Goal: Task Accomplishment & Management: Manage account settings

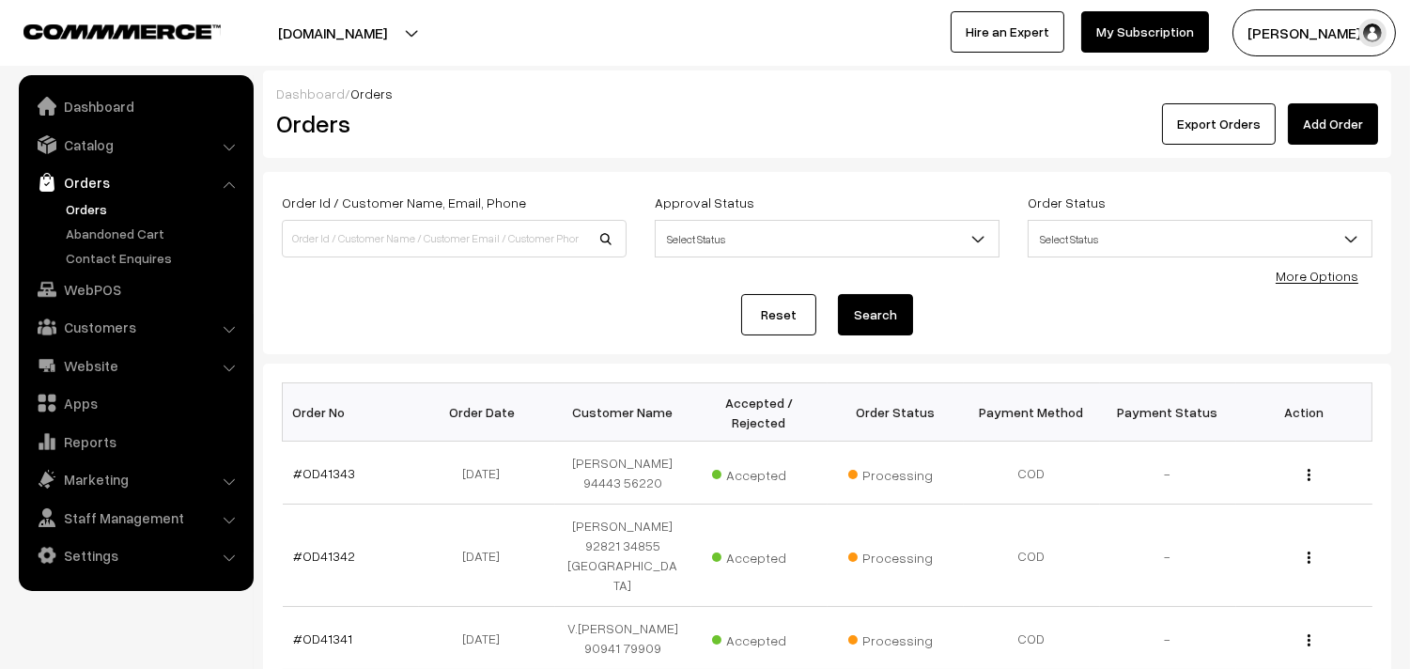
click at [66, 205] on link "Orders" at bounding box center [154, 209] width 186 height 20
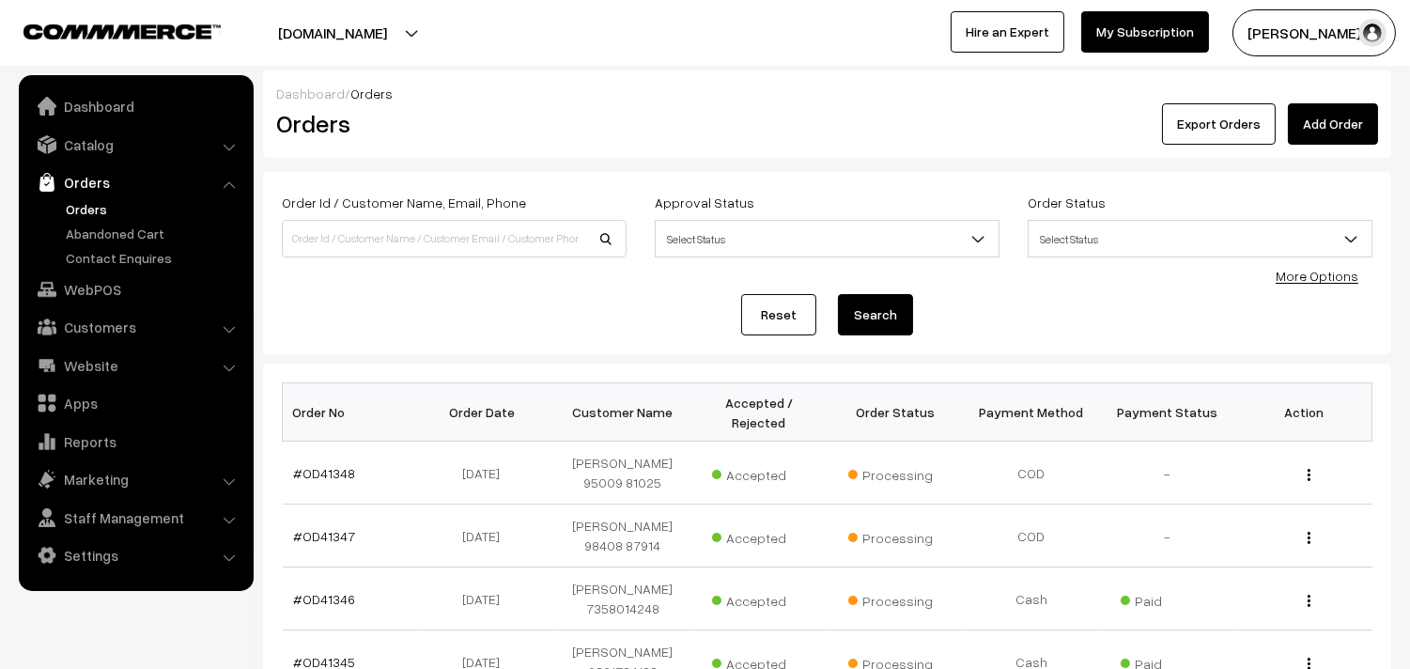
click at [100, 210] on link "Orders" at bounding box center [154, 209] width 186 height 20
click at [72, 201] on link "Orders" at bounding box center [154, 209] width 186 height 20
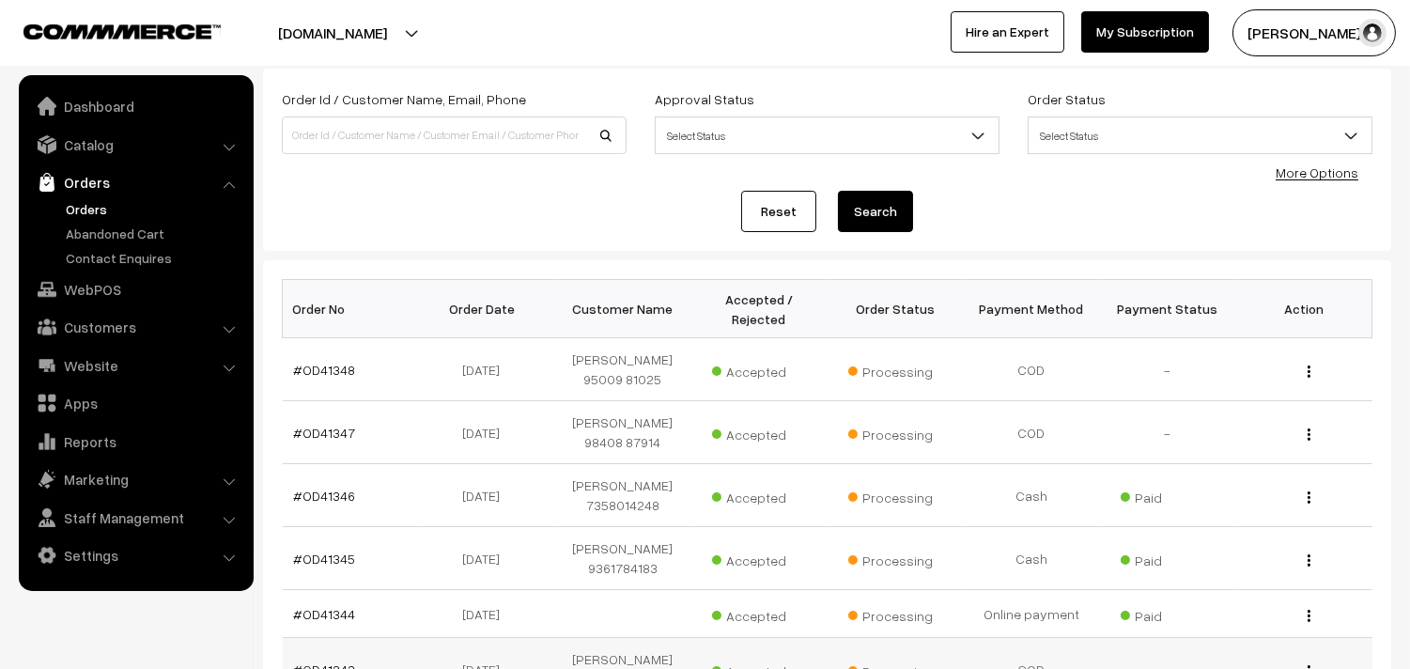
scroll to position [104, 0]
click at [109, 285] on link "WebPOS" at bounding box center [134, 289] width 223 height 34
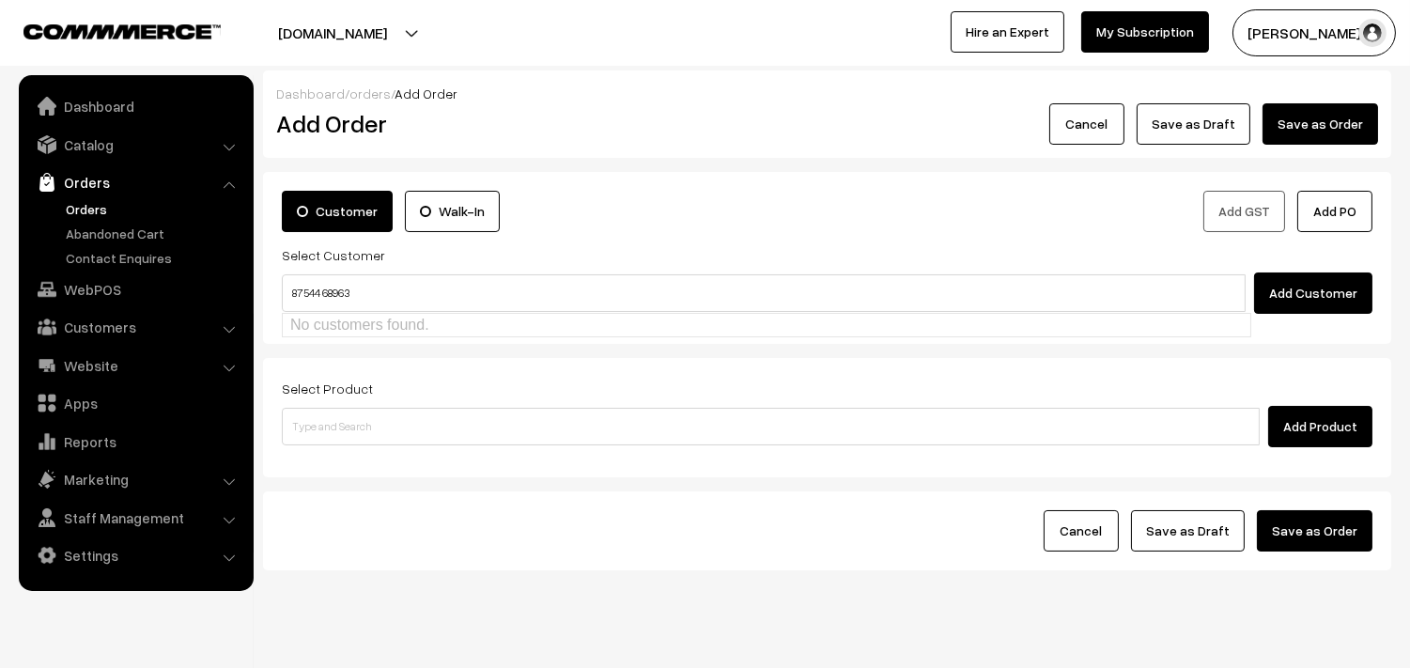
click at [326, 282] on input "87544 68963" at bounding box center [763, 293] width 963 height 38
type input "8754468963"
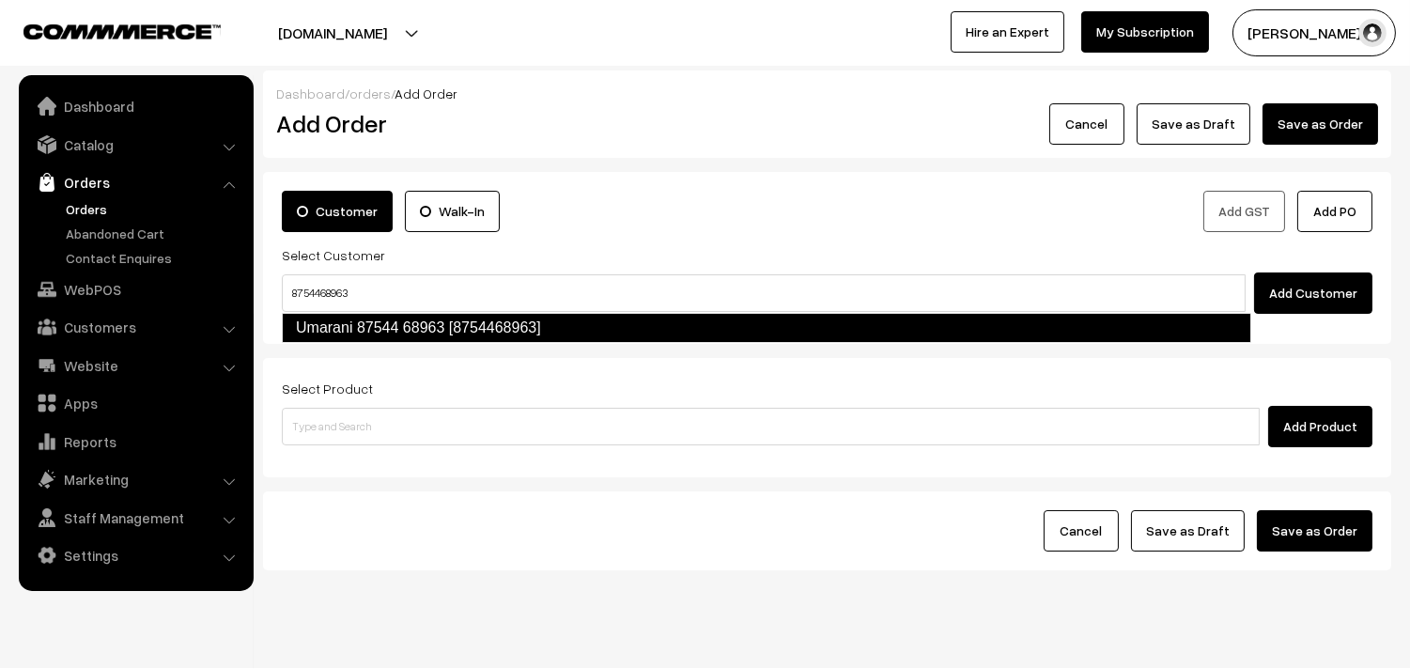
click at [333, 320] on link "Umarani 87544 68963 [8754468963]" at bounding box center [766, 328] width 969 height 30
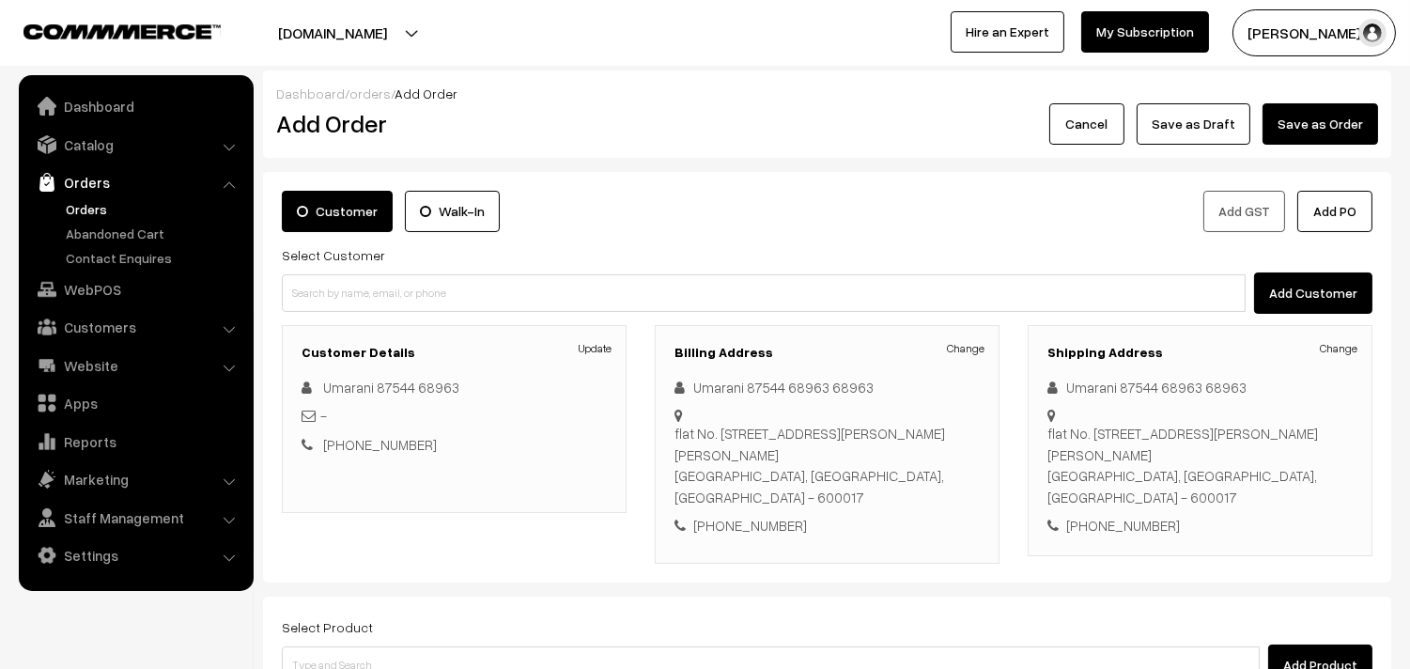
click at [98, 203] on link "Orders" at bounding box center [154, 209] width 186 height 20
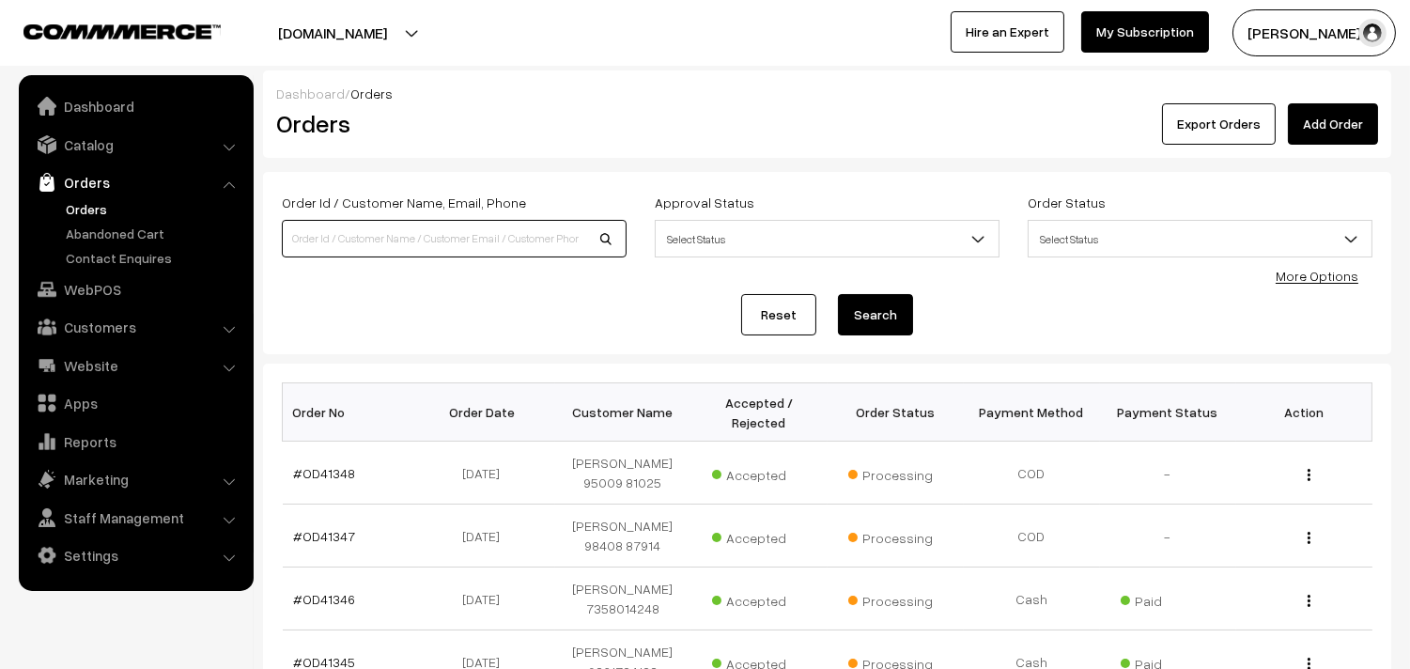
click at [349, 250] on input at bounding box center [454, 239] width 345 height 38
paste input "87544 68963"
click at [321, 232] on input "87544 68963" at bounding box center [454, 239] width 345 height 38
type input "8754468963"
click at [838, 294] on button "Search" at bounding box center [875, 314] width 75 height 41
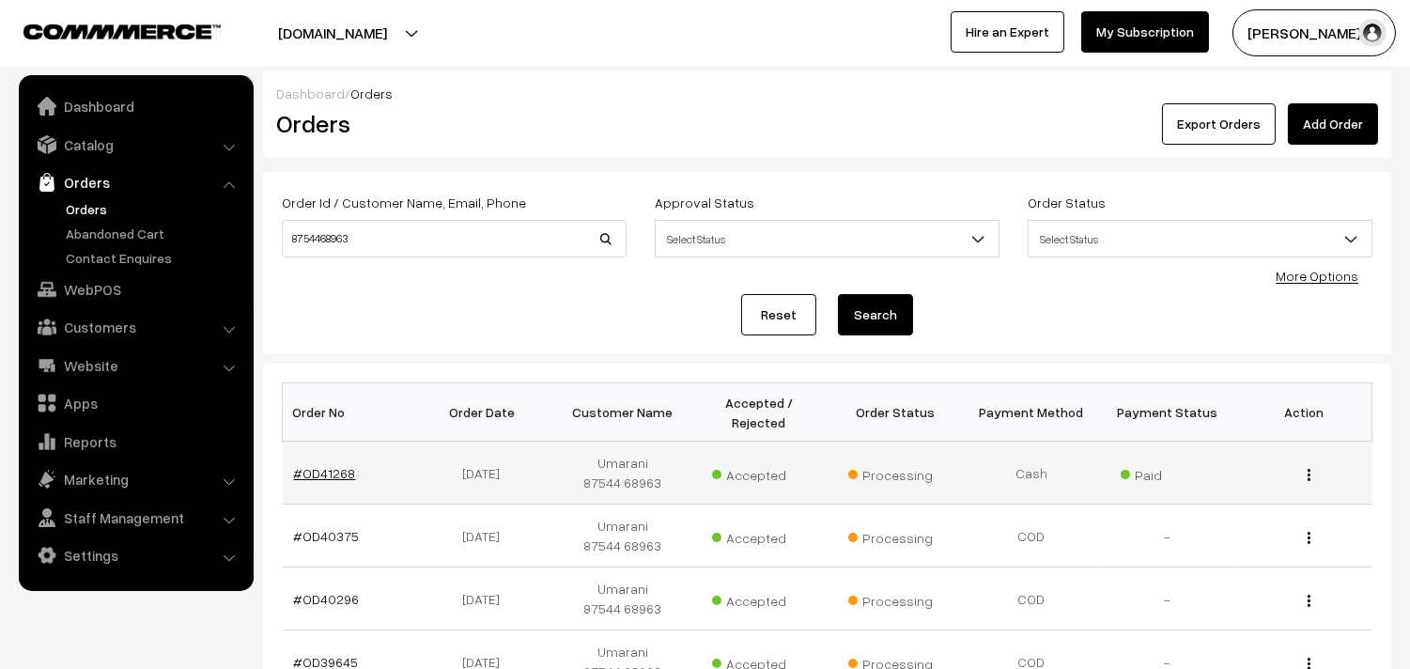
click at [320, 477] on link "#OD41268" at bounding box center [325, 473] width 62 height 16
click at [101, 138] on link "Catalog" at bounding box center [134, 145] width 223 height 34
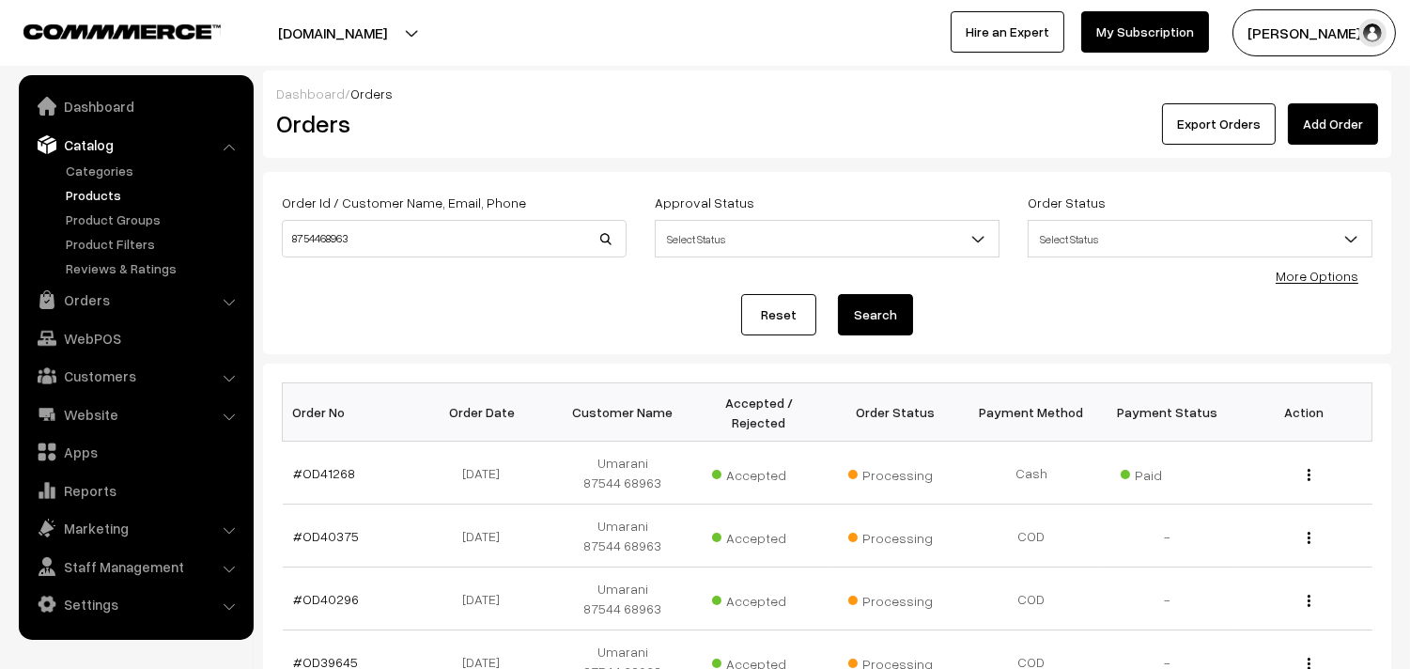
click at [107, 193] on link "Products" at bounding box center [154, 195] width 186 height 20
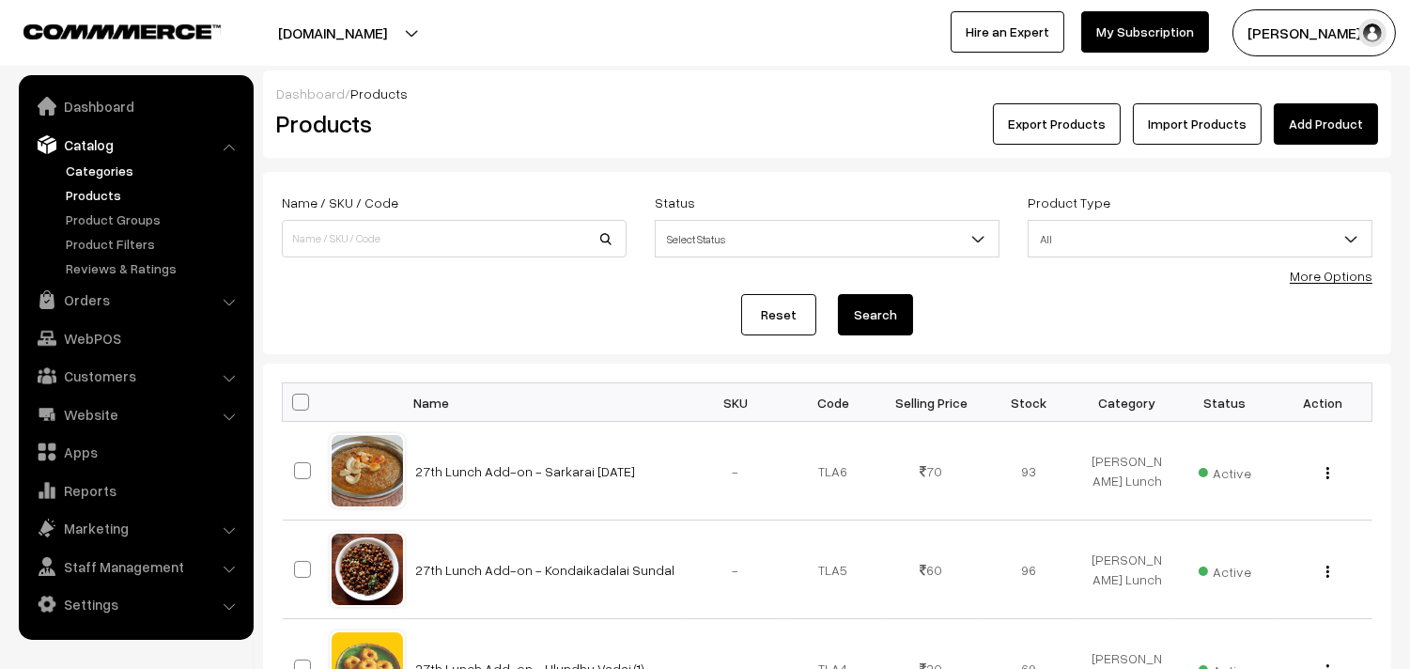
click at [100, 169] on link "Categories" at bounding box center [154, 171] width 186 height 20
click at [1336, 283] on link "More Options" at bounding box center [1330, 276] width 83 height 16
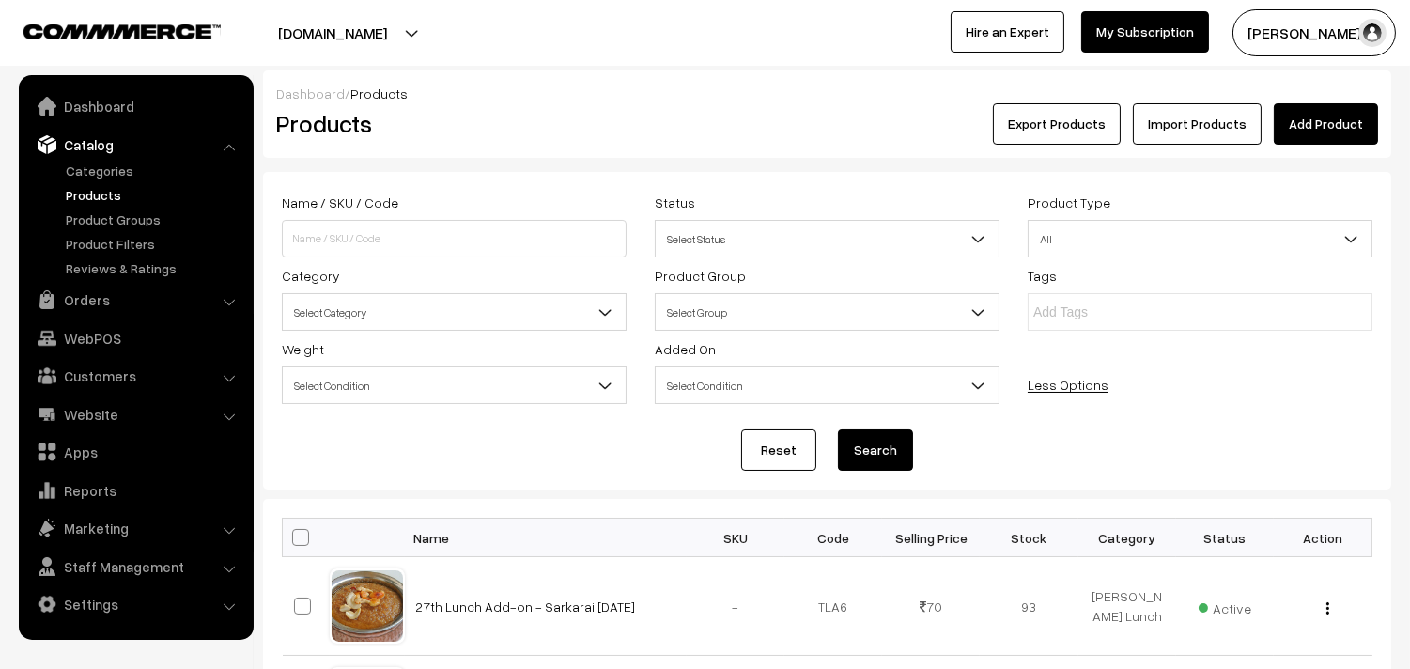
click at [417, 310] on span "Select Category" at bounding box center [454, 312] width 343 height 33
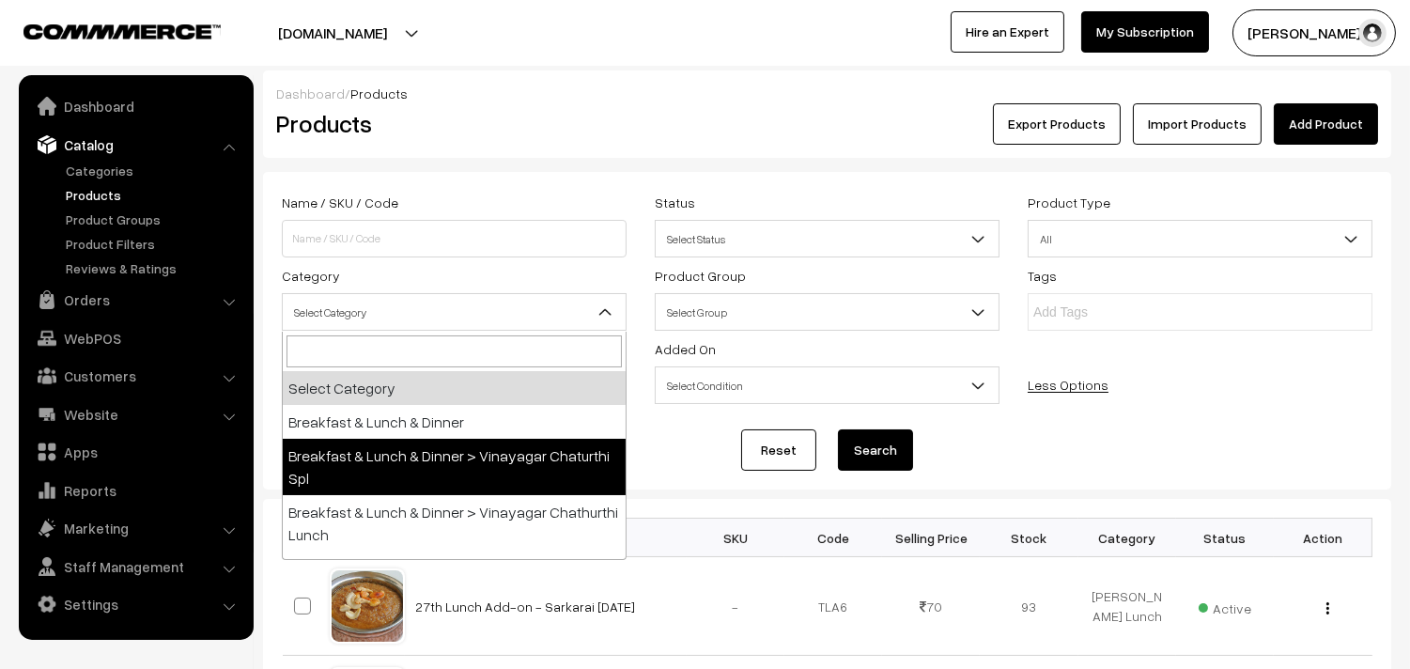
select select "54"
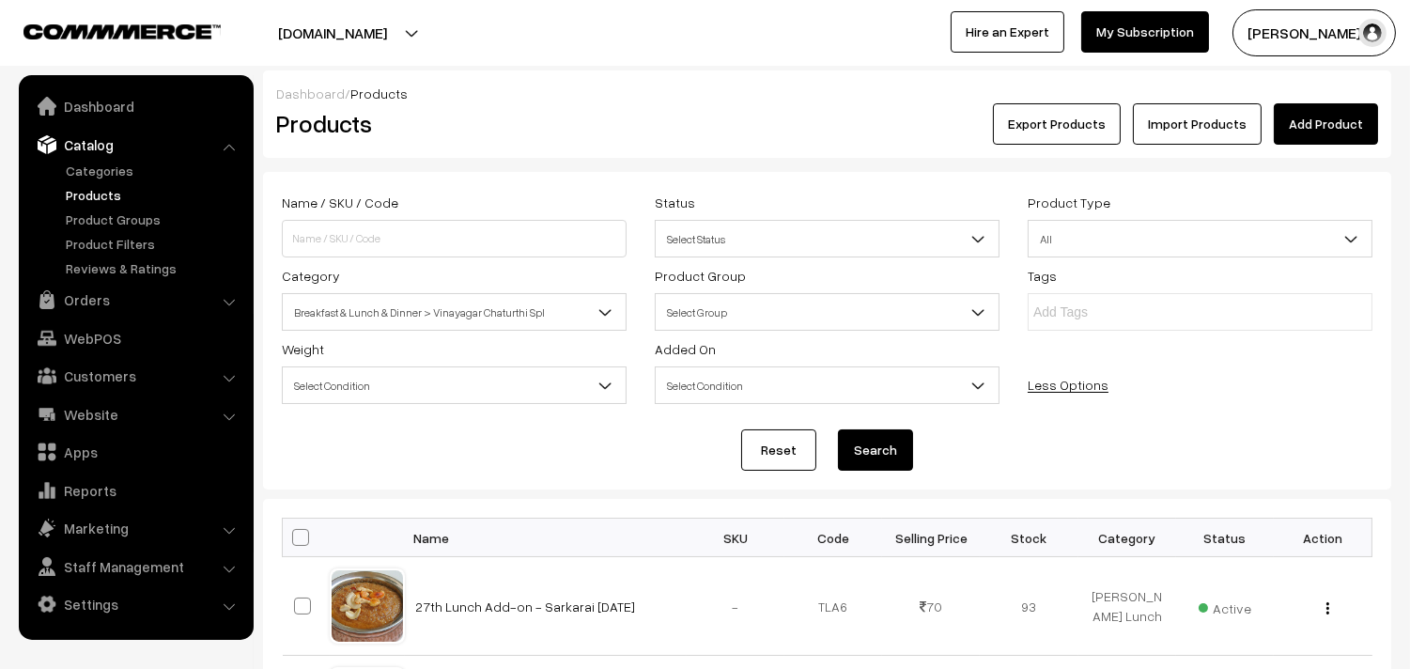
click at [874, 446] on button "Search" at bounding box center [875, 449] width 75 height 41
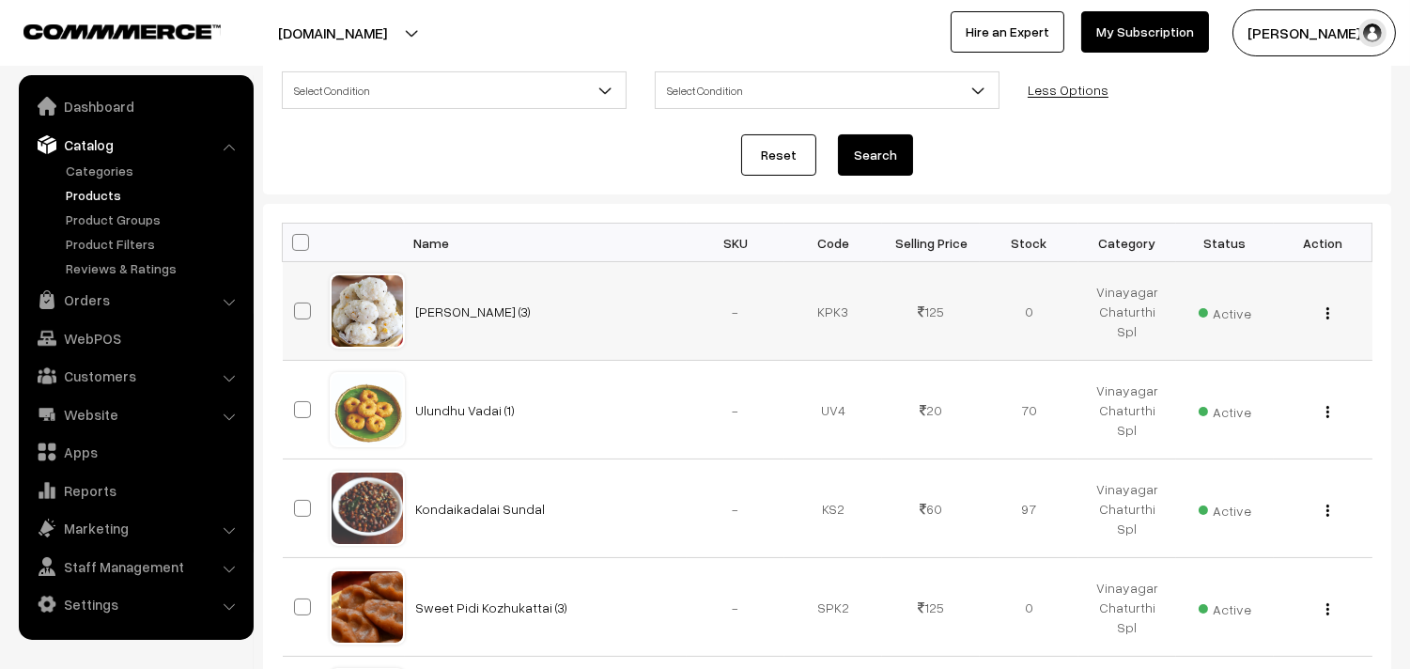
scroll to position [137, 0]
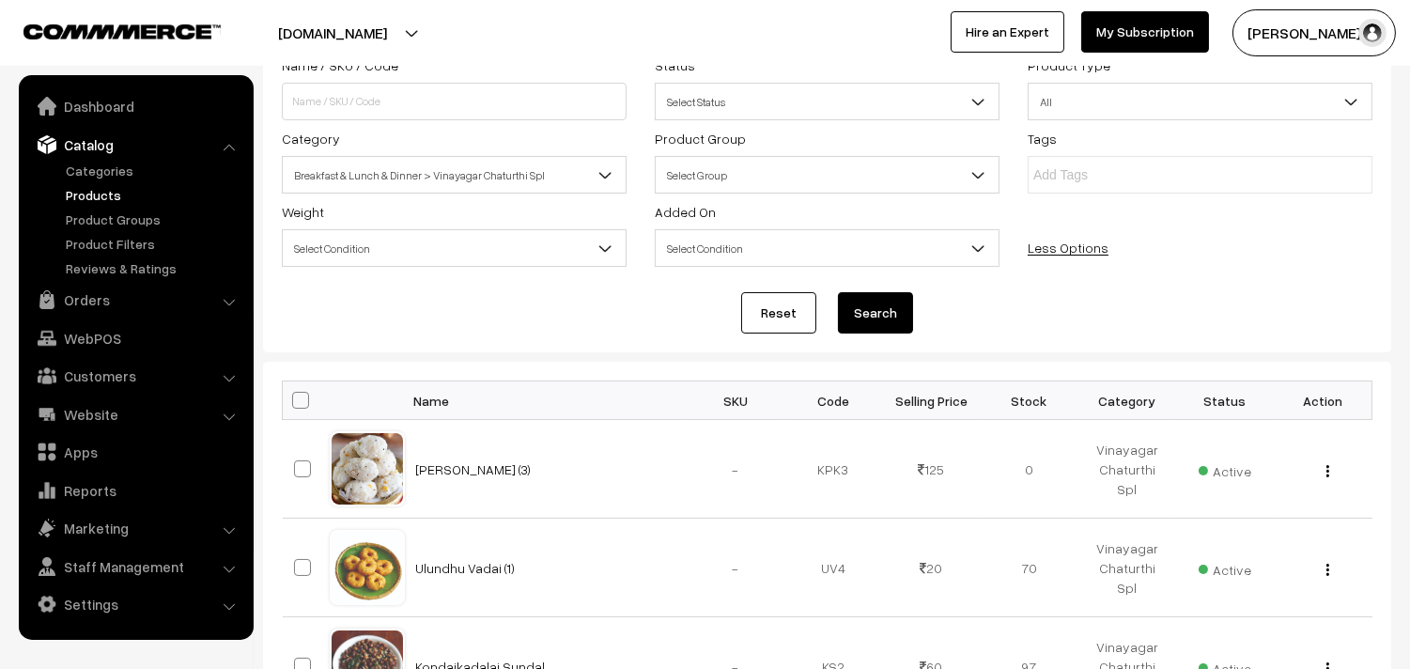
click at [307, 402] on span at bounding box center [300, 400] width 17 height 17
click at [295, 402] on input "checkbox" at bounding box center [289, 399] width 12 height 12
checkbox input "true"
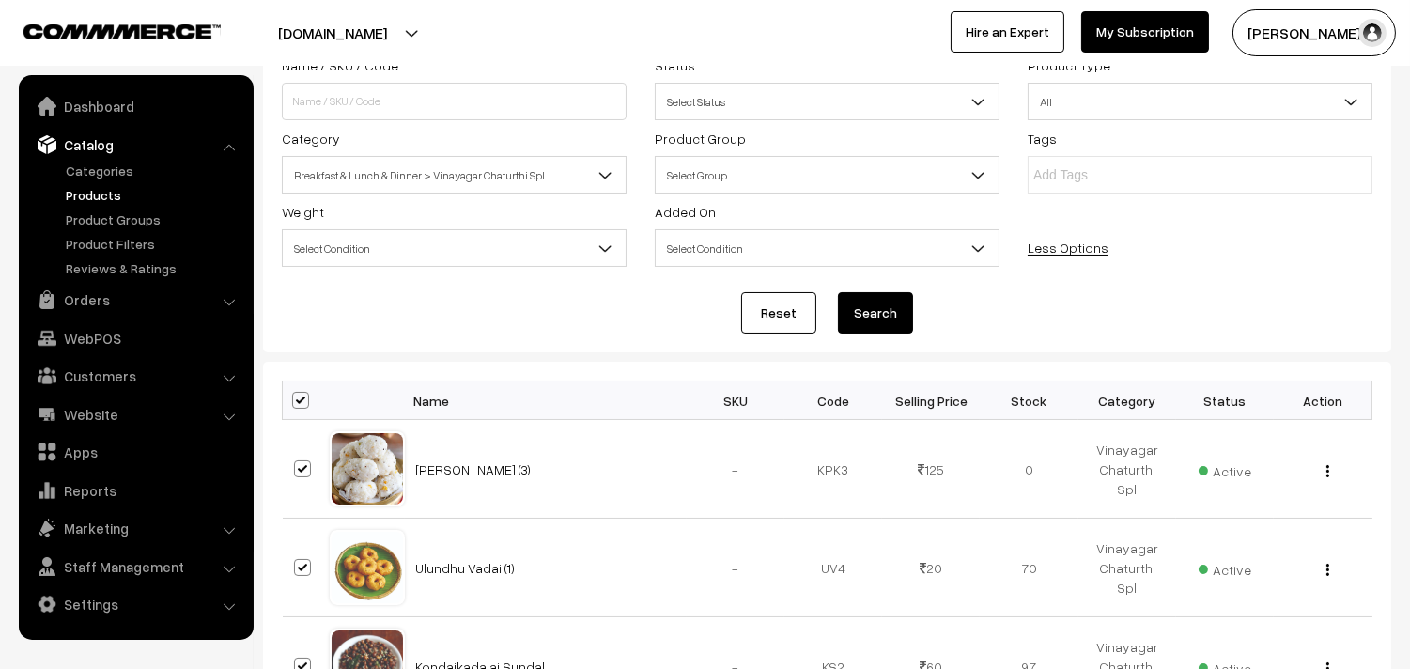
checkbox input "true"
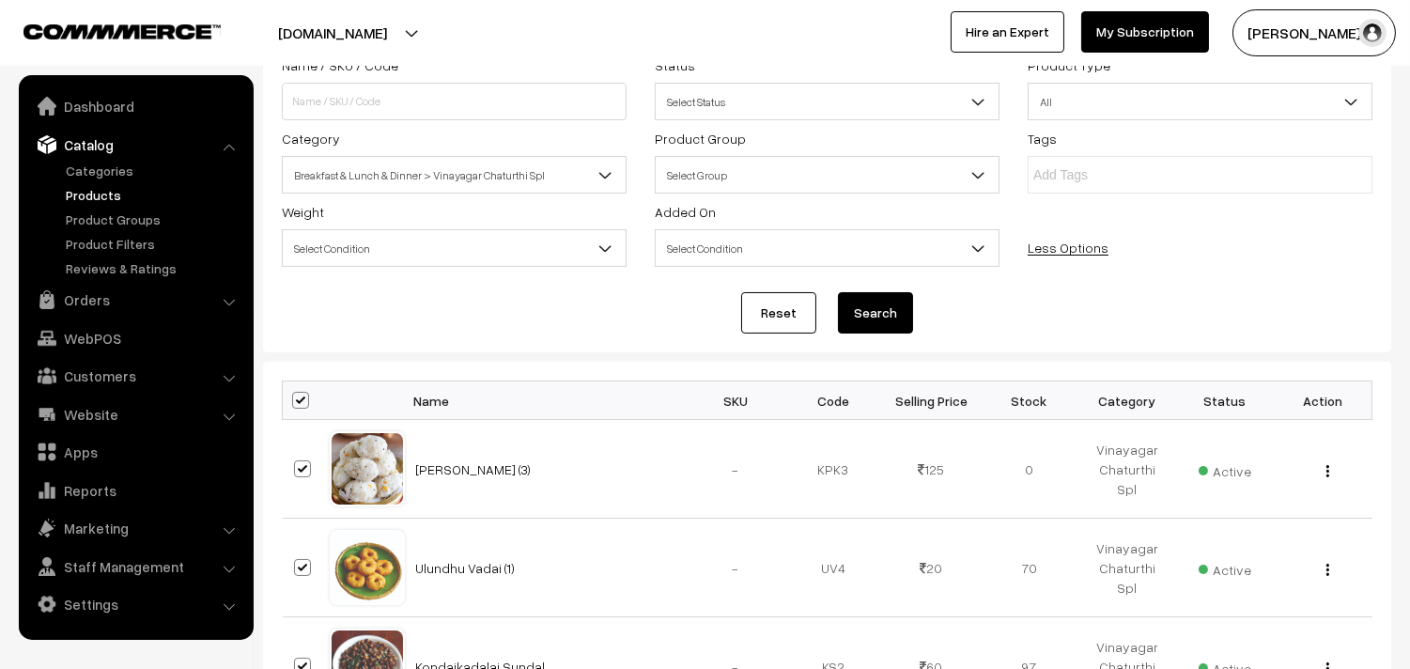
checkbox input "true"
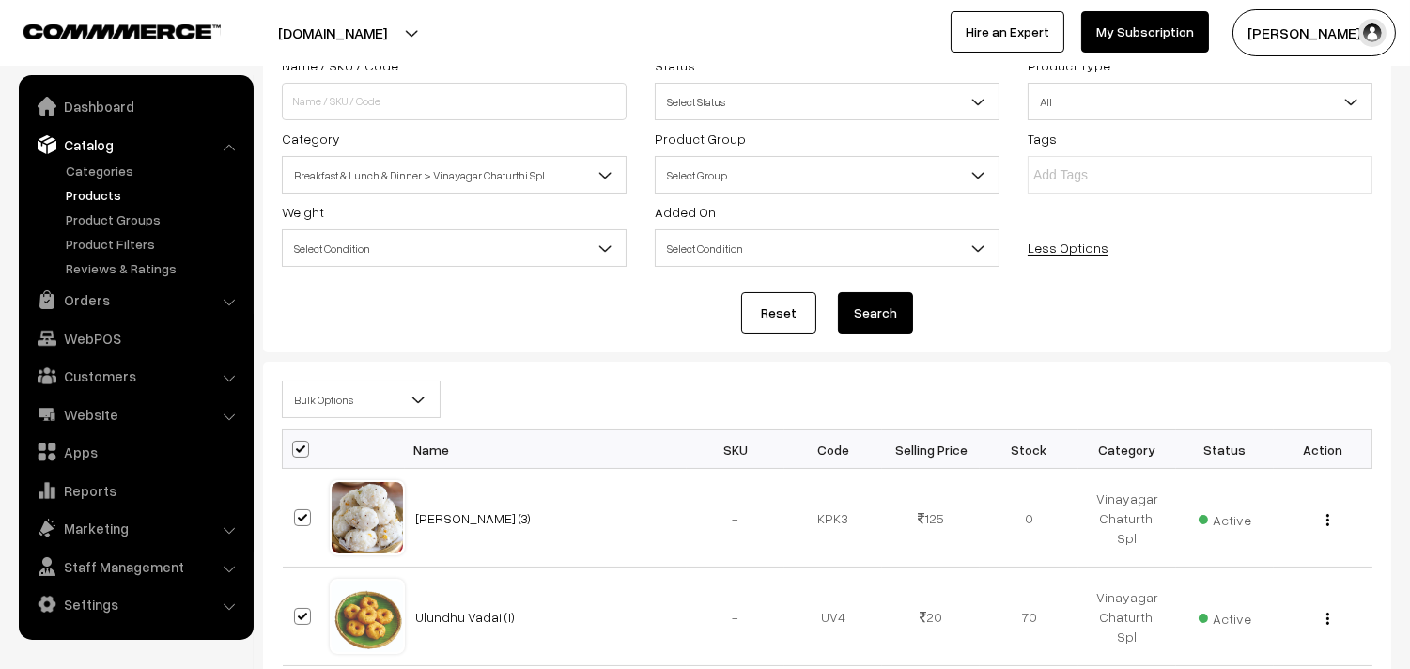
click at [349, 396] on span "Bulk Options" at bounding box center [361, 399] width 157 height 33
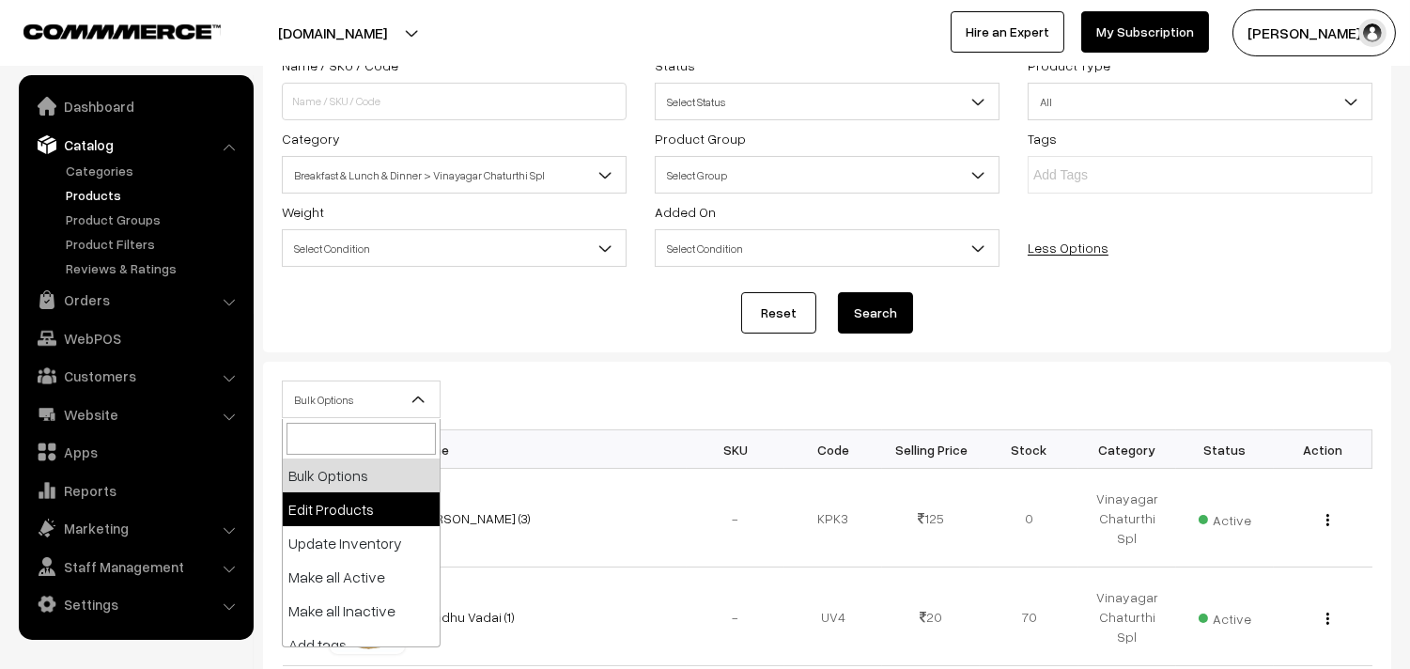
select select "editProduct"
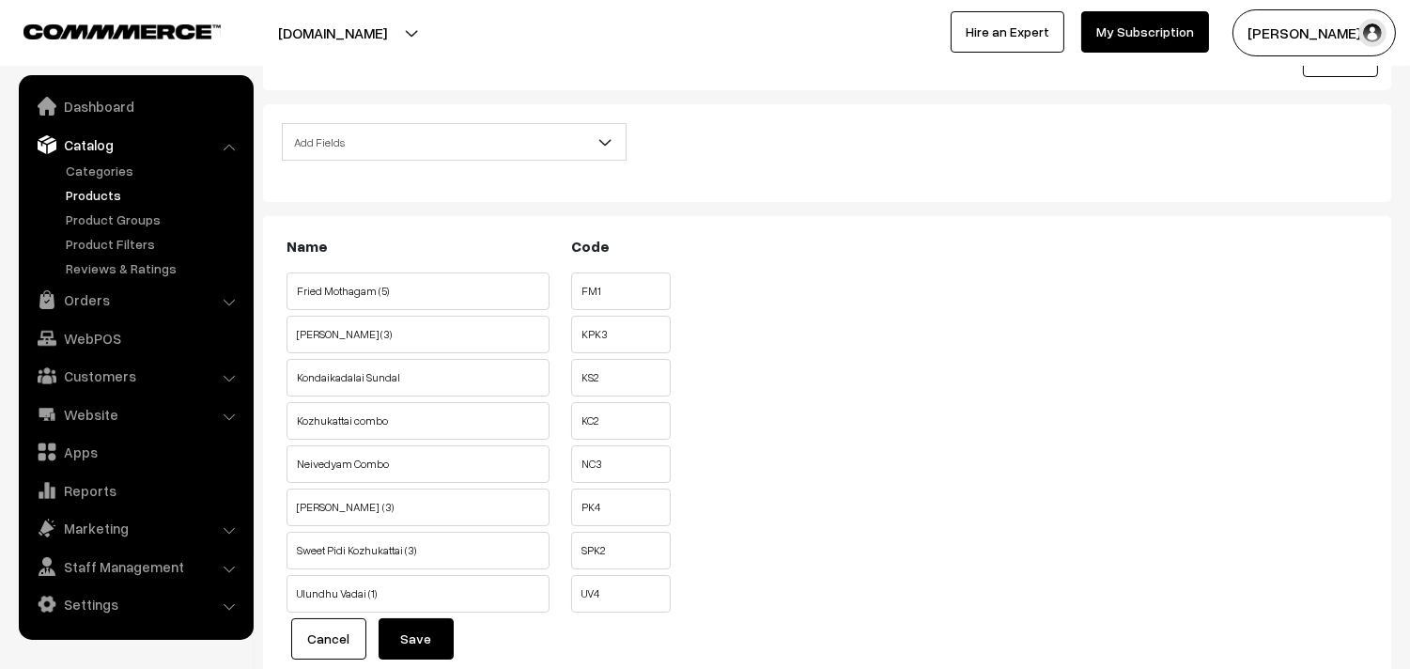
scroll to position [104, 0]
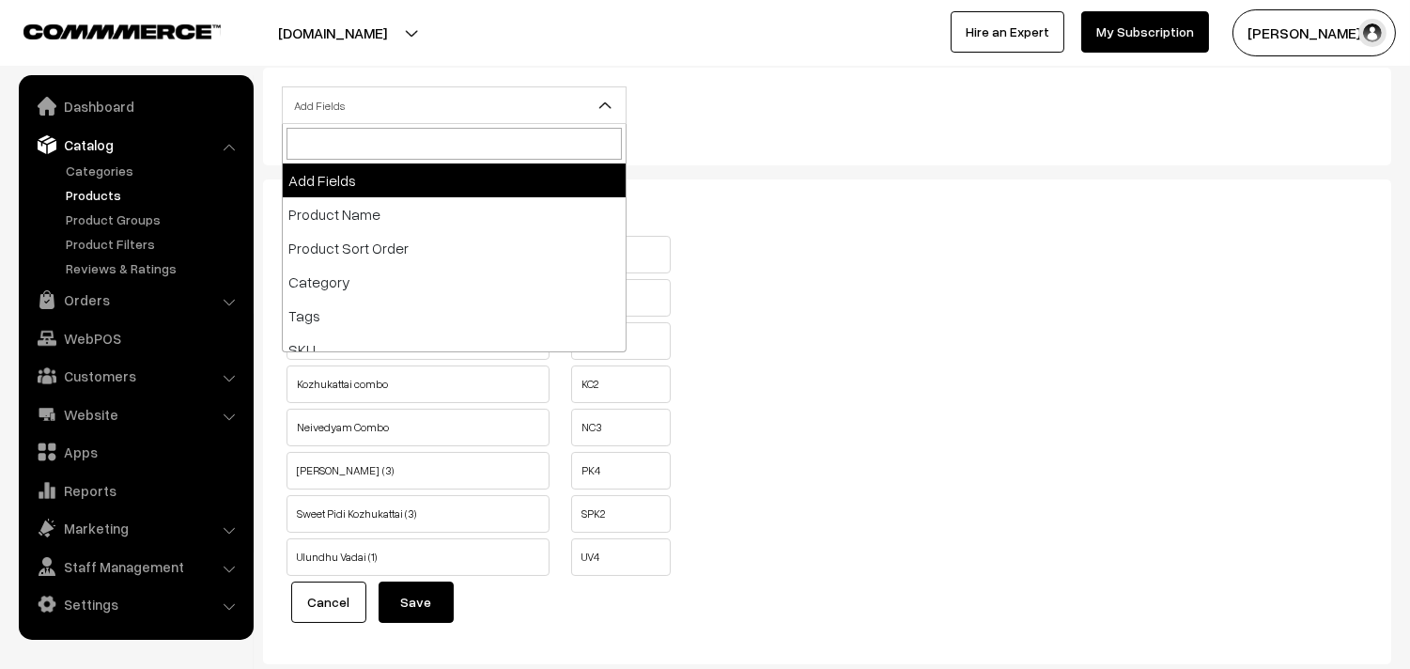
click at [399, 110] on span "Add Fields" at bounding box center [454, 105] width 343 height 33
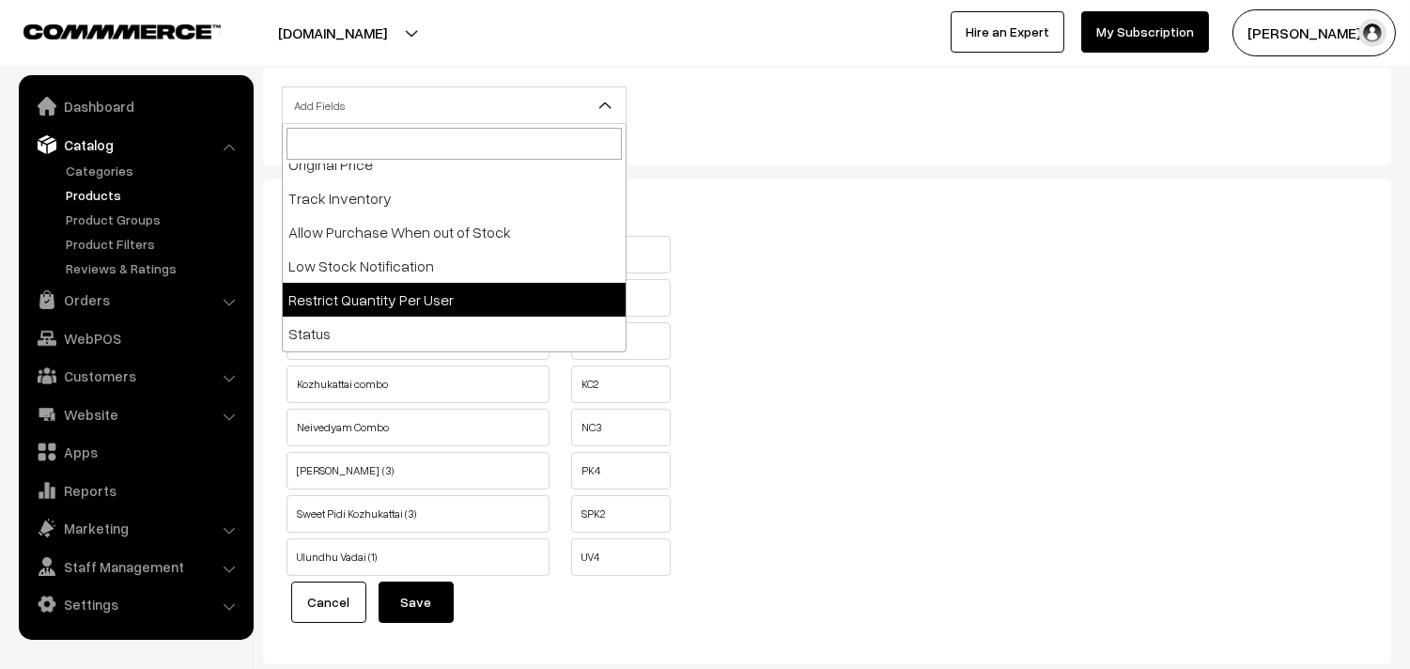
scroll to position [313, 0]
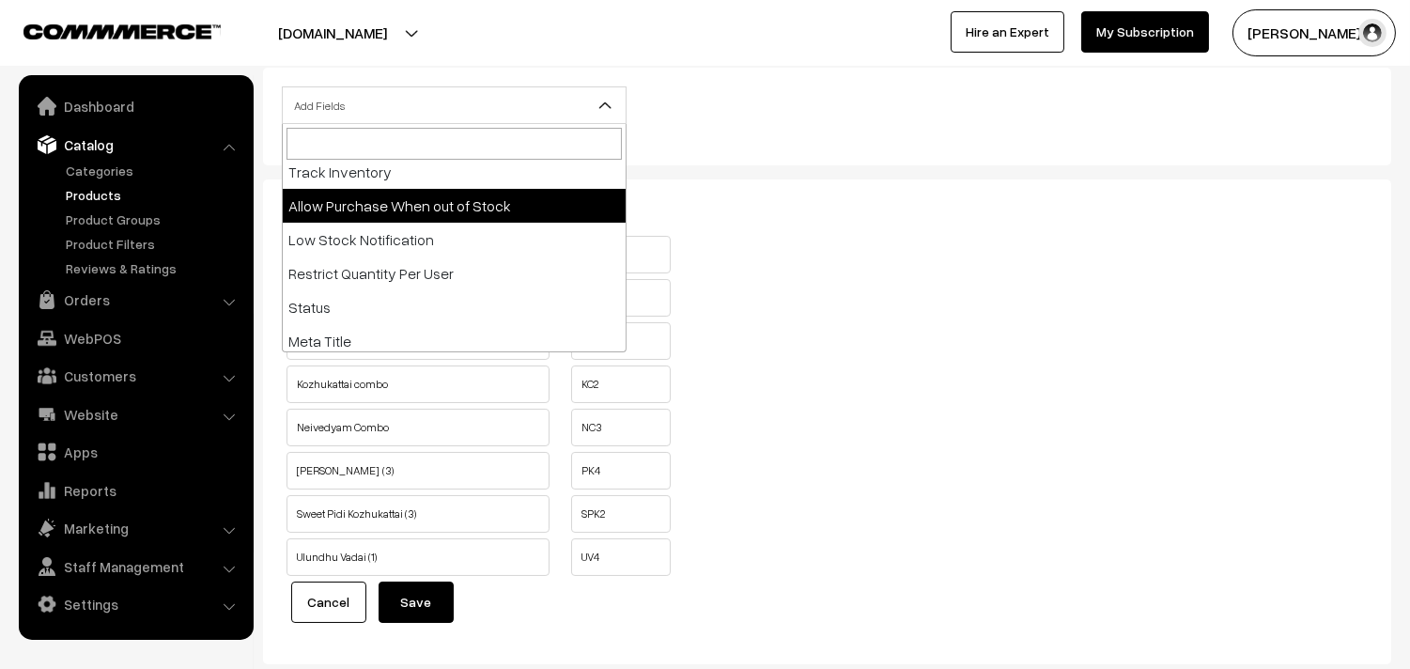
select select "allow-purchase"
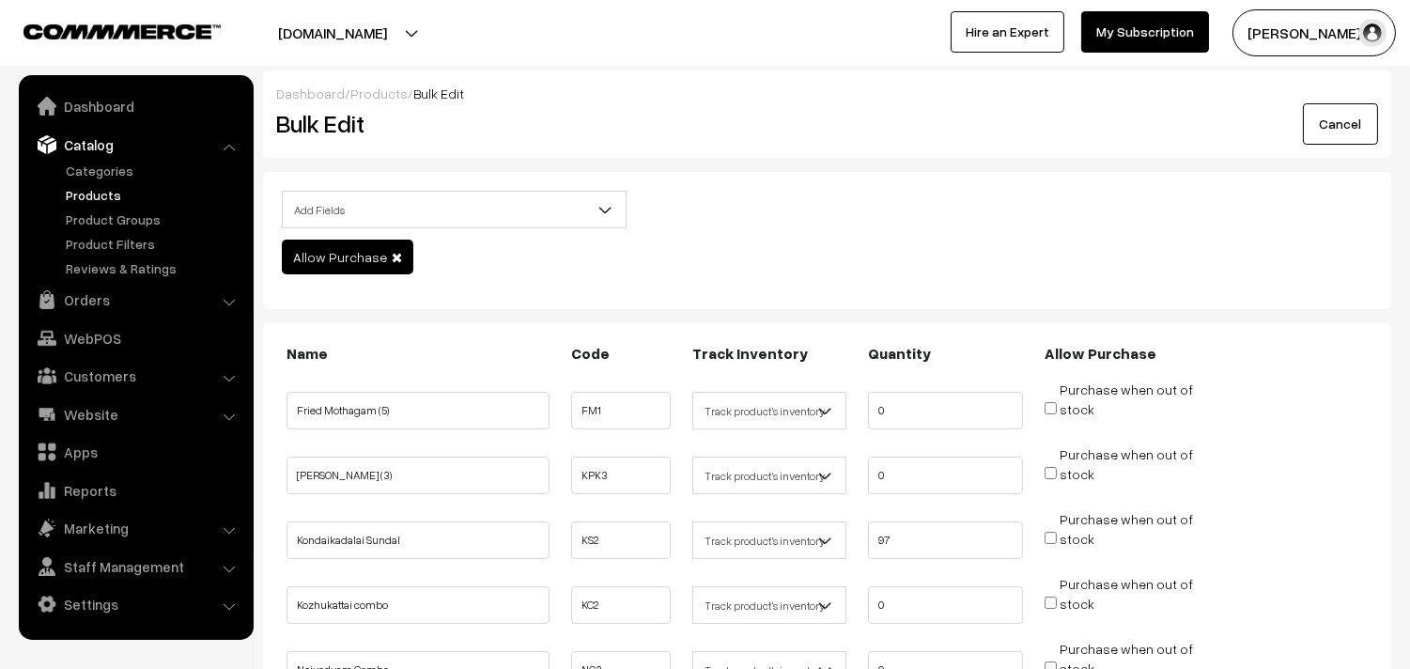
click at [1355, 131] on link "Cancel" at bounding box center [1339, 123] width 75 height 41
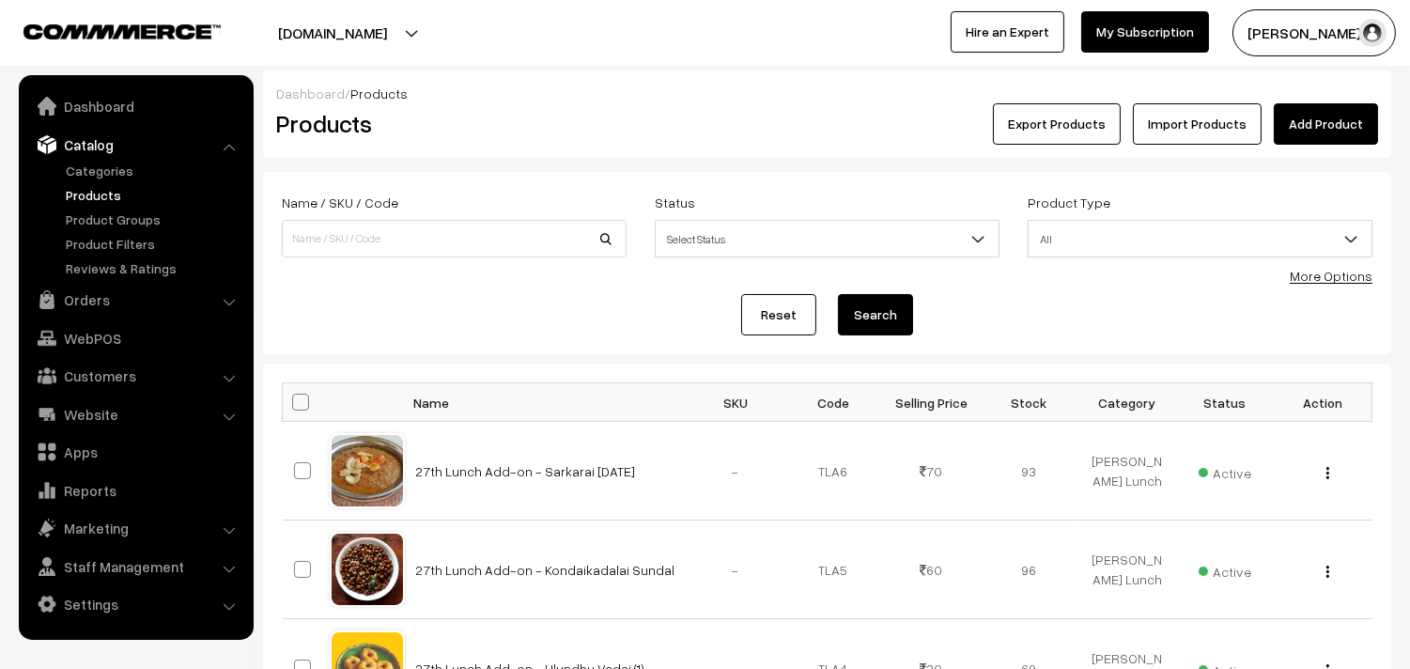
click at [1330, 279] on link "More Options" at bounding box center [1330, 276] width 83 height 16
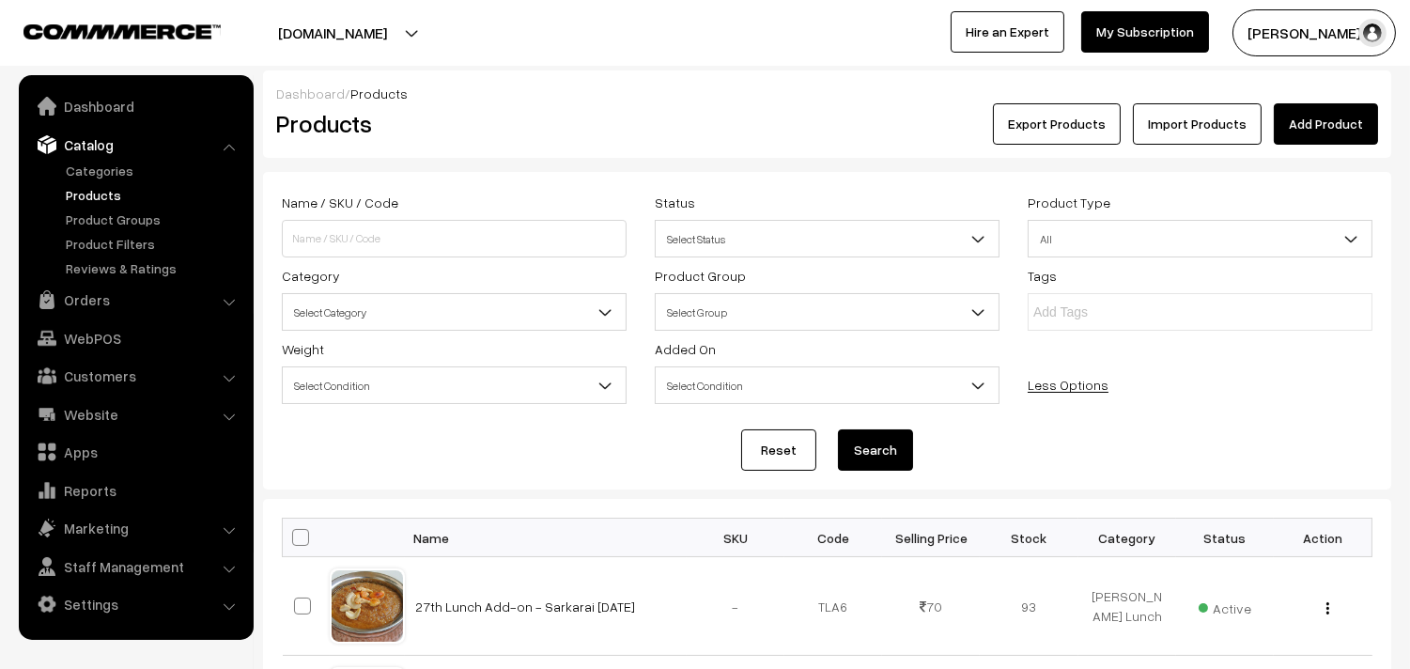
click at [379, 312] on span "Select Category" at bounding box center [454, 312] width 343 height 33
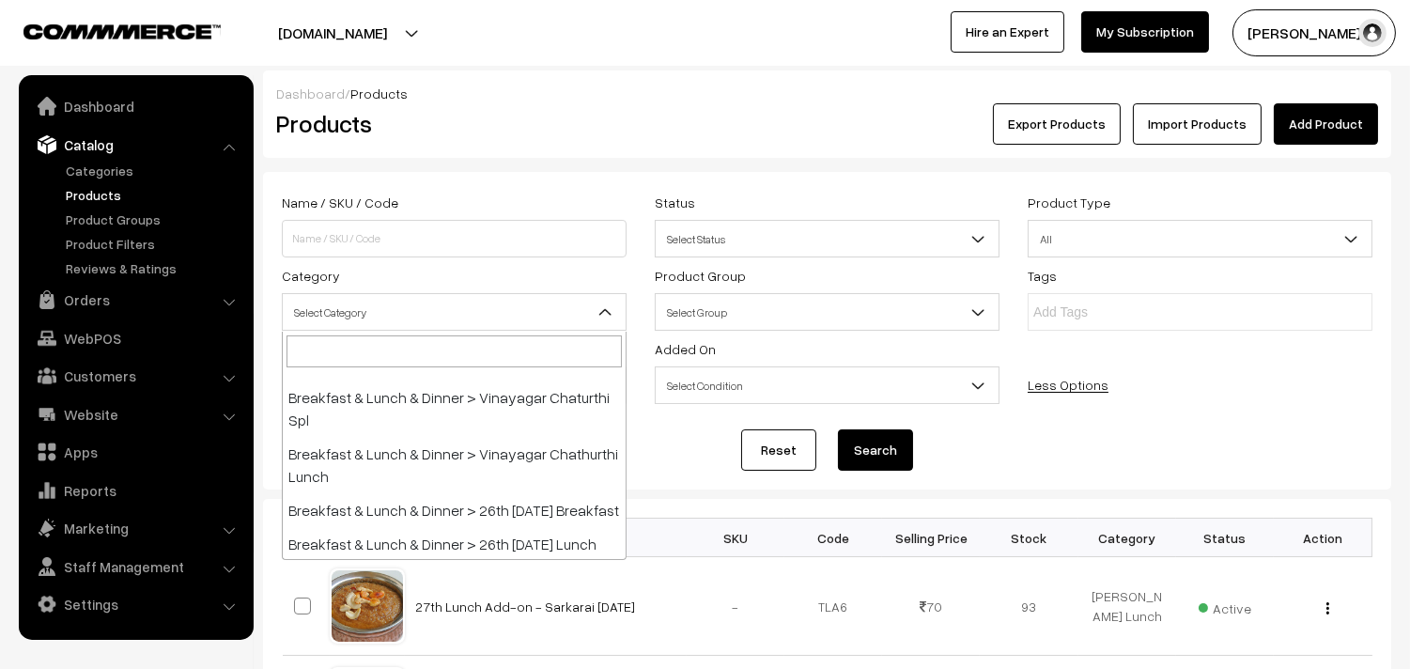
scroll to position [104, 0]
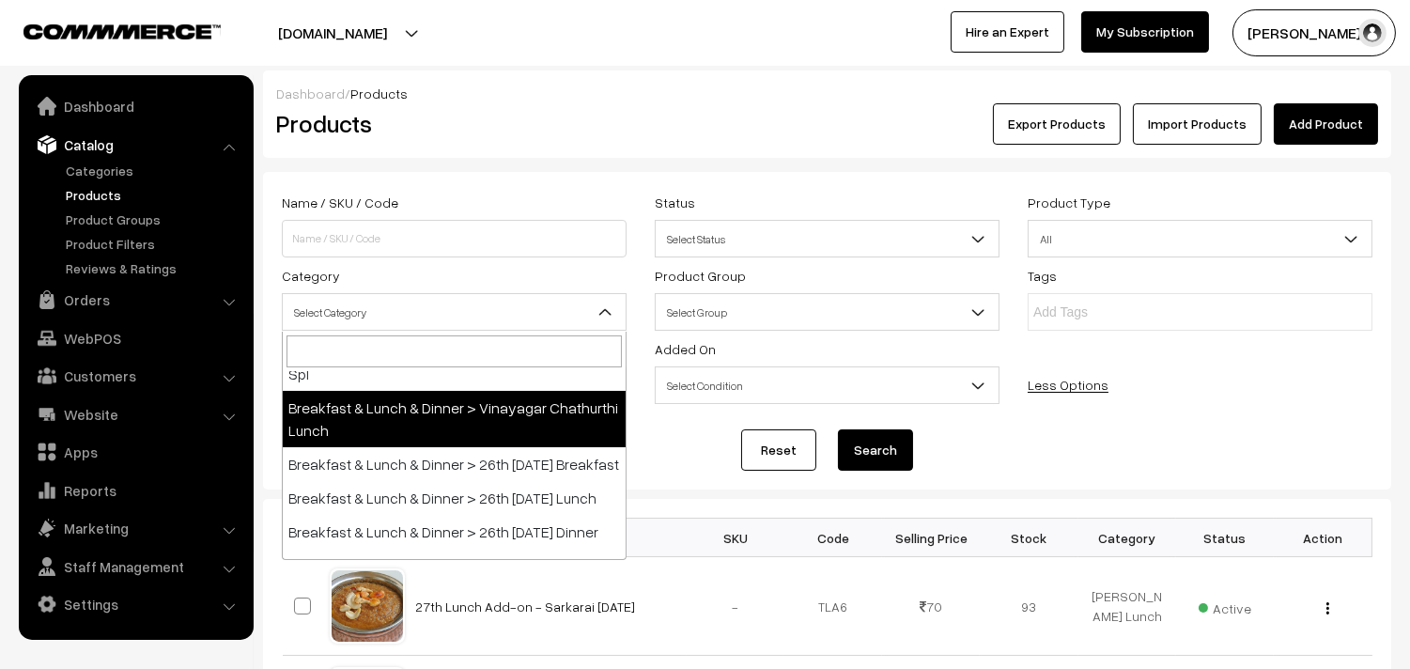
select select "100"
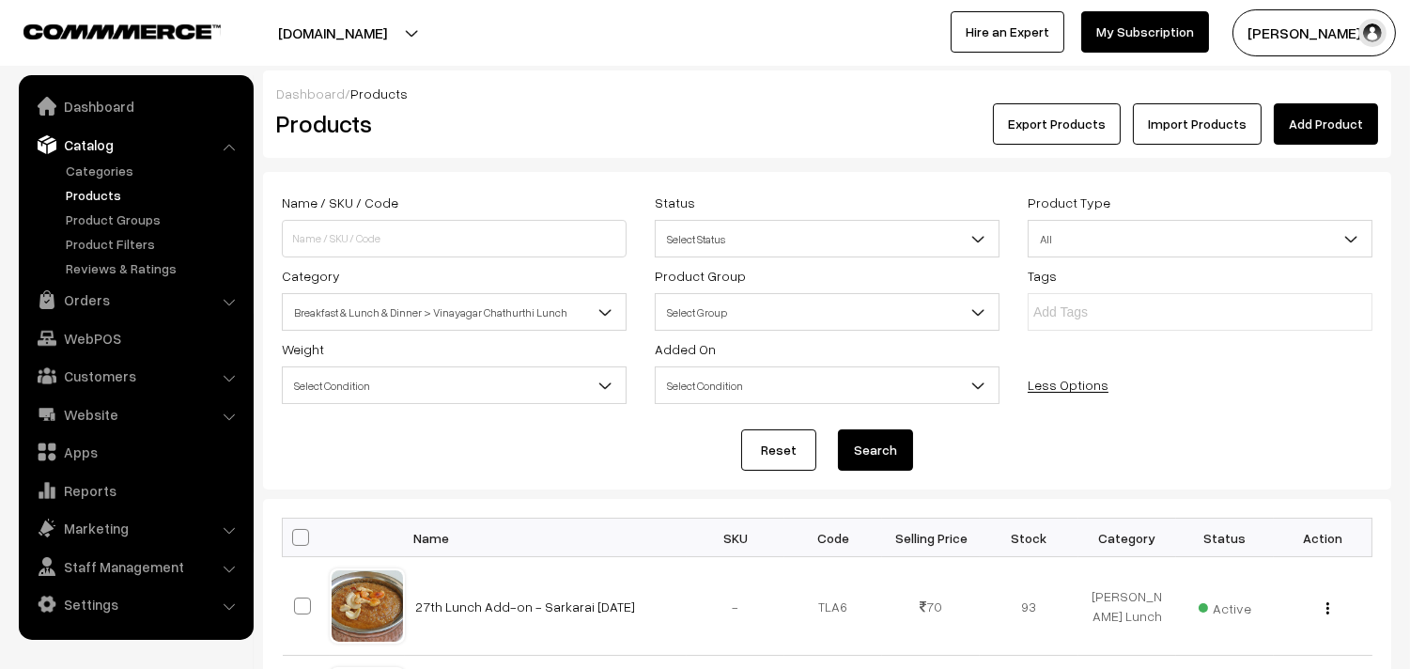
click at [841, 447] on button "Search" at bounding box center [875, 449] width 75 height 41
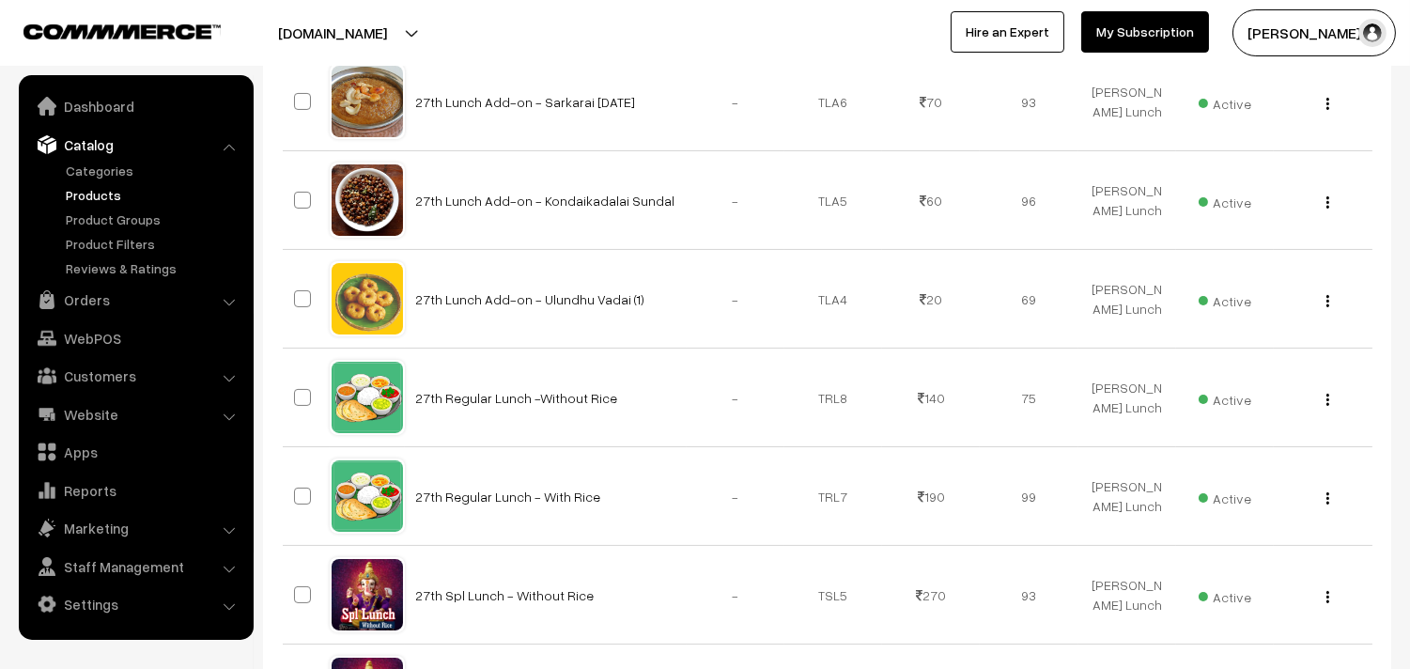
scroll to position [143, 0]
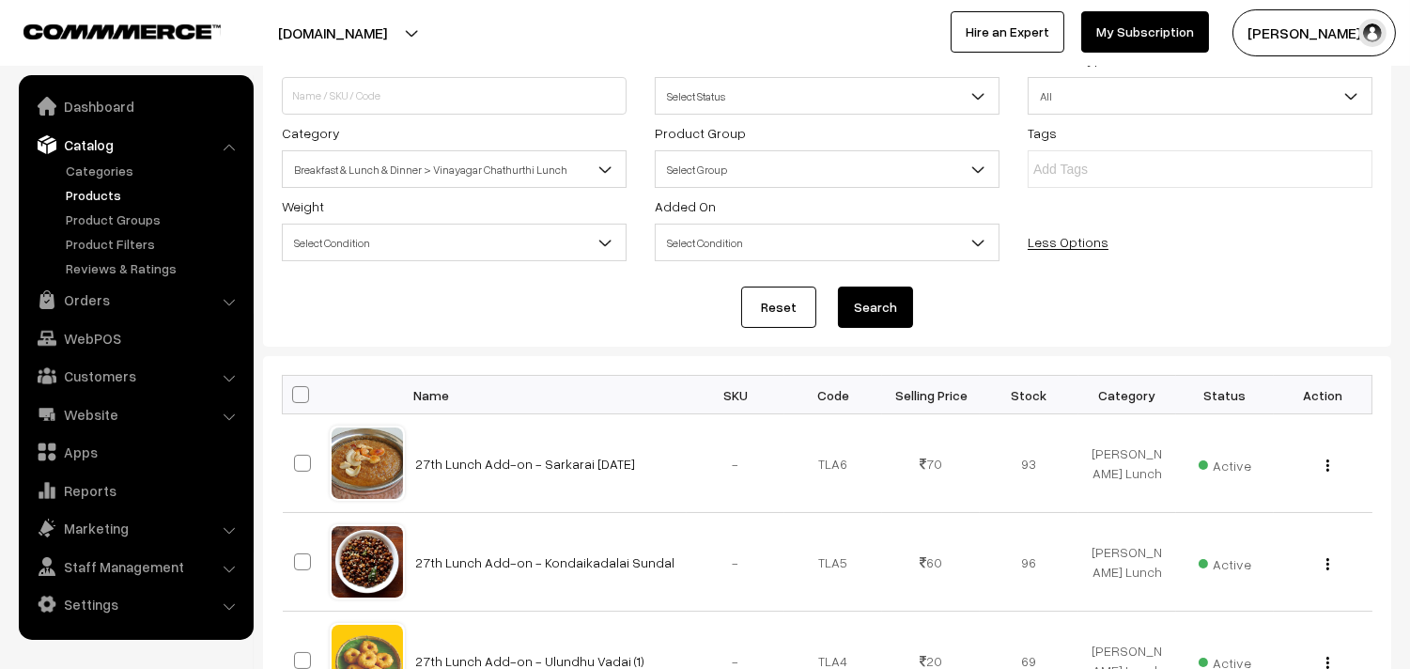
drag, startPoint x: 305, startPoint y: 392, endPoint x: 324, endPoint y: 397, distance: 19.6
click at [304, 392] on span at bounding box center [300, 394] width 17 height 17
click at [295, 392] on input "checkbox" at bounding box center [289, 394] width 12 height 12
checkbox input "true"
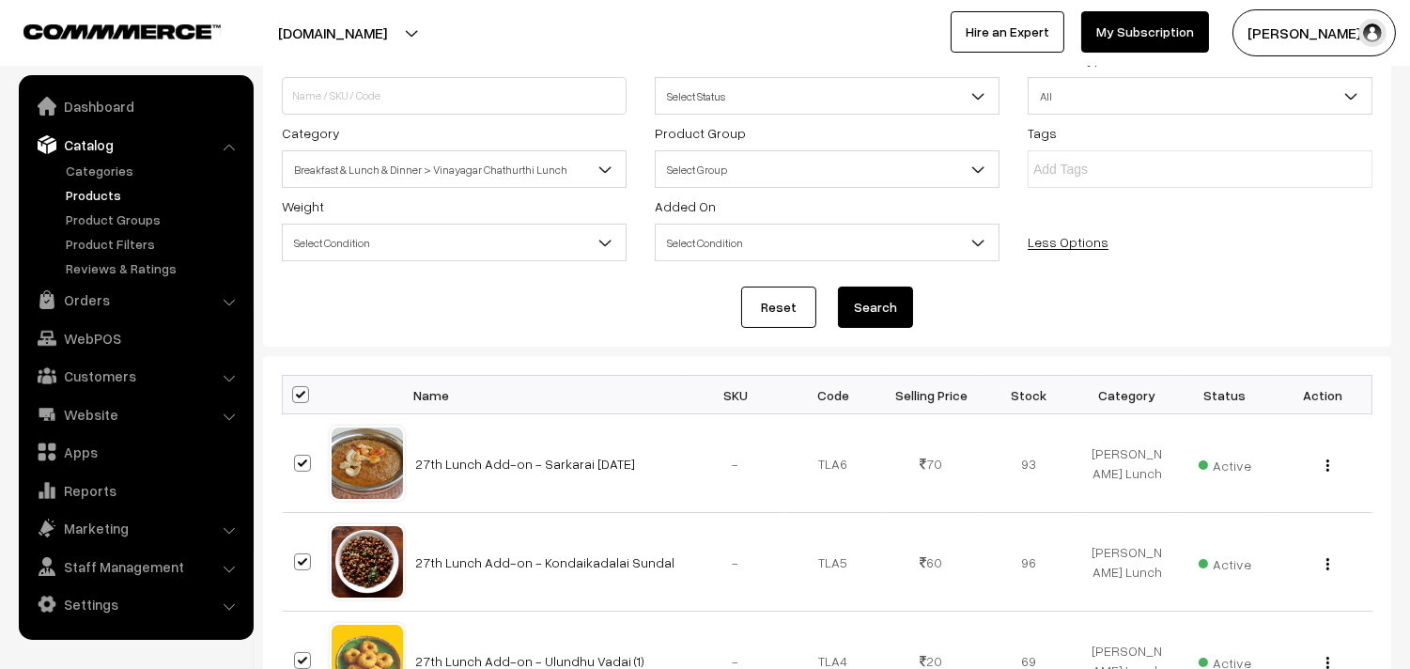
checkbox input "true"
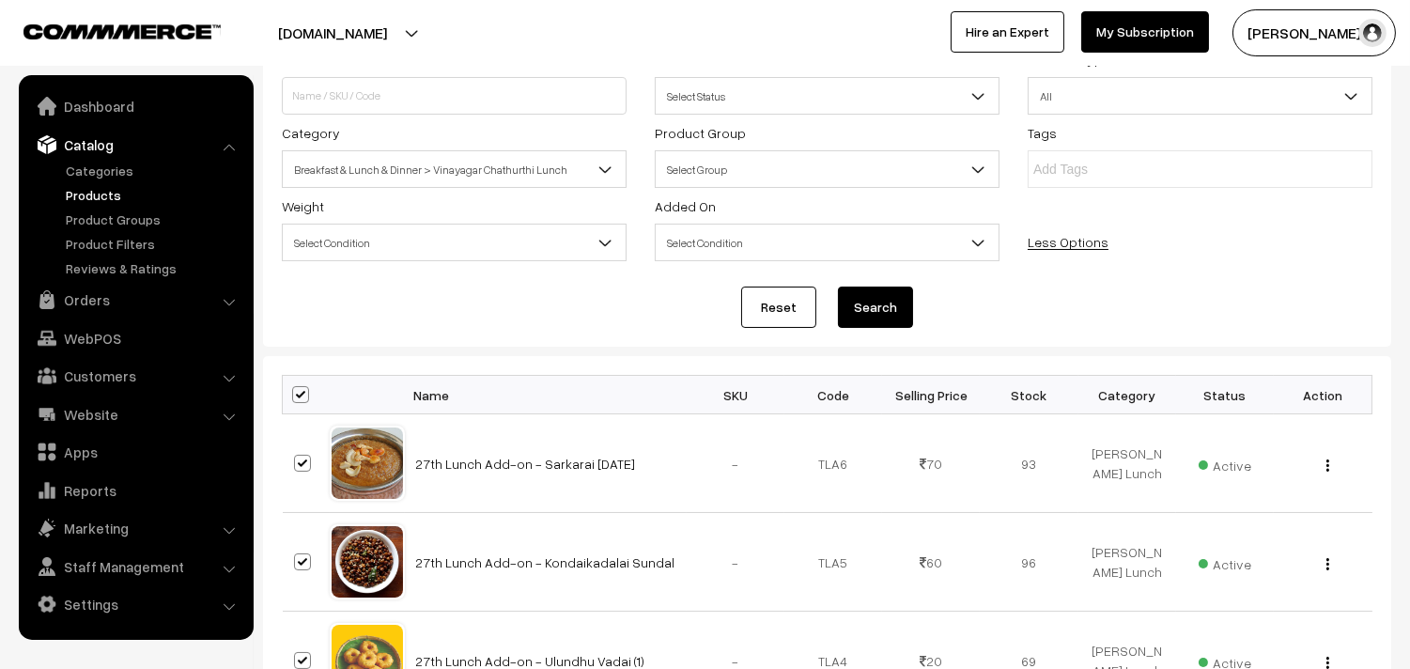
checkbox input "true"
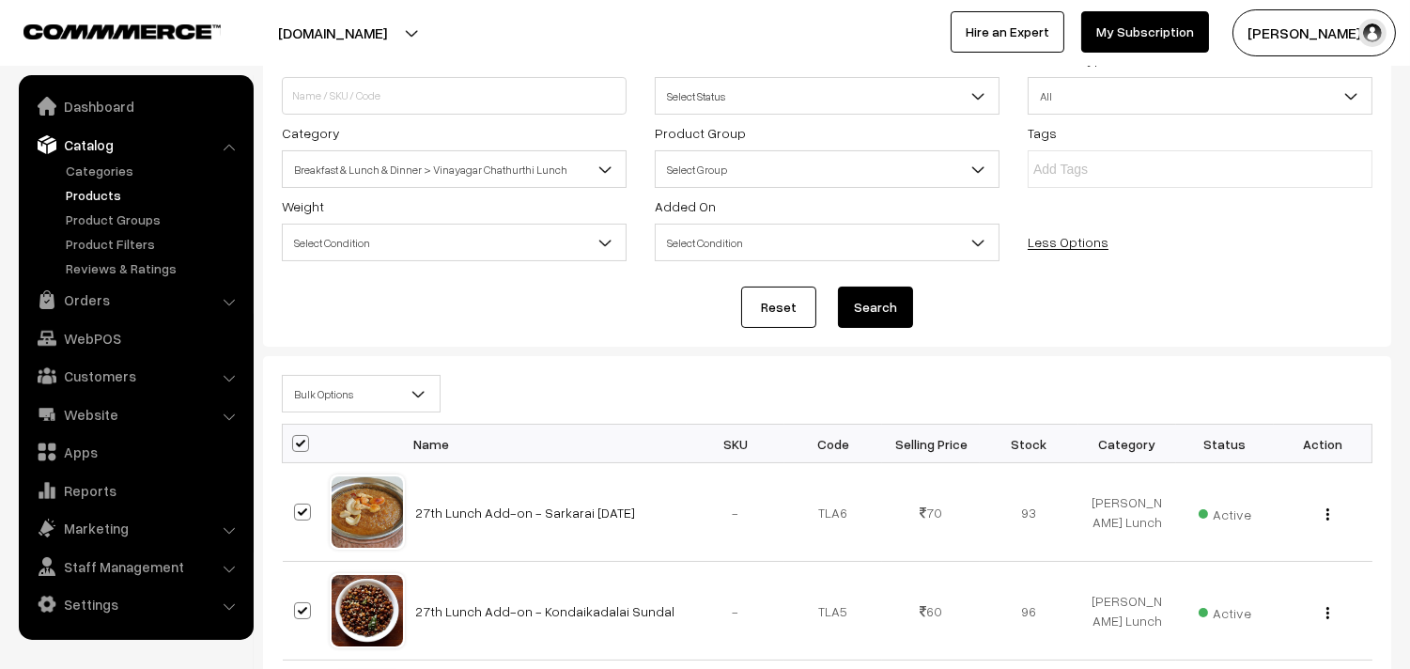
click at [336, 397] on span "Bulk Options" at bounding box center [361, 394] width 157 height 33
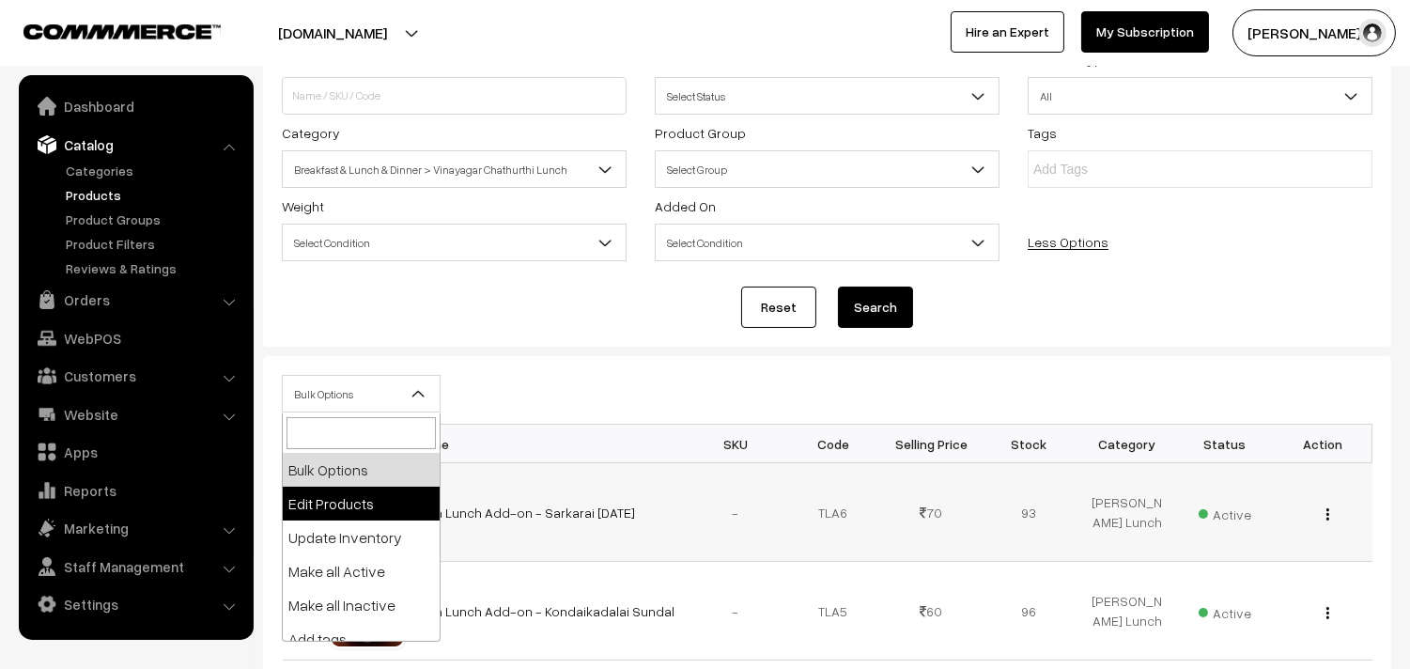
select select "editProduct"
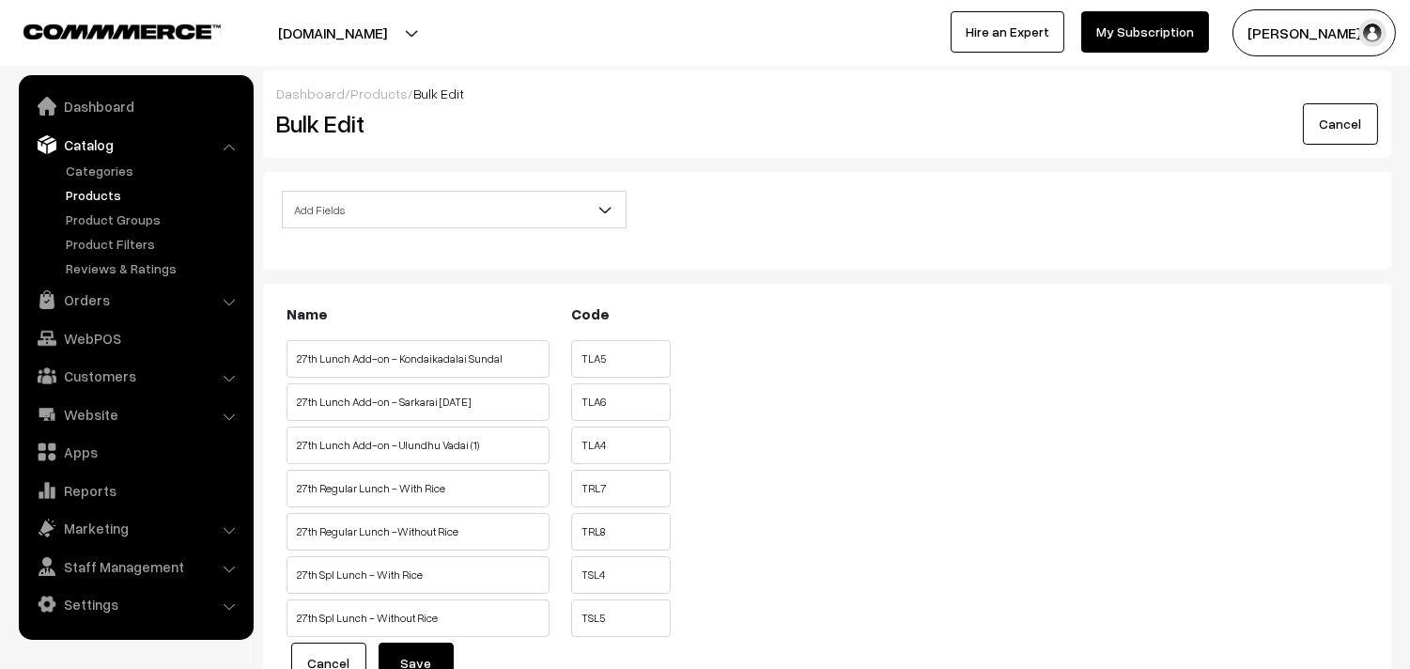
click at [421, 217] on span "Add Fields" at bounding box center [454, 209] width 343 height 33
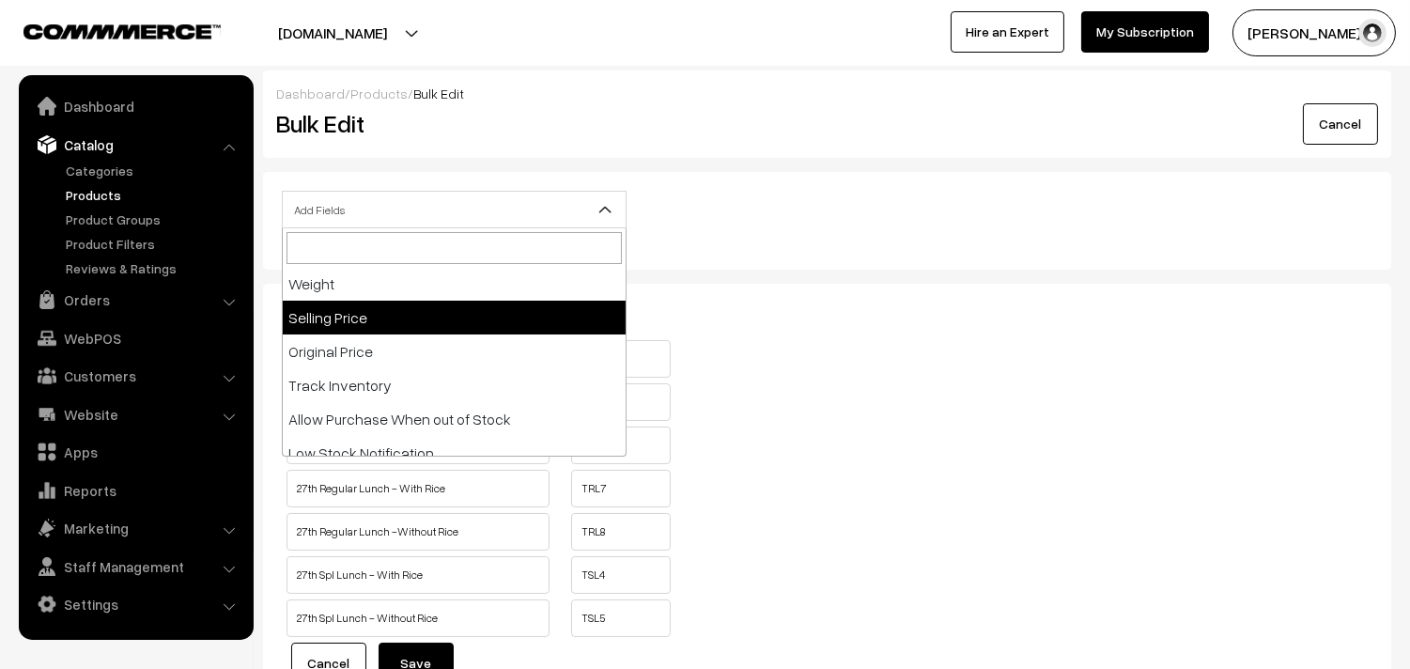
scroll to position [208, 0]
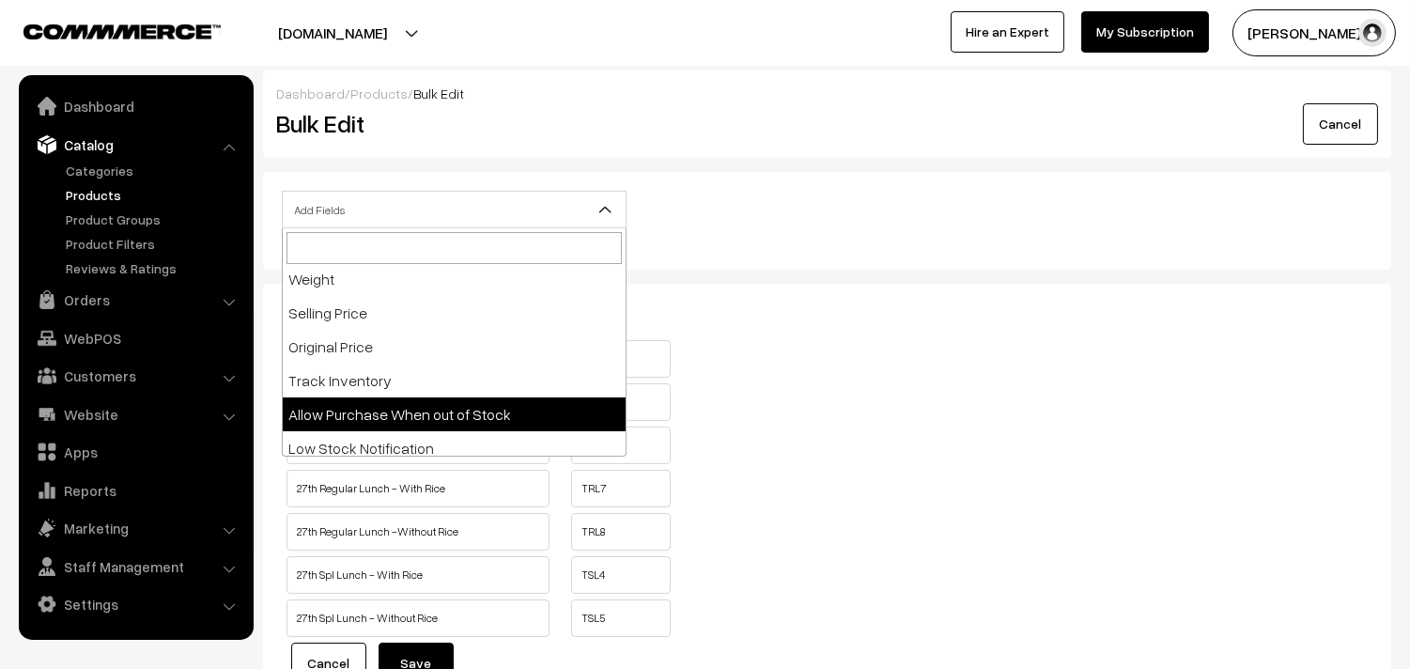
select select "allow-purchase"
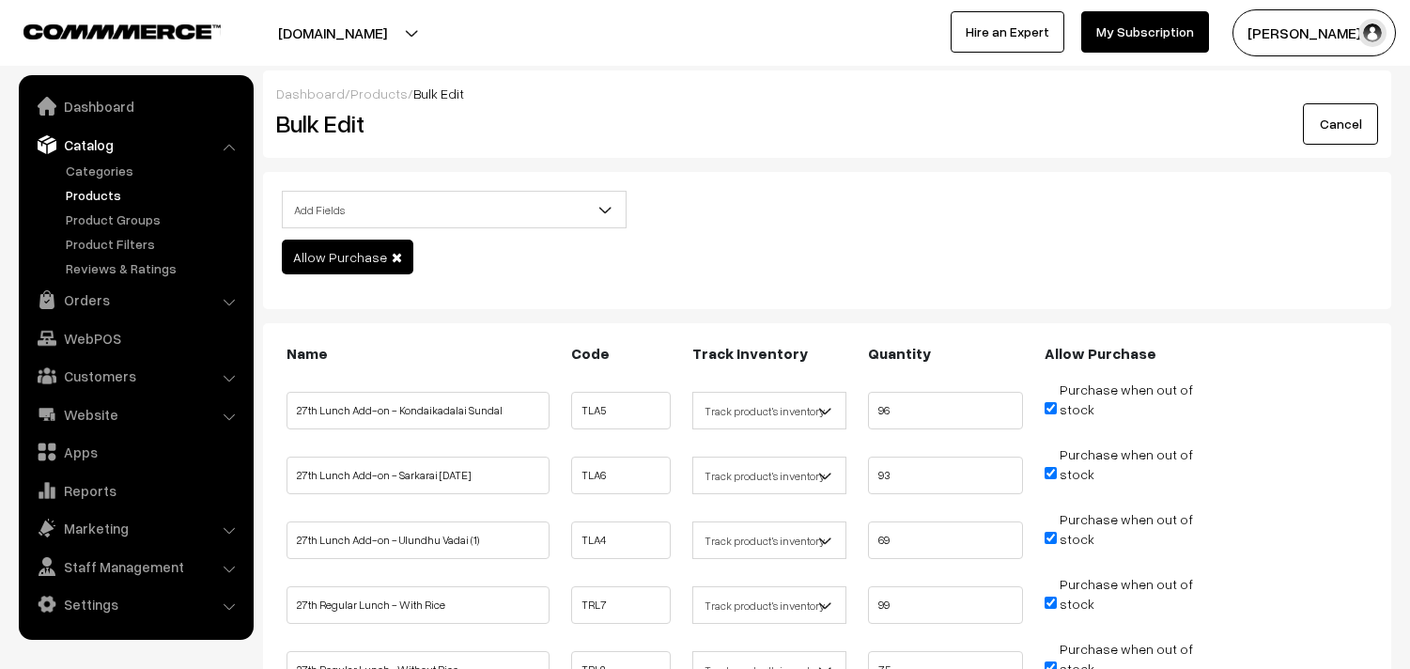
scroll to position [208, 0]
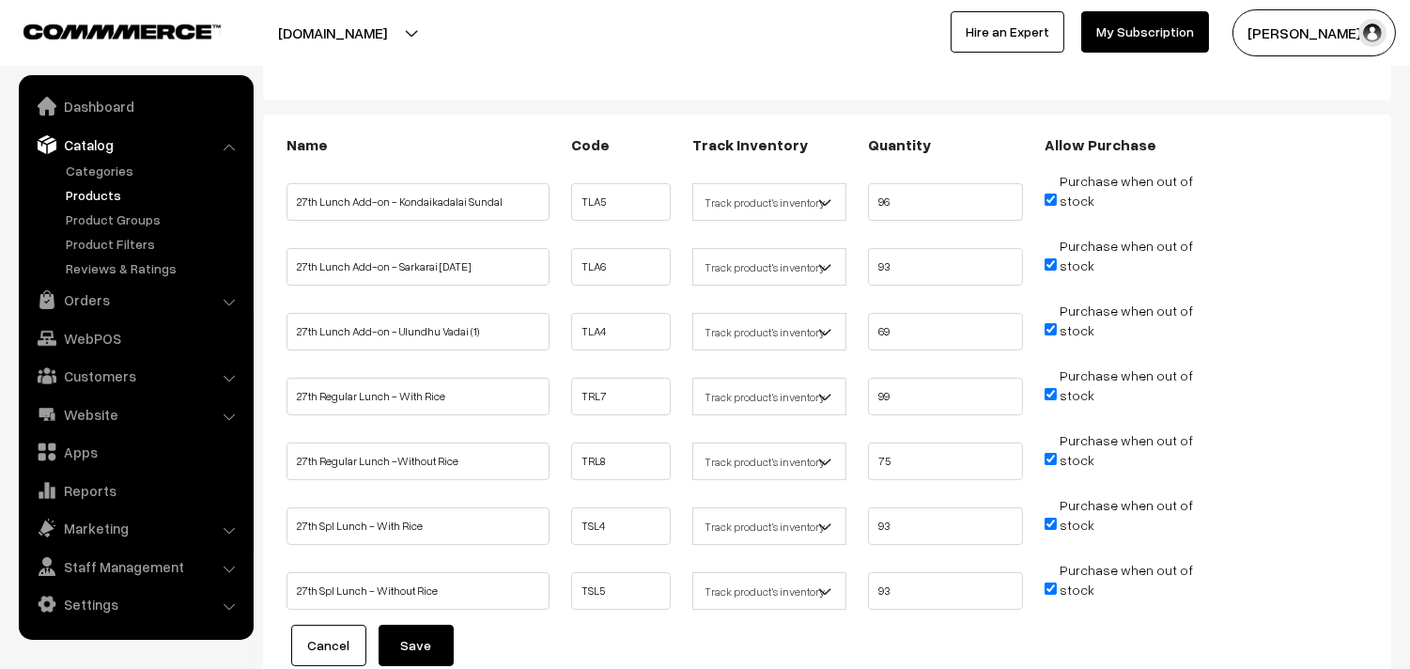
click at [1047, 198] on input "Purchase when out of stock" at bounding box center [1050, 199] width 12 height 12
checkbox input "false"
click at [1048, 269] on input "Purchase when out of stock" at bounding box center [1050, 264] width 12 height 12
checkbox input "false"
click at [1046, 317] on li "Purchase when out of stock" at bounding box center [1121, 324] width 163 height 47
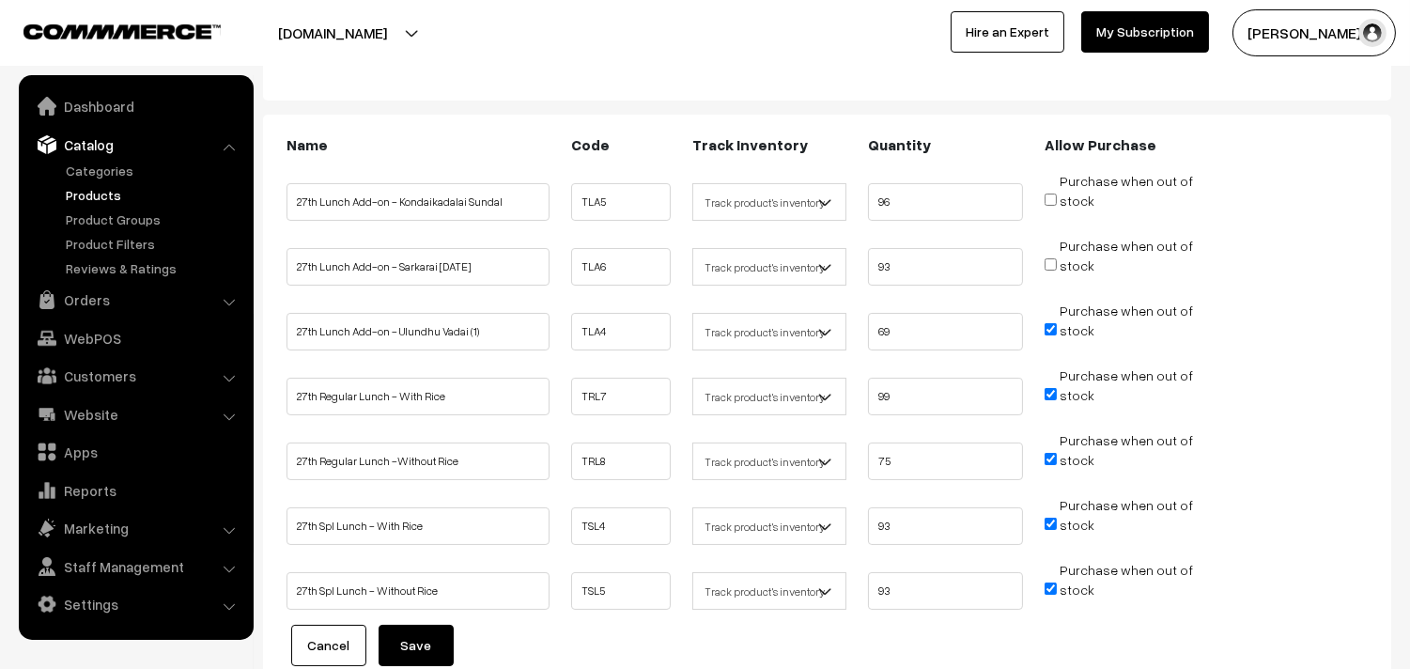
click at [1048, 392] on input "Purchase when out of stock" at bounding box center [1050, 394] width 12 height 12
checkbox input "false"
click at [1047, 329] on input "Purchase when out of stock" at bounding box center [1050, 329] width 12 height 12
checkbox input "false"
click at [1049, 455] on input "Purchase when out of stock" at bounding box center [1050, 459] width 12 height 12
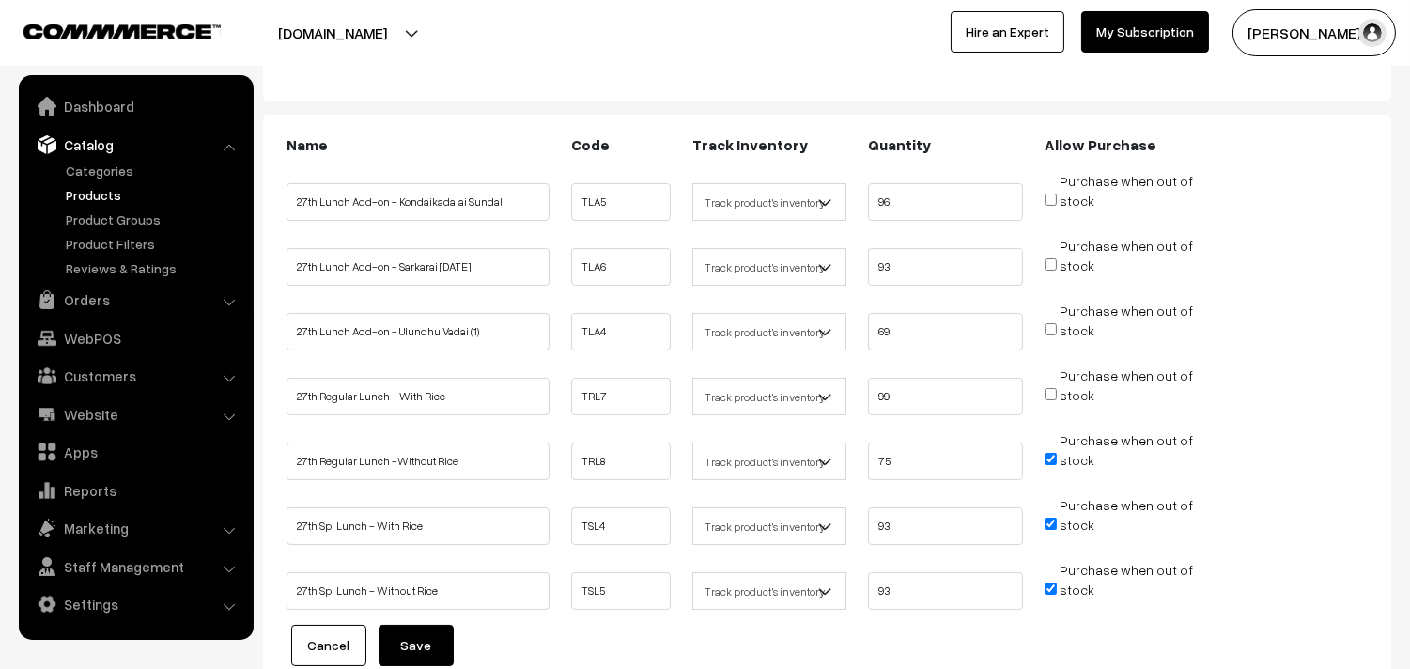
checkbox input "false"
click at [1054, 523] on input "Purchase when out of stock" at bounding box center [1050, 523] width 12 height 12
checkbox input "false"
click at [1045, 582] on input "Purchase when out of stock" at bounding box center [1050, 588] width 12 height 12
checkbox input "false"
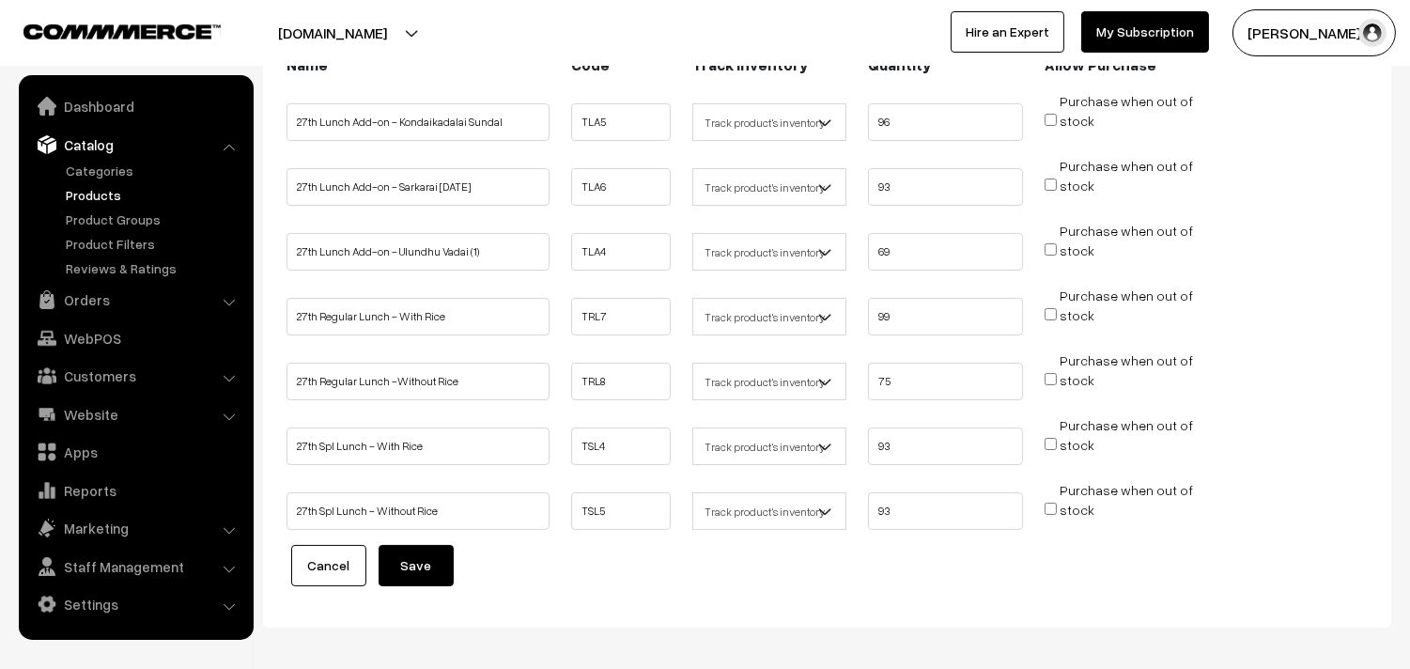
scroll to position [366, 0]
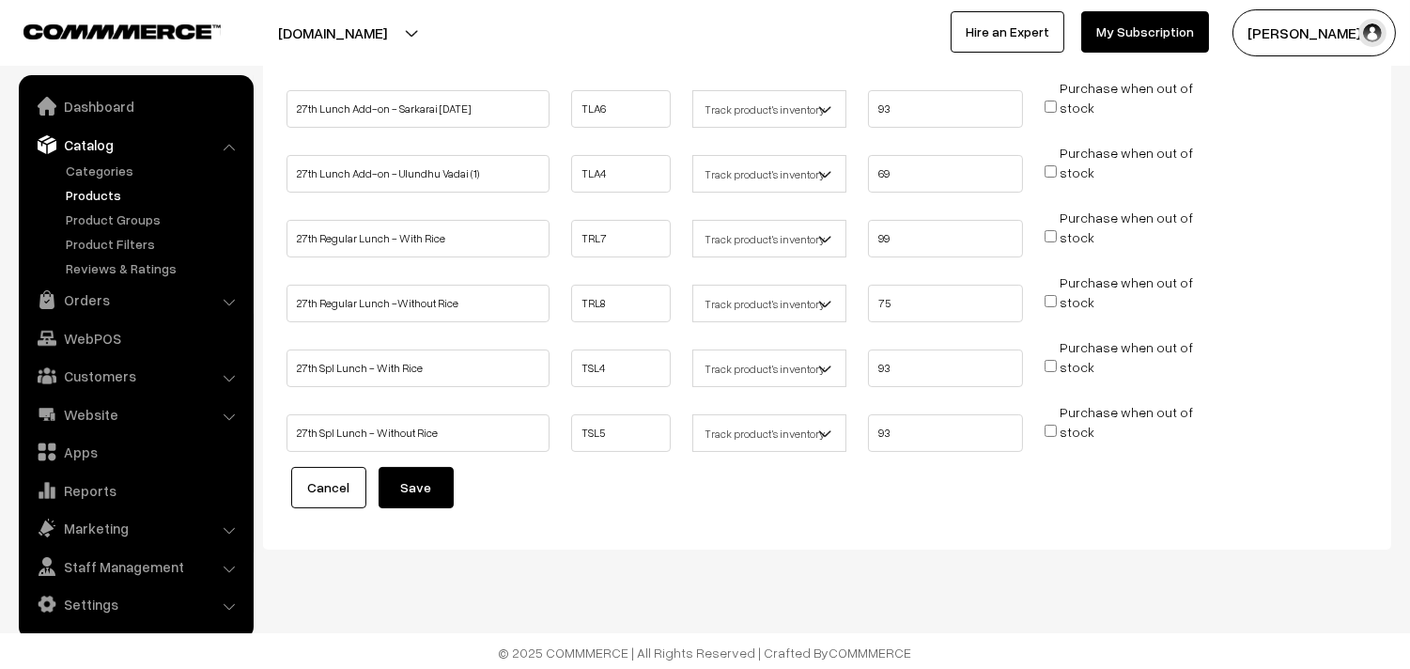
click at [421, 485] on button "Save" at bounding box center [415, 487] width 75 height 41
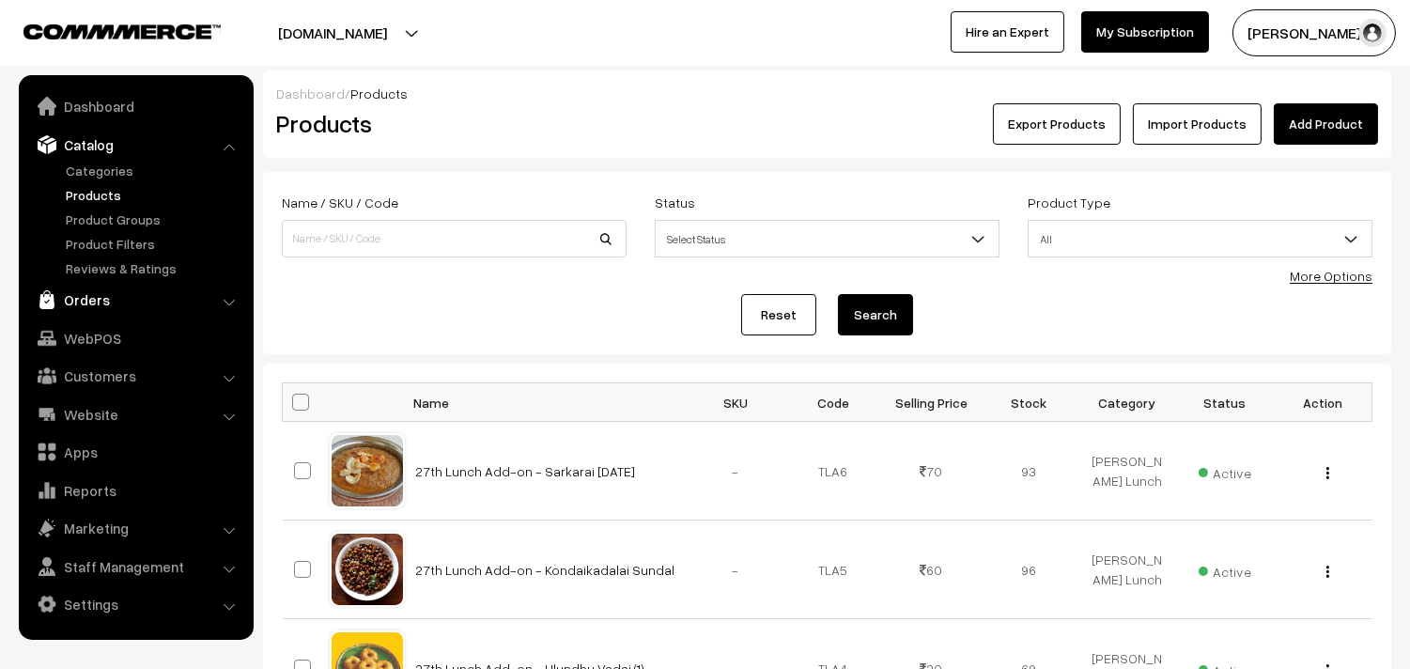
click at [90, 292] on link "Orders" at bounding box center [134, 300] width 223 height 34
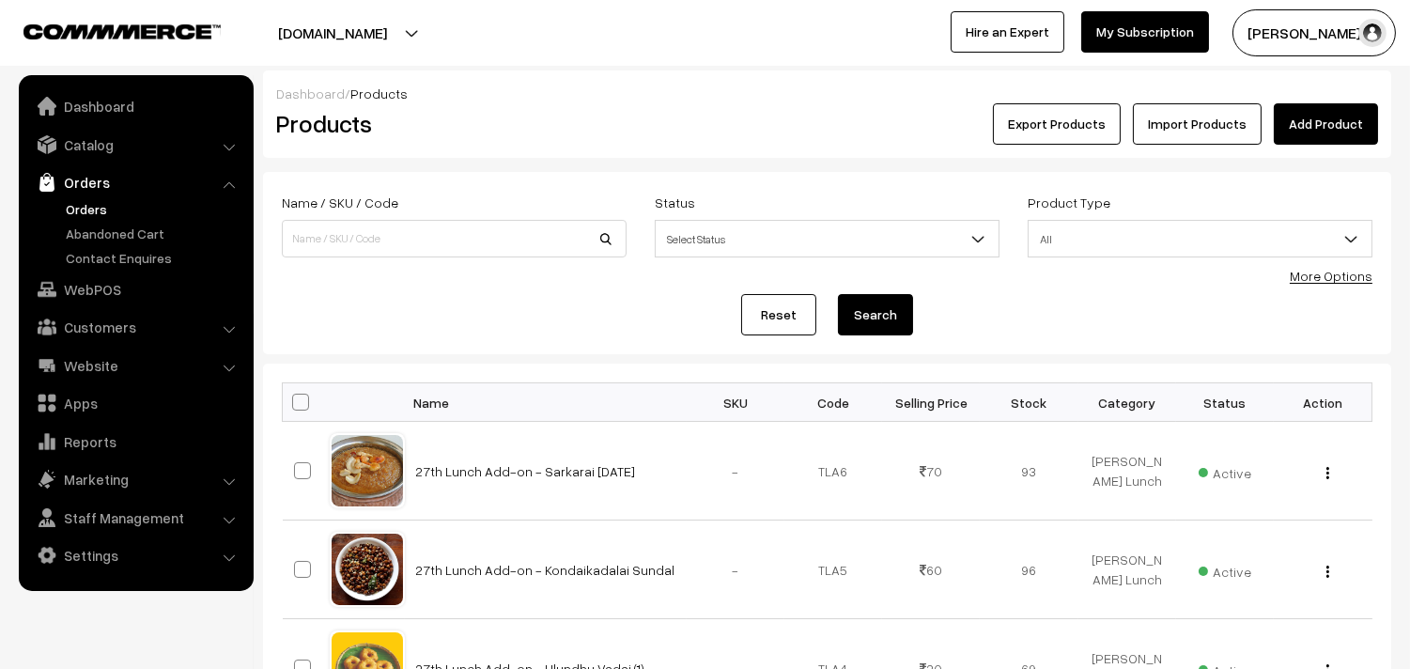
click at [99, 216] on link "Orders" at bounding box center [154, 209] width 186 height 20
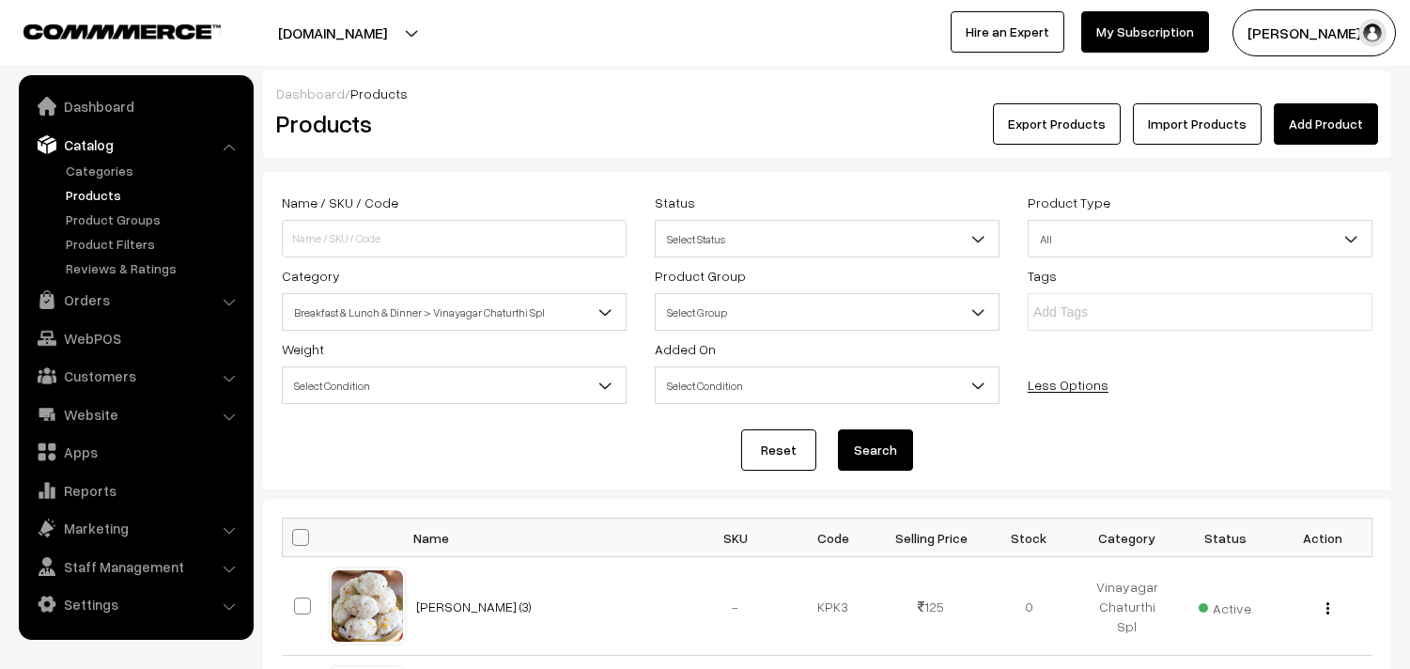
select select "100"
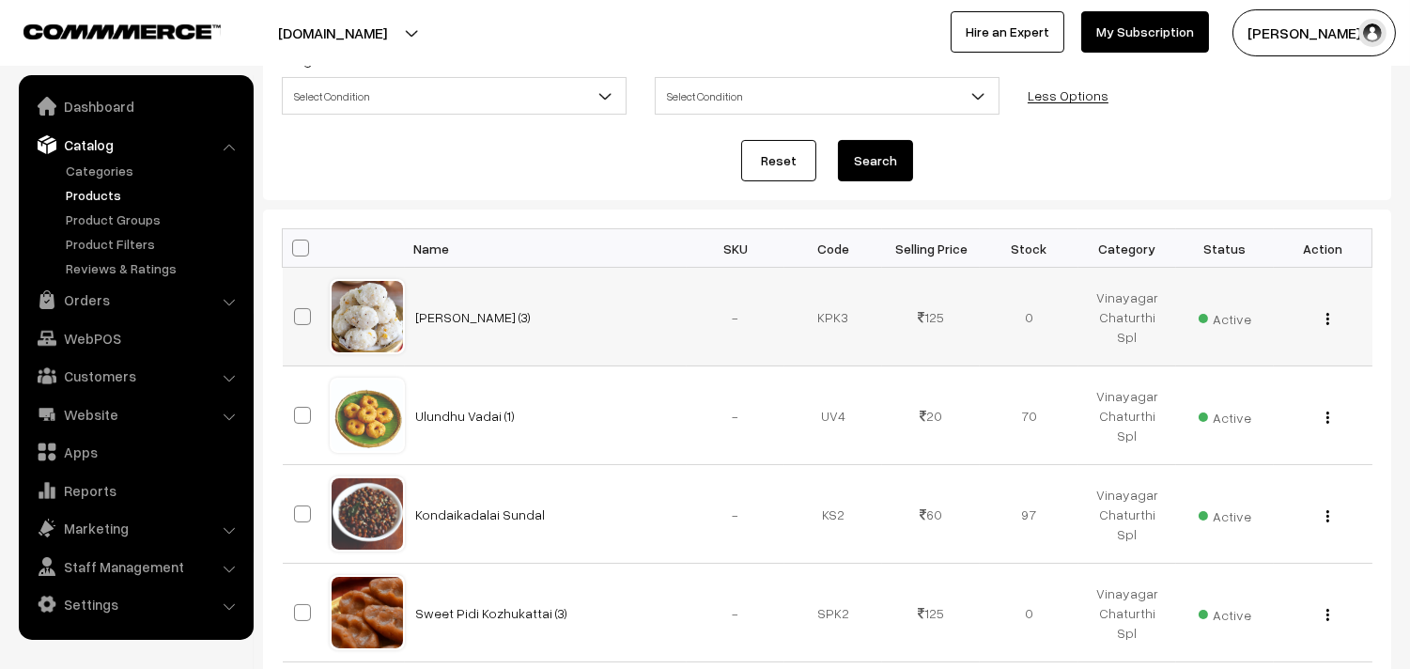
scroll to position [417, 0]
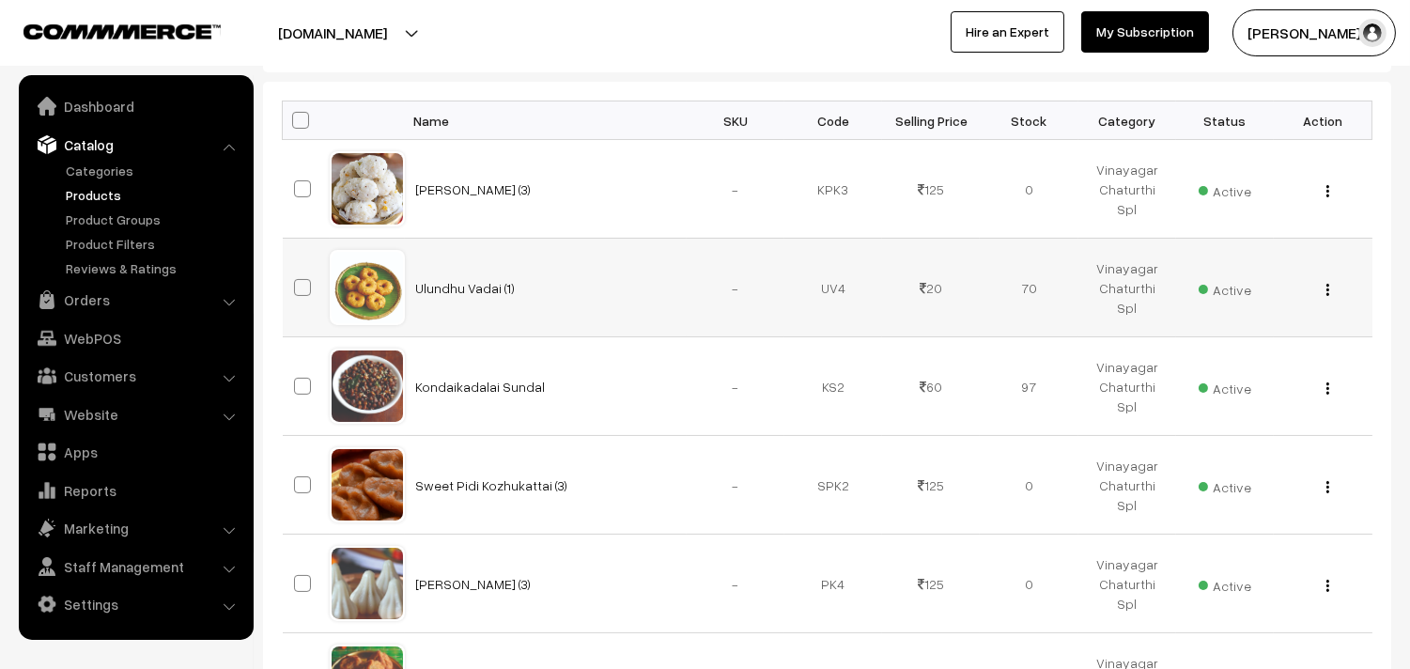
click at [1325, 284] on button "button" at bounding box center [1327, 289] width 5 height 15
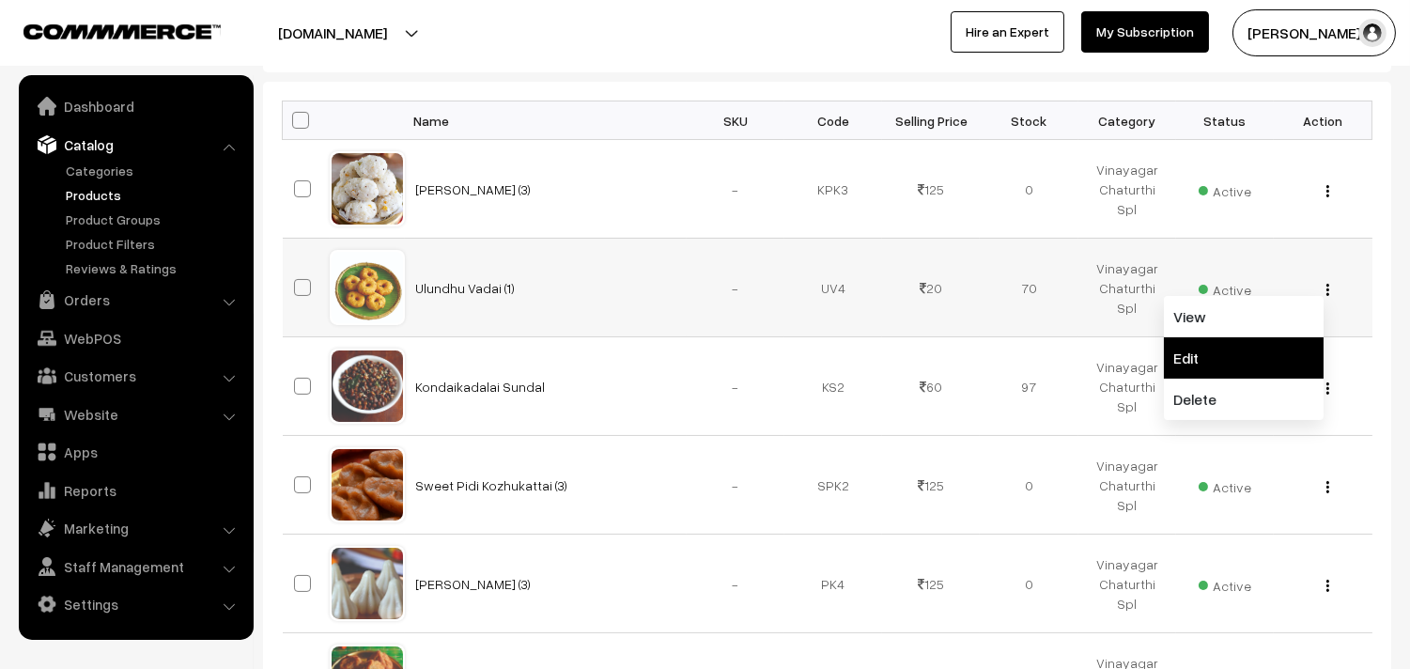
click at [1226, 358] on link "Edit" at bounding box center [1244, 357] width 160 height 41
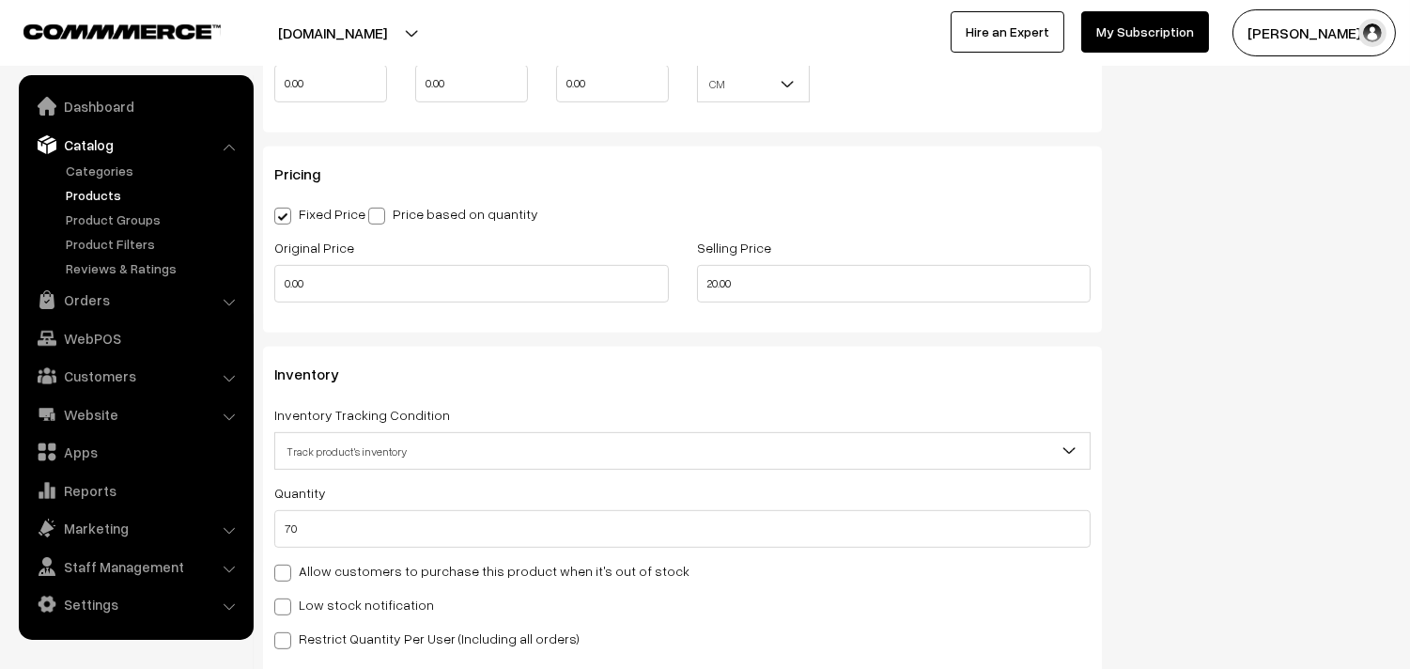
scroll to position [1564, 0]
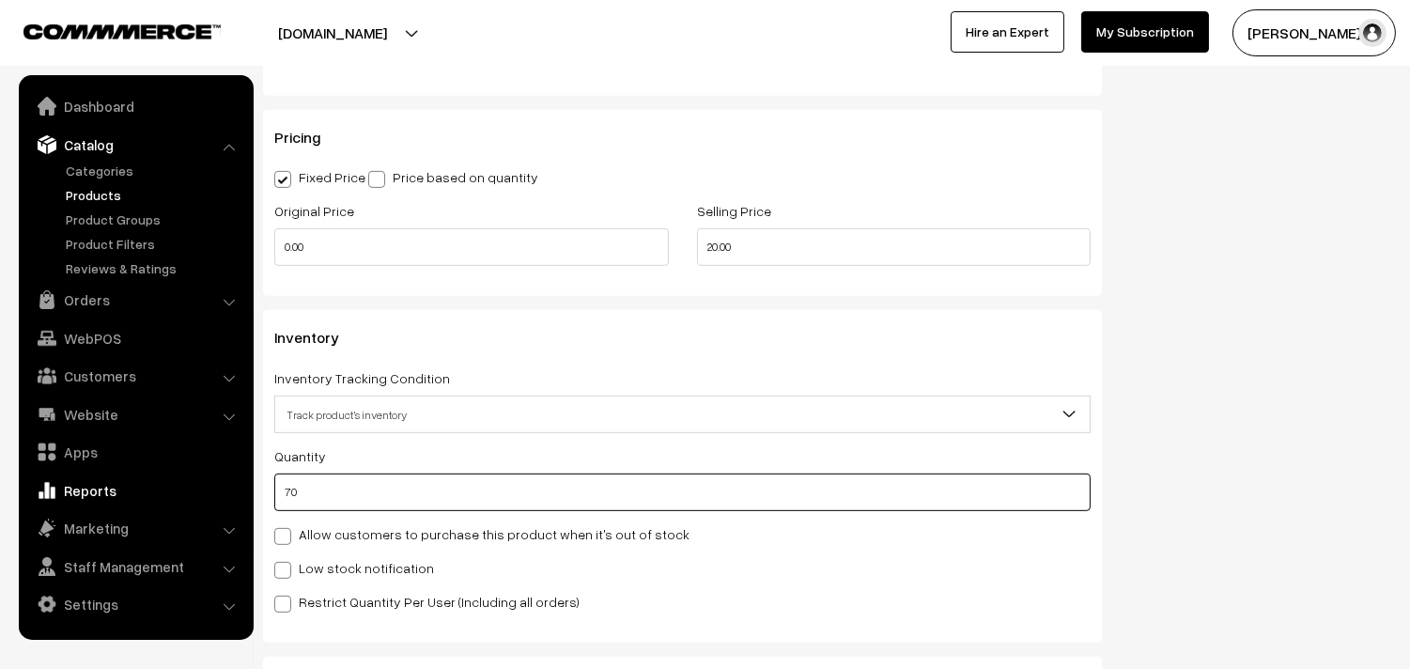
drag, startPoint x: 246, startPoint y: 490, endPoint x: 232, endPoint y: 490, distance: 14.1
click at [232, 490] on body "Thank you for showing interest. Our team will call you shortly. Close annamfood…" at bounding box center [705, 125] width 1410 height 3379
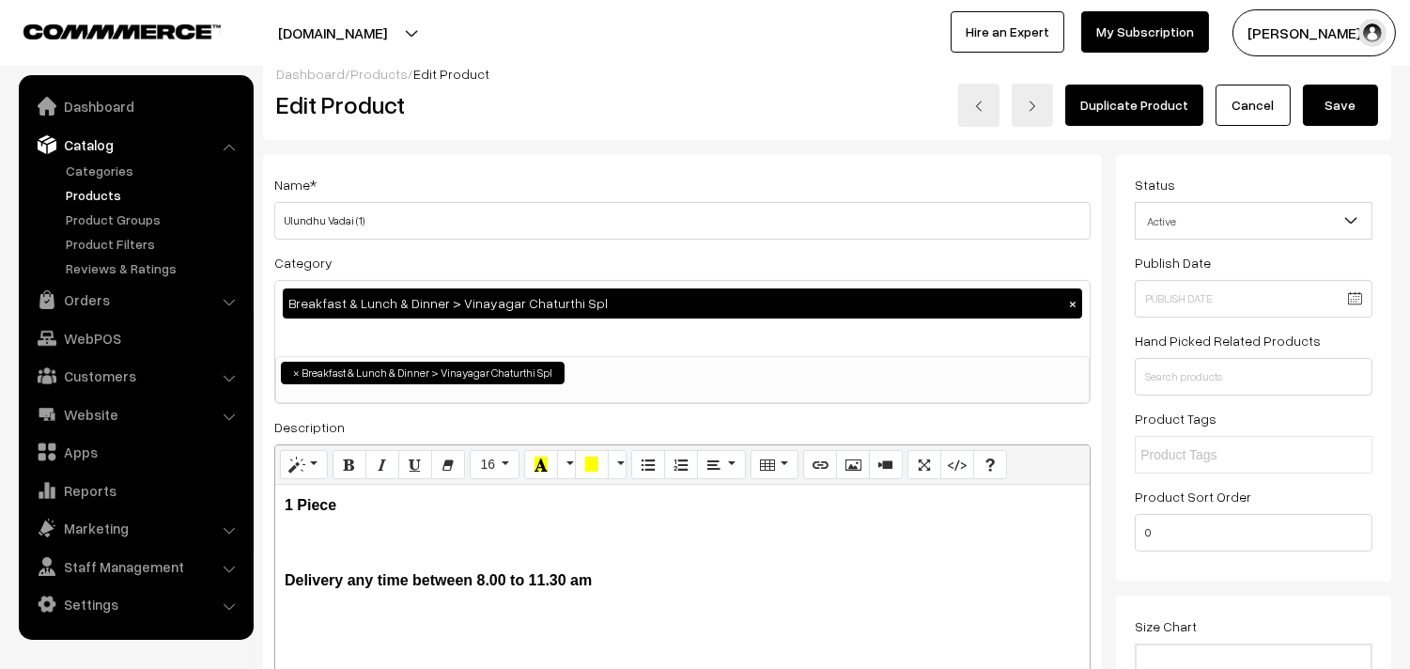
scroll to position [0, 0]
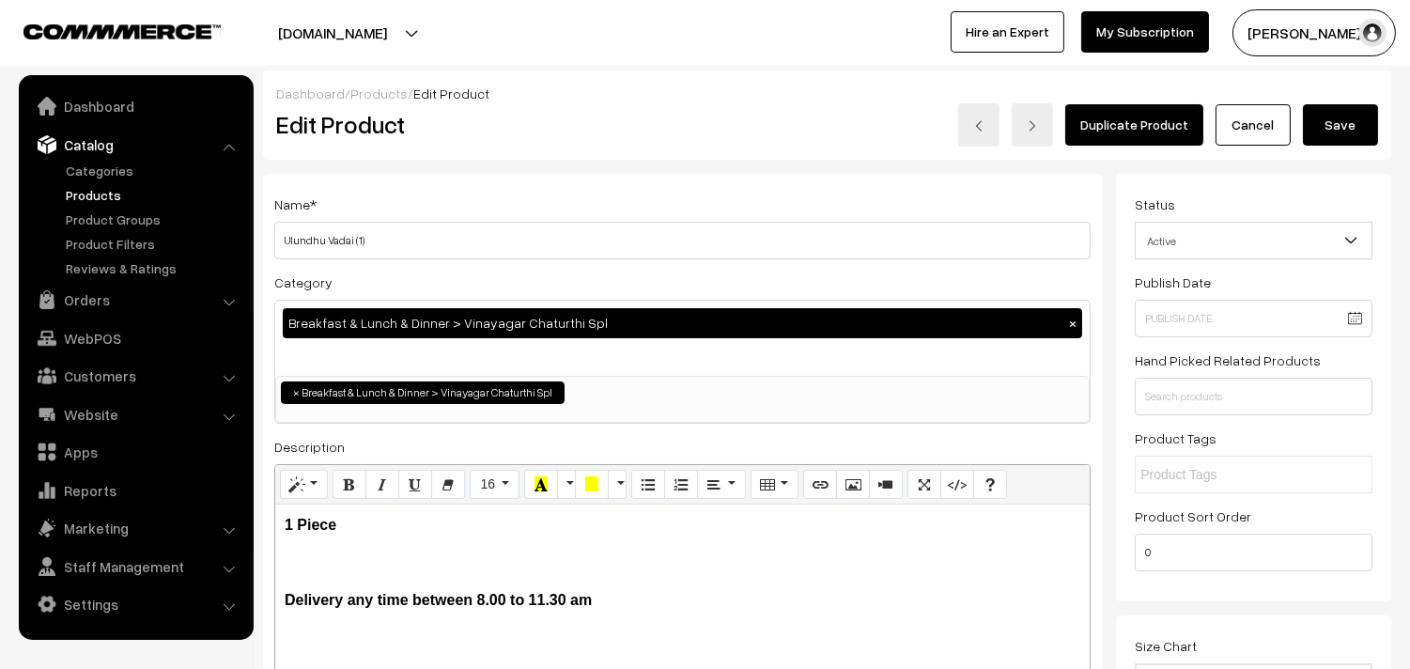
type input "0"
click at [1324, 118] on button "Save" at bounding box center [1339, 124] width 75 height 41
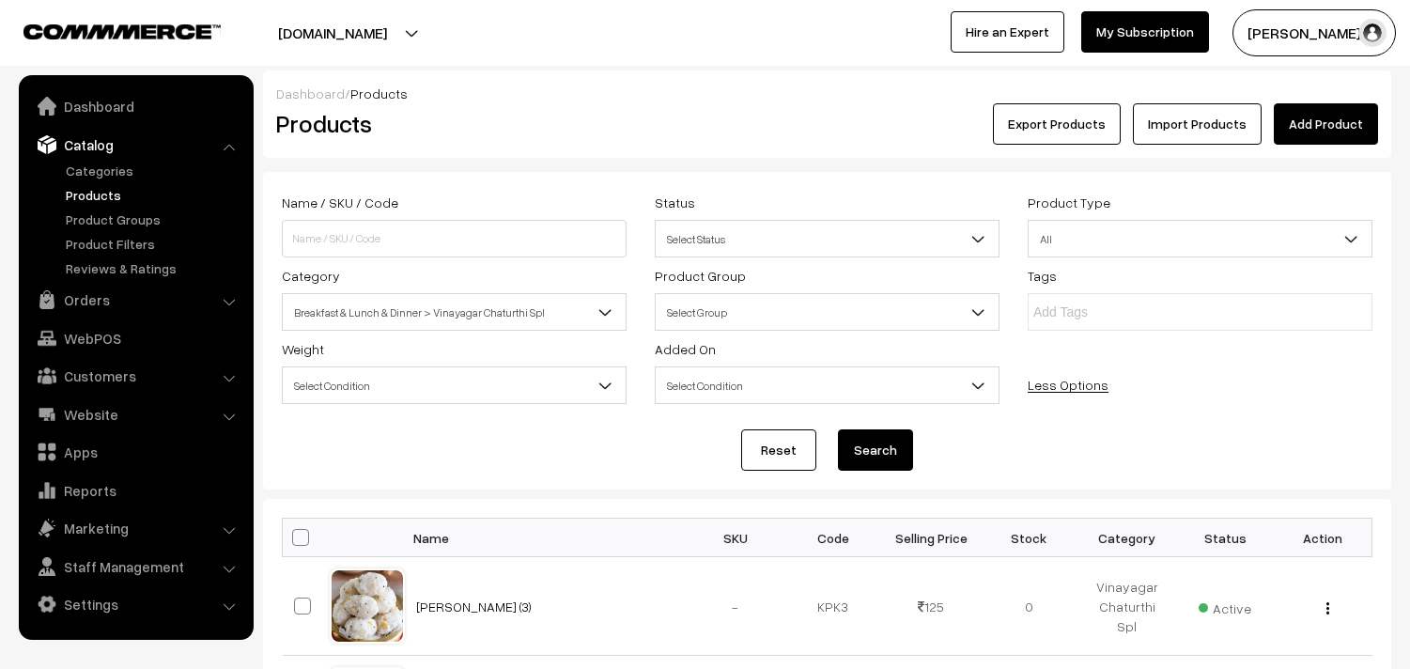
scroll to position [521, 0]
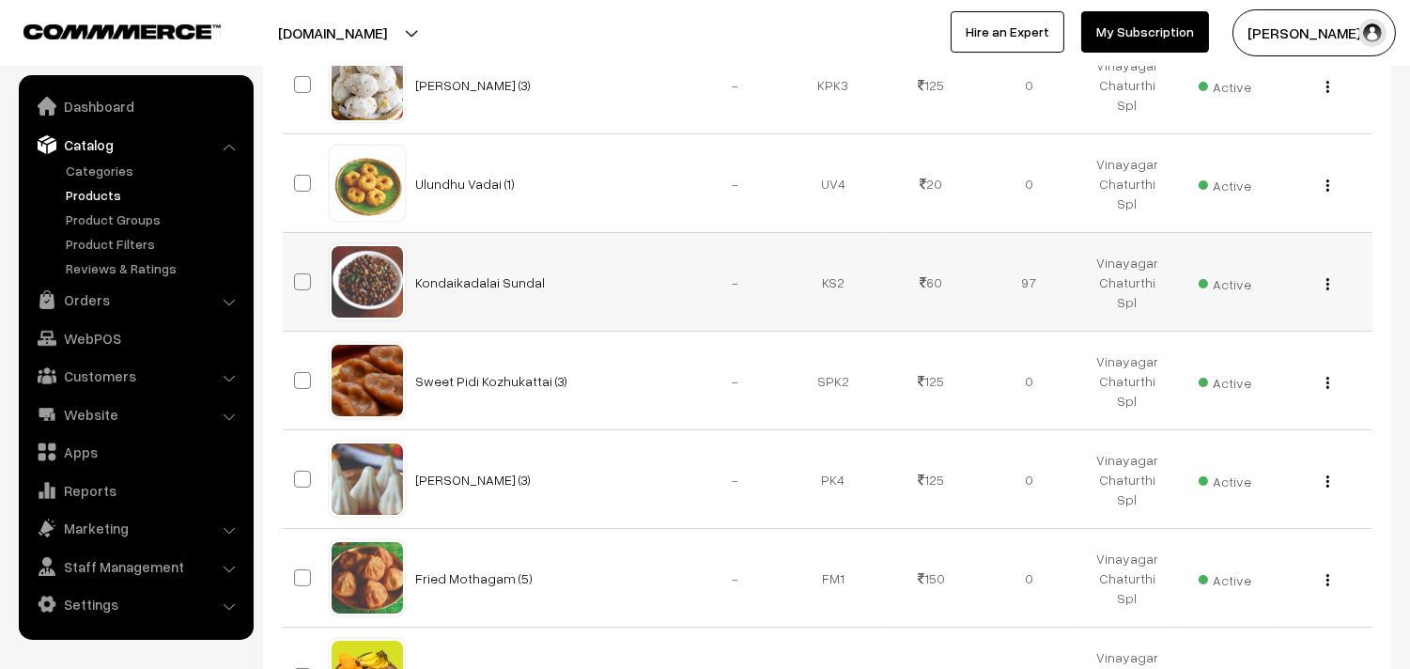
click at [1321, 277] on div "View Edit Delete" at bounding box center [1322, 282] width 75 height 20
click at [1322, 282] on div "View Edit Delete" at bounding box center [1322, 282] width 75 height 20
click at [1329, 280] on button "button" at bounding box center [1327, 283] width 5 height 15
click at [1204, 349] on link "Edit" at bounding box center [1244, 351] width 160 height 41
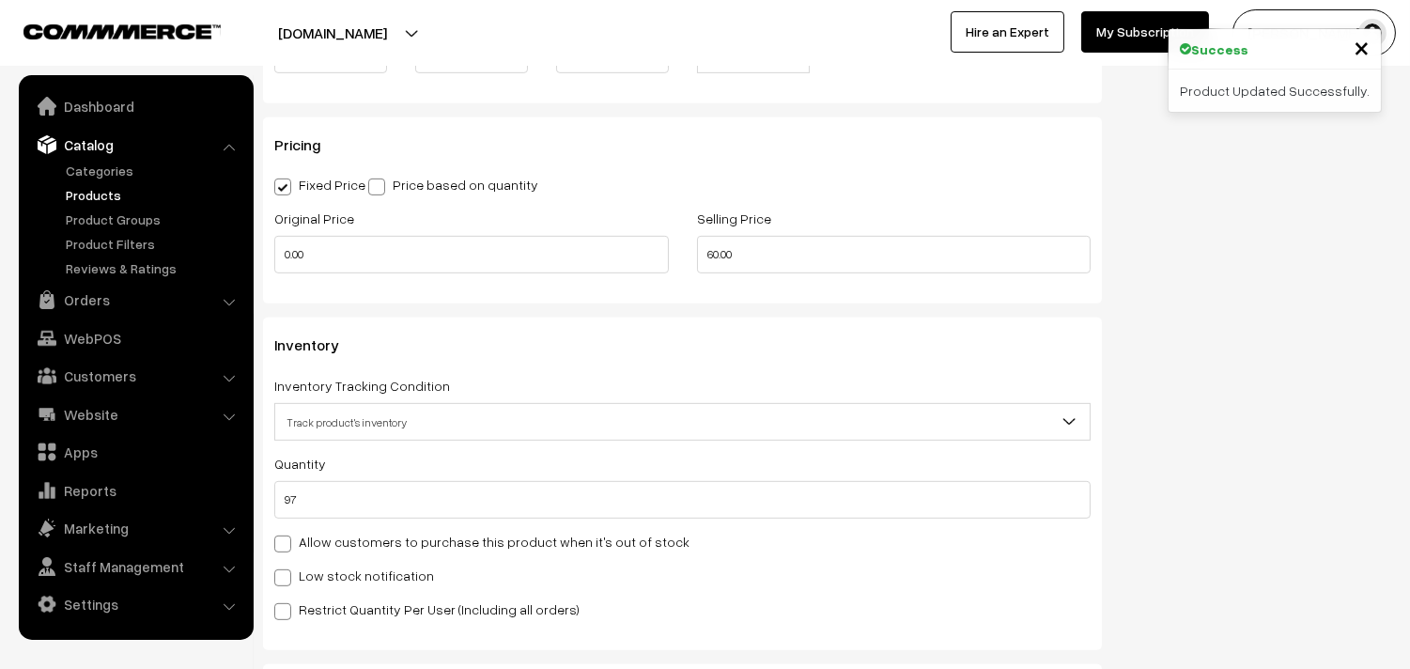
scroll to position [1564, 0]
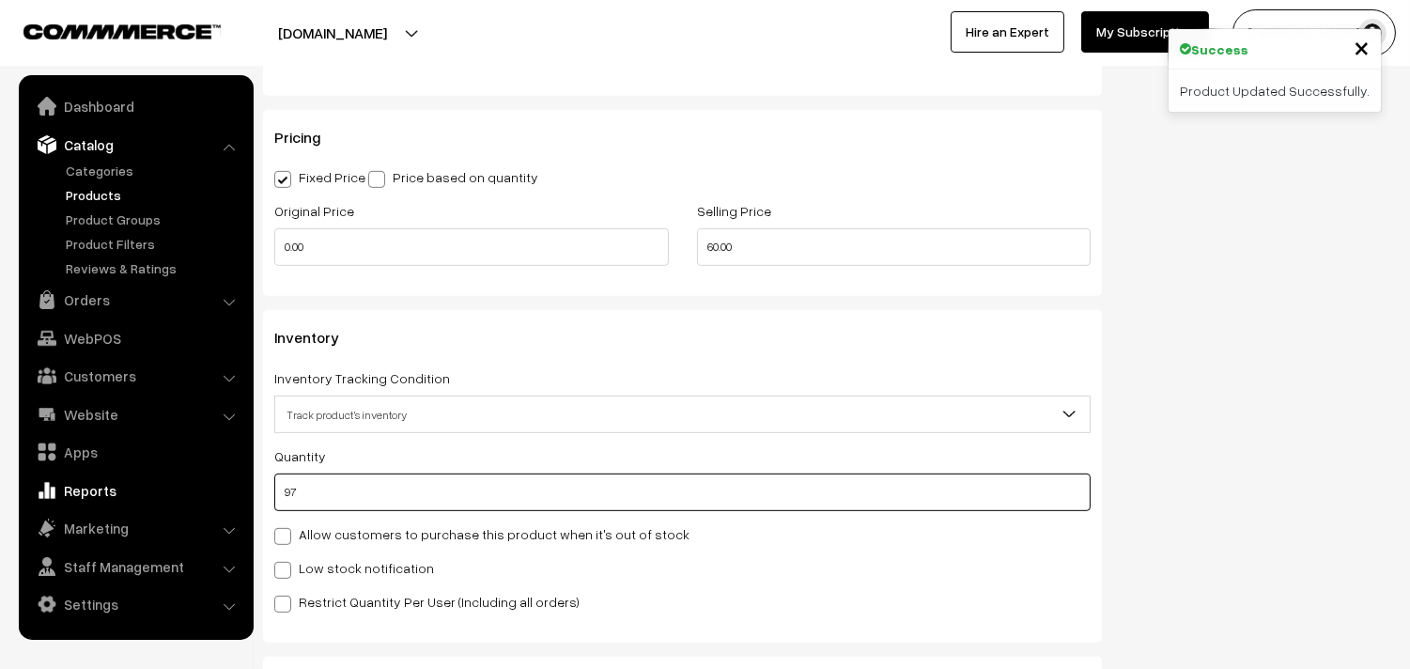
click at [184, 483] on body "Thank you for showing interest. Our team will call you shortly. Close [DOMAIN_N…" at bounding box center [705, 125] width 1410 height 3379
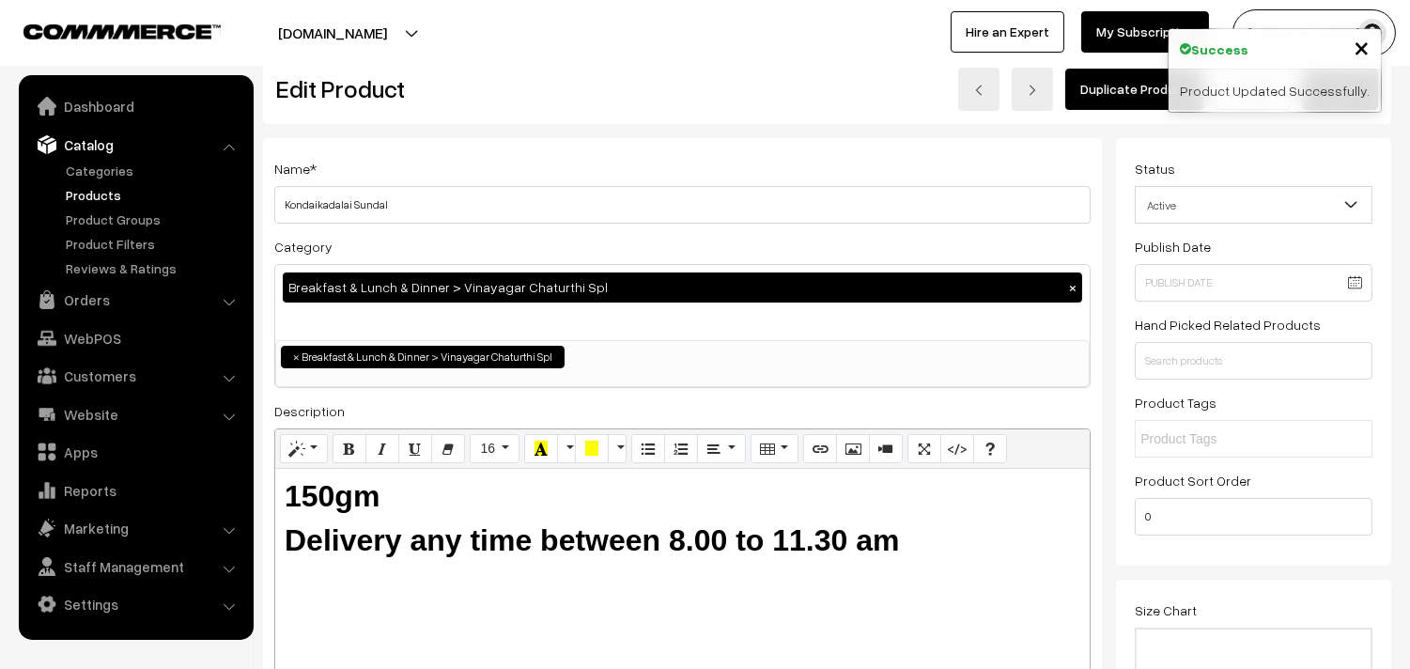
scroll to position [0, 0]
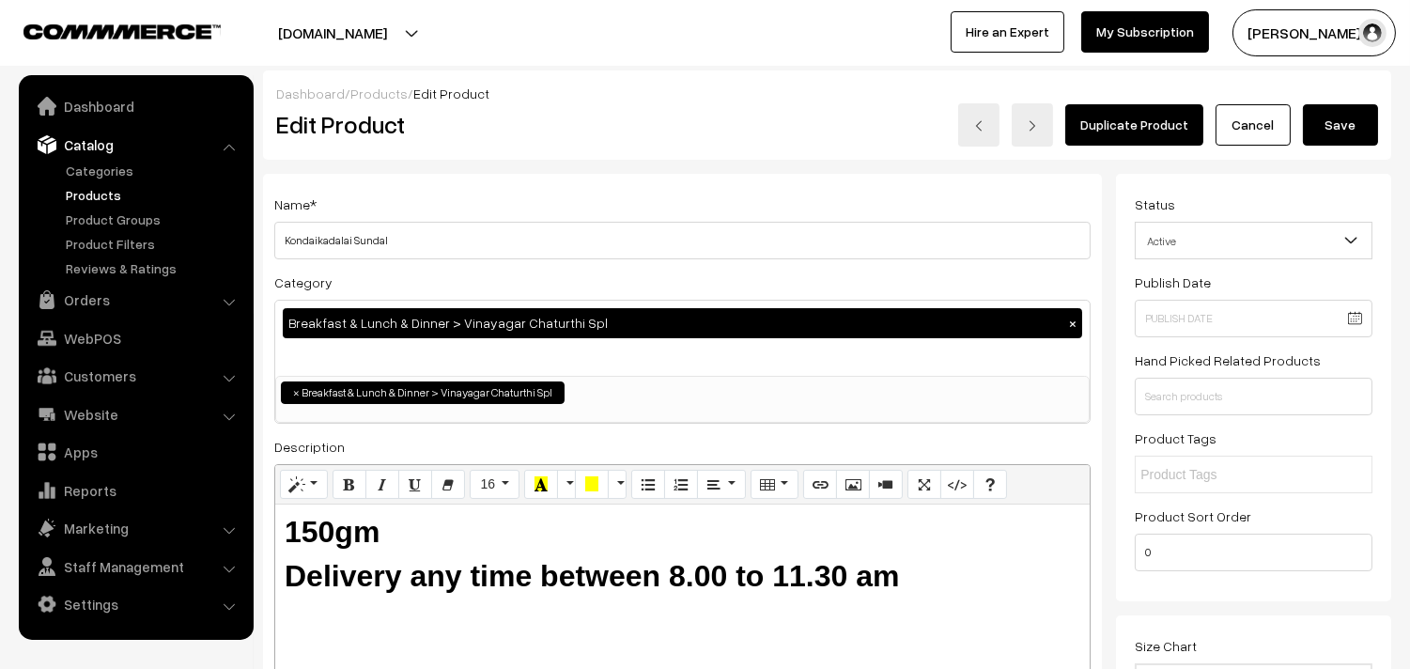
type input "0"
click at [1344, 129] on button "Save" at bounding box center [1339, 124] width 75 height 41
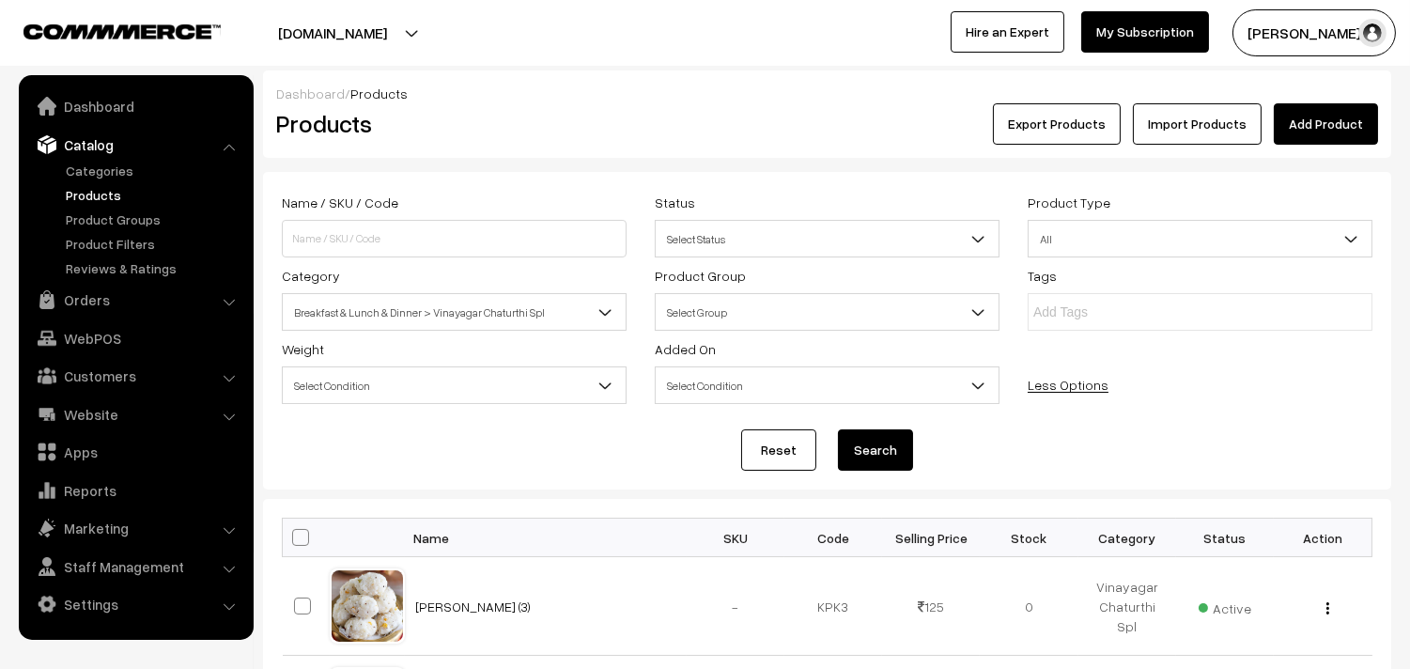
click at [1057, 387] on link "Less Options" at bounding box center [1067, 385] width 81 height 16
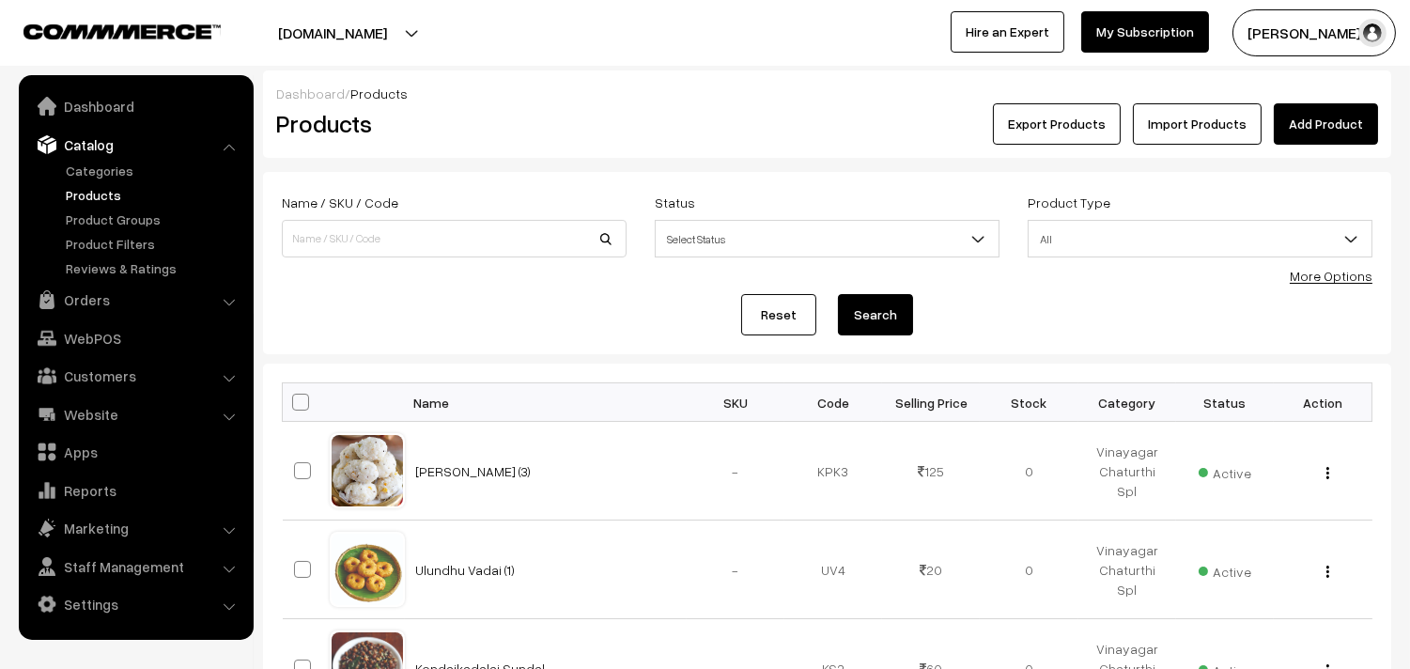
click at [1317, 273] on link "More Options" at bounding box center [1330, 276] width 83 height 16
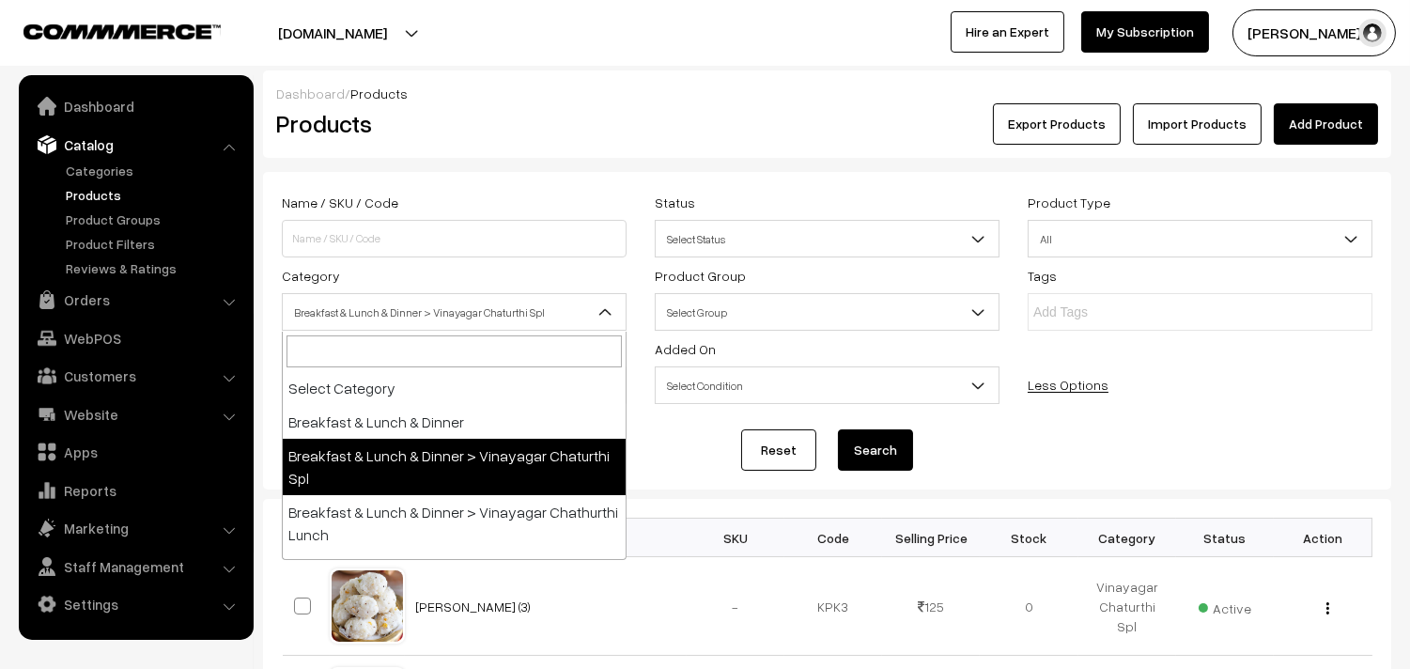
click at [414, 316] on span "Breakfast & Lunch & Dinner > Vinayagar Chaturthi Spl" at bounding box center [454, 312] width 343 height 33
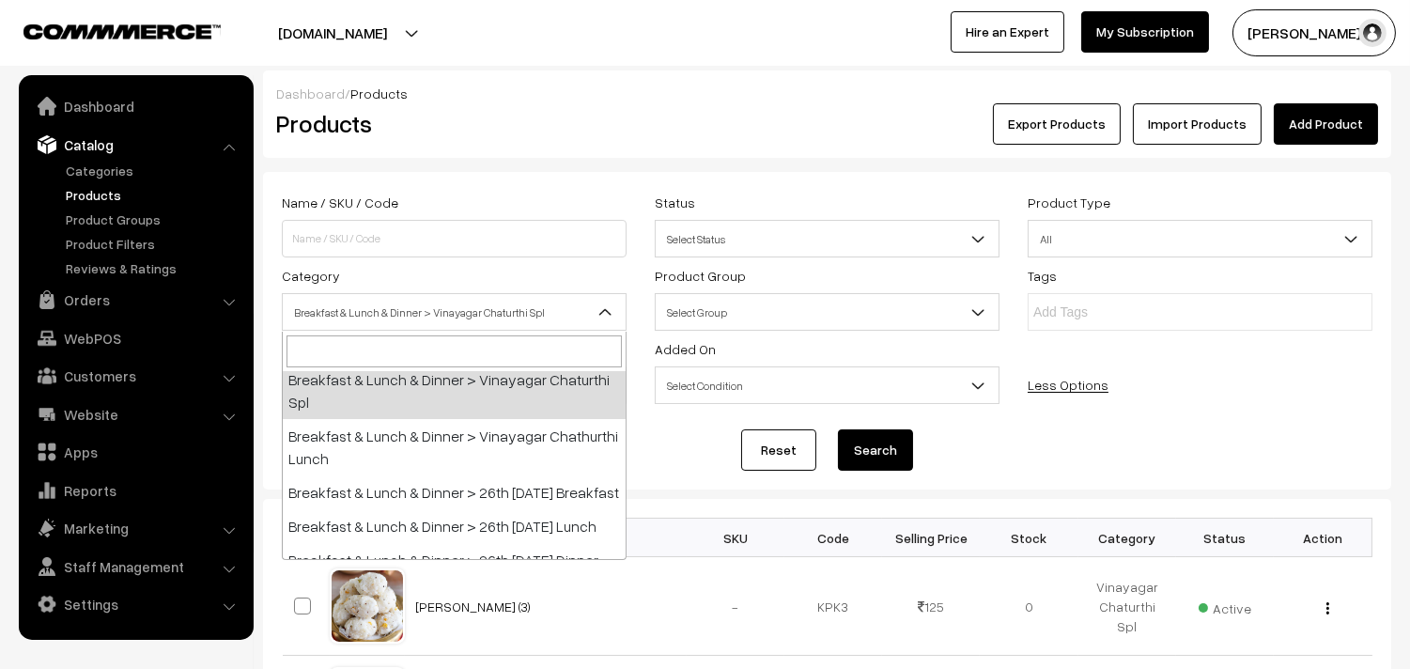
scroll to position [104, 0]
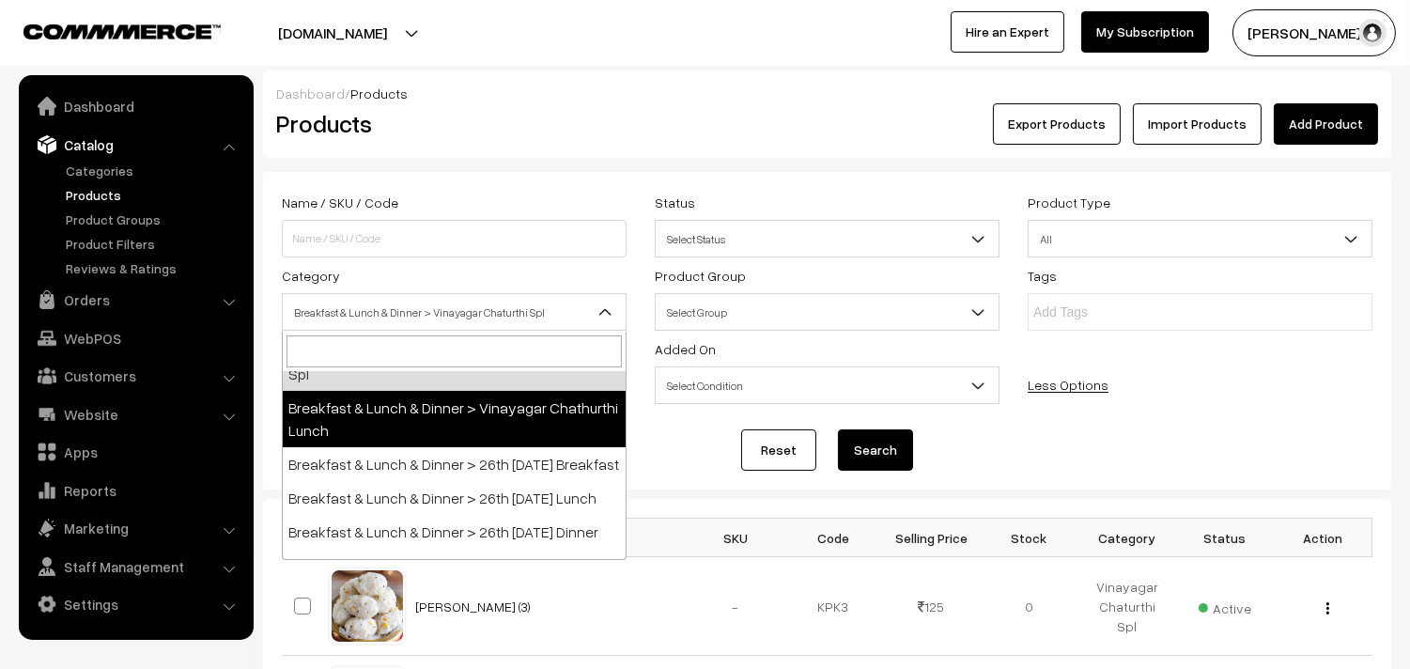
select select "100"
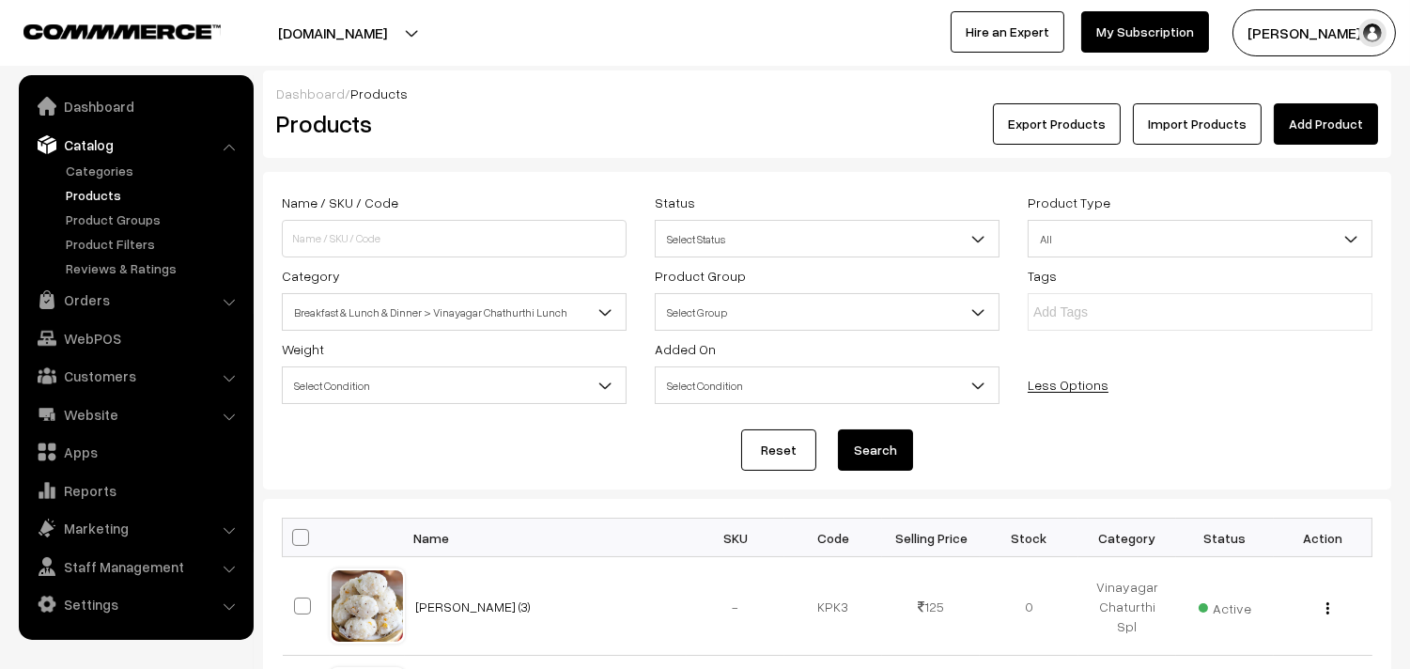
click at [856, 452] on button "Search" at bounding box center [875, 449] width 75 height 41
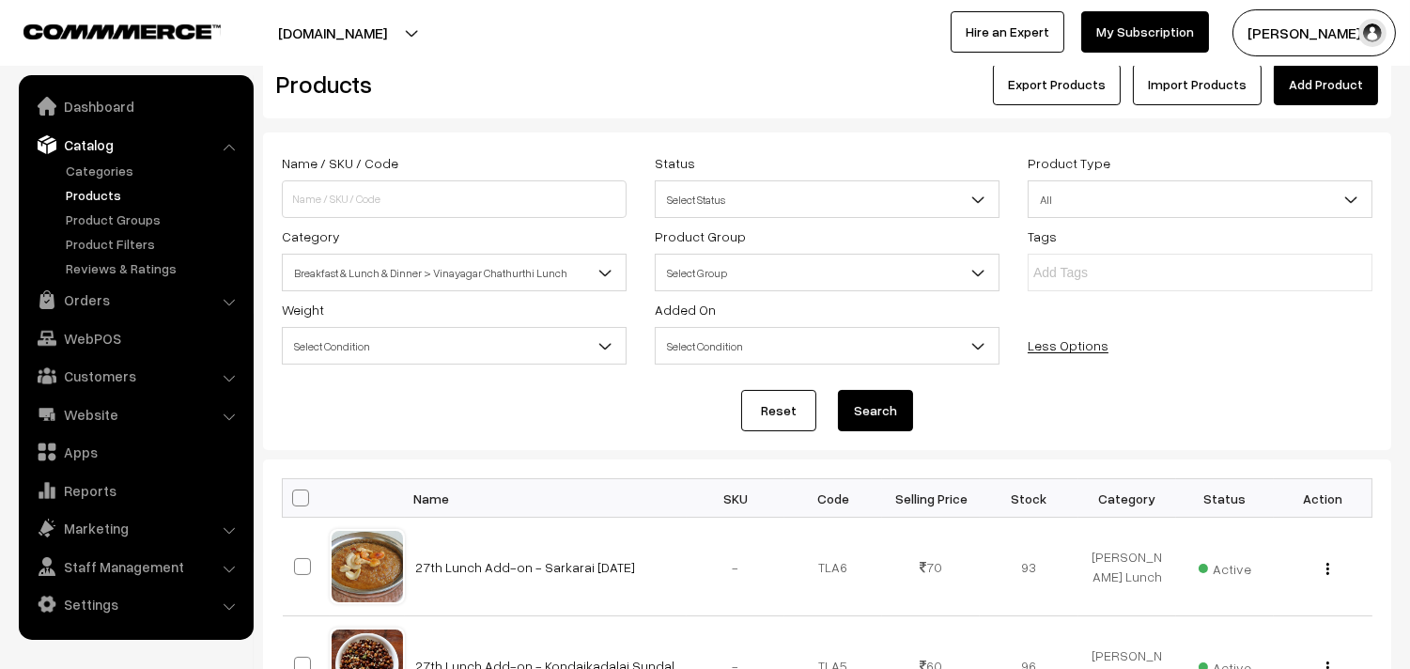
scroll to position [39, 0]
click at [297, 505] on span at bounding box center [300, 498] width 17 height 17
click at [295, 504] on input "checkbox" at bounding box center [289, 498] width 12 height 12
checkbox input "true"
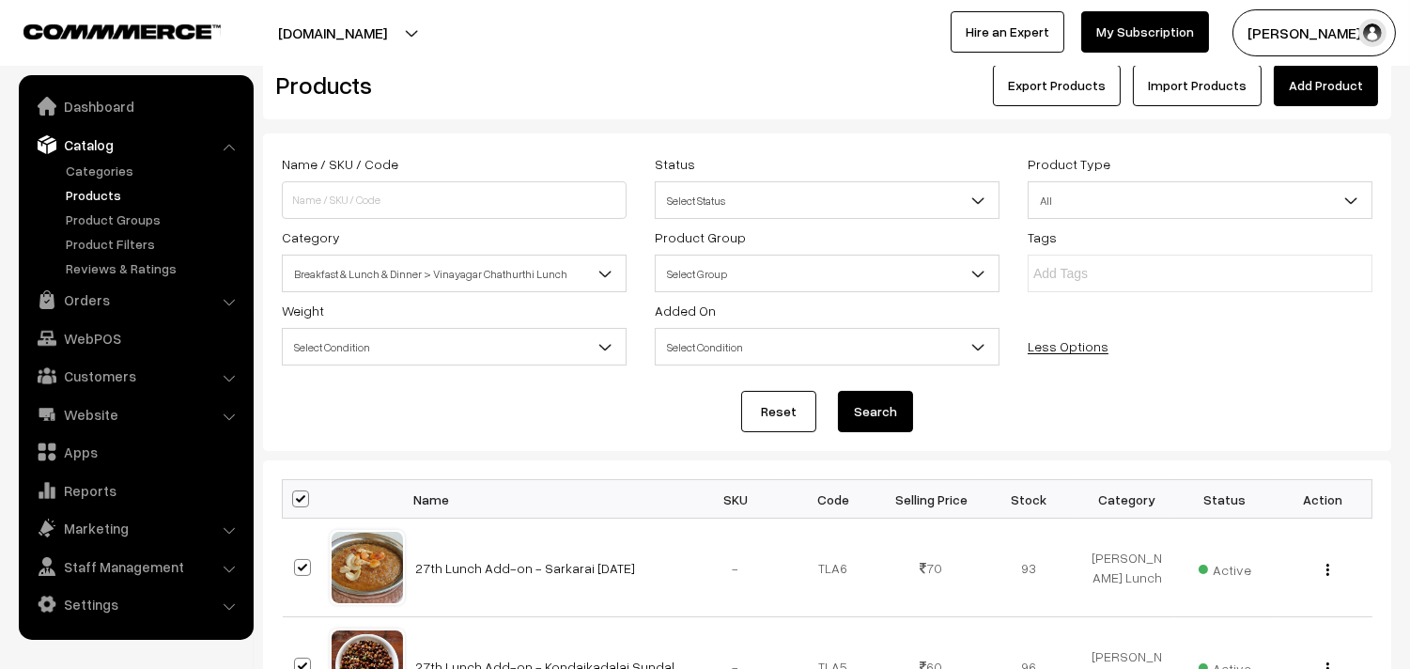
checkbox input "true"
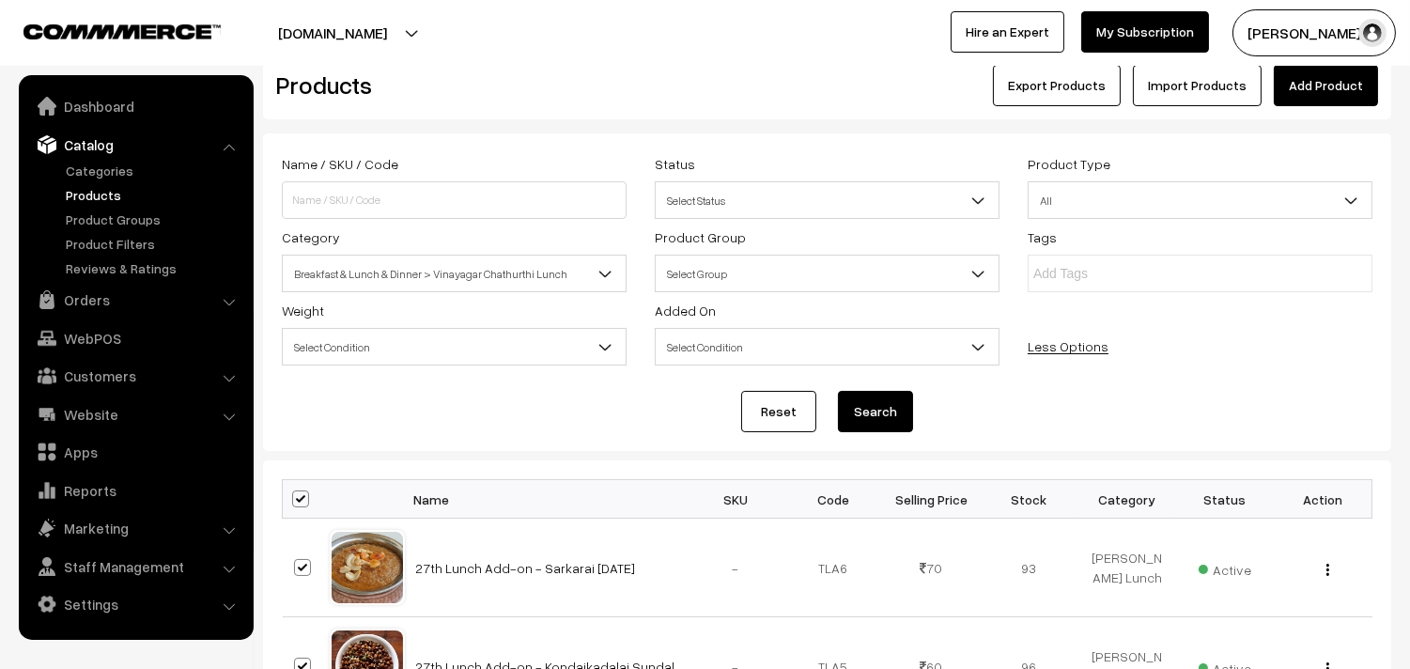
checkbox input "true"
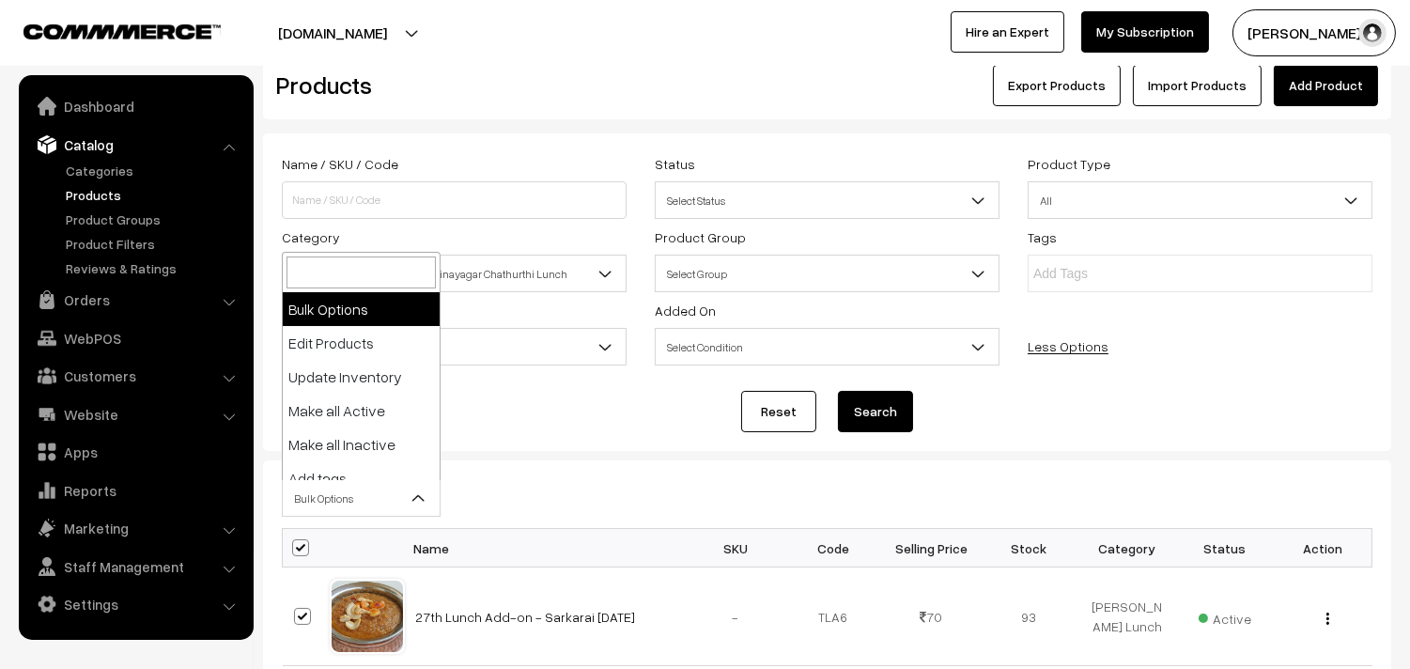
click at [307, 503] on span "Bulk Options" at bounding box center [361, 498] width 157 height 33
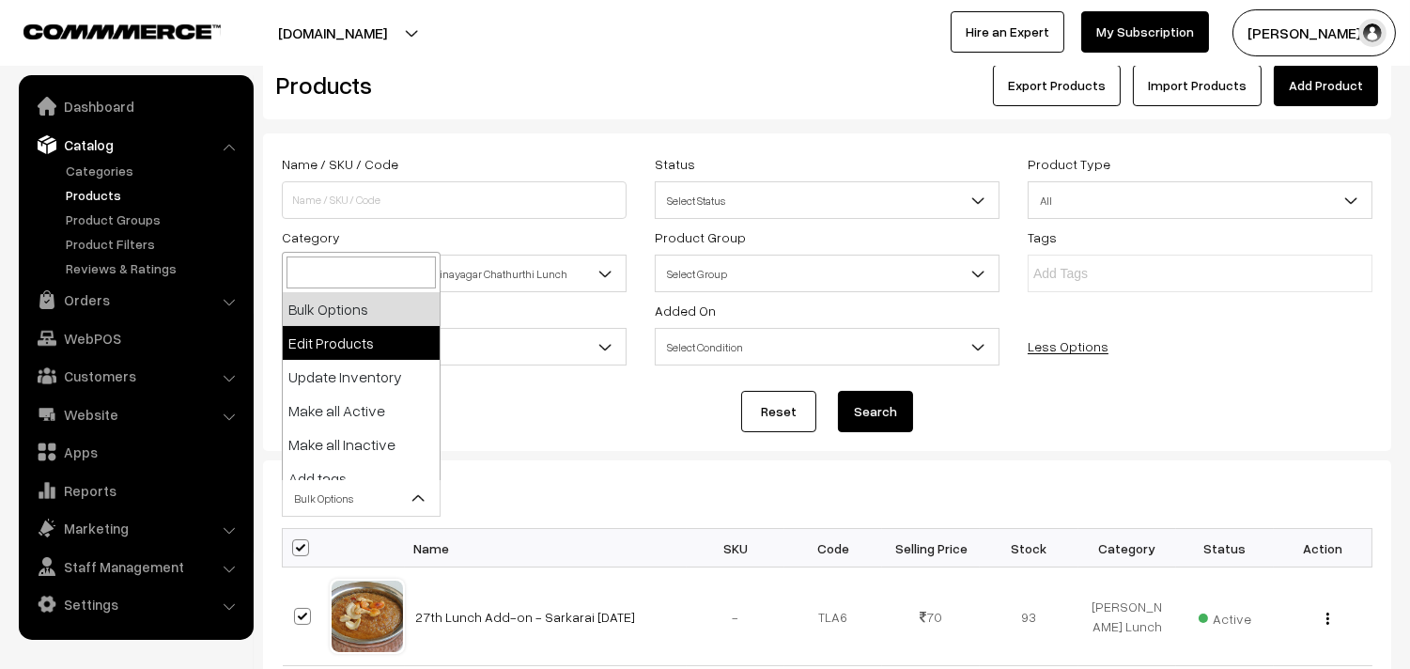
select select "editProduct"
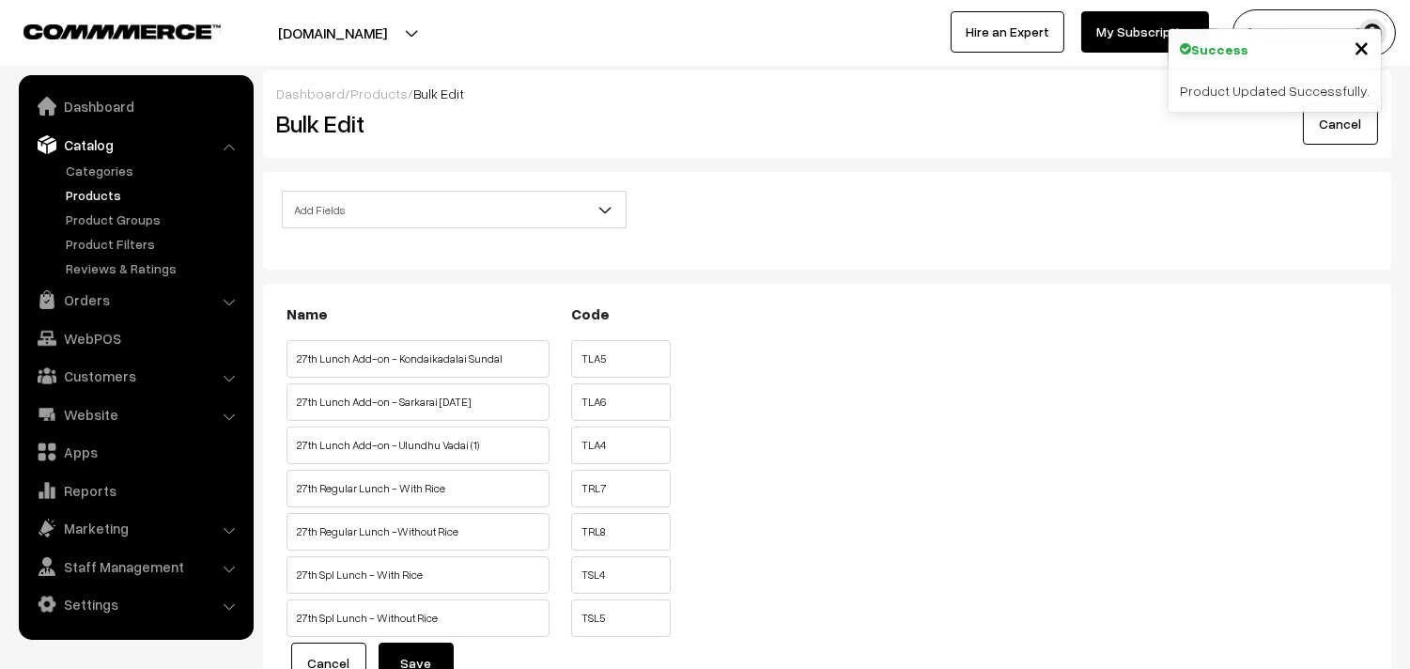
click at [355, 207] on span "Add Fields" at bounding box center [454, 209] width 343 height 33
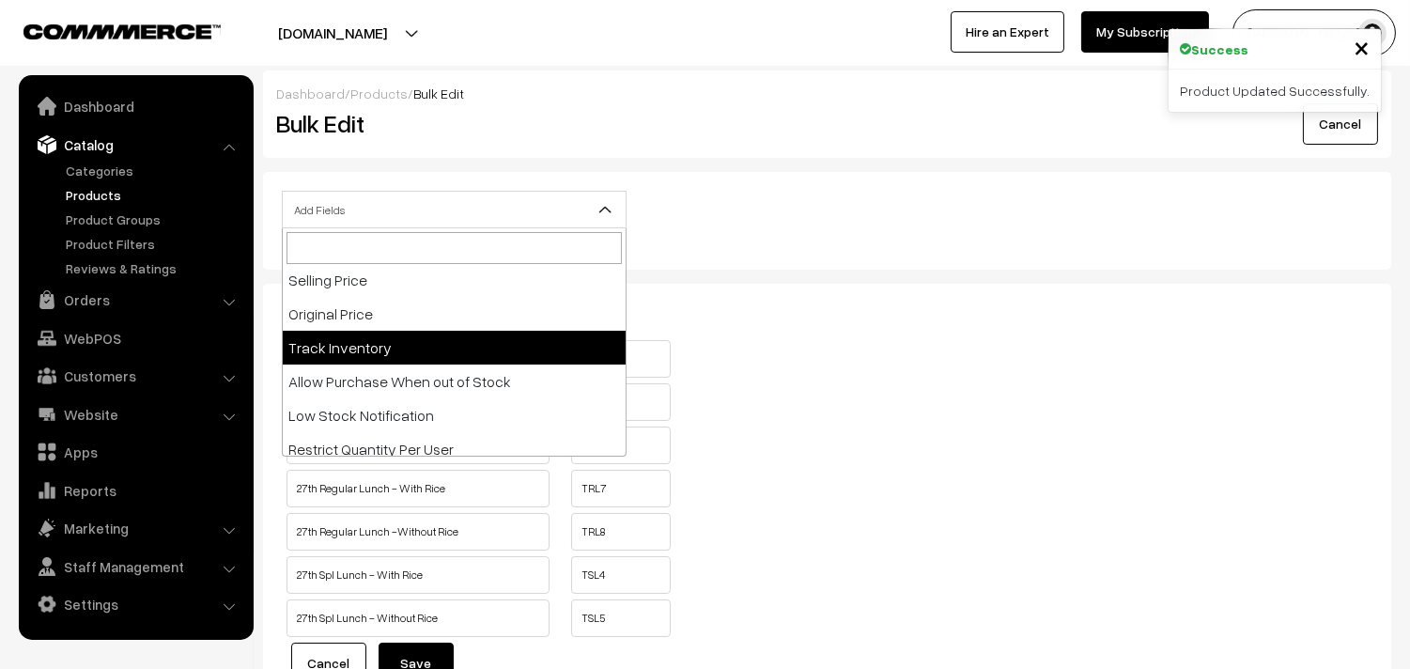
scroll to position [211, 0]
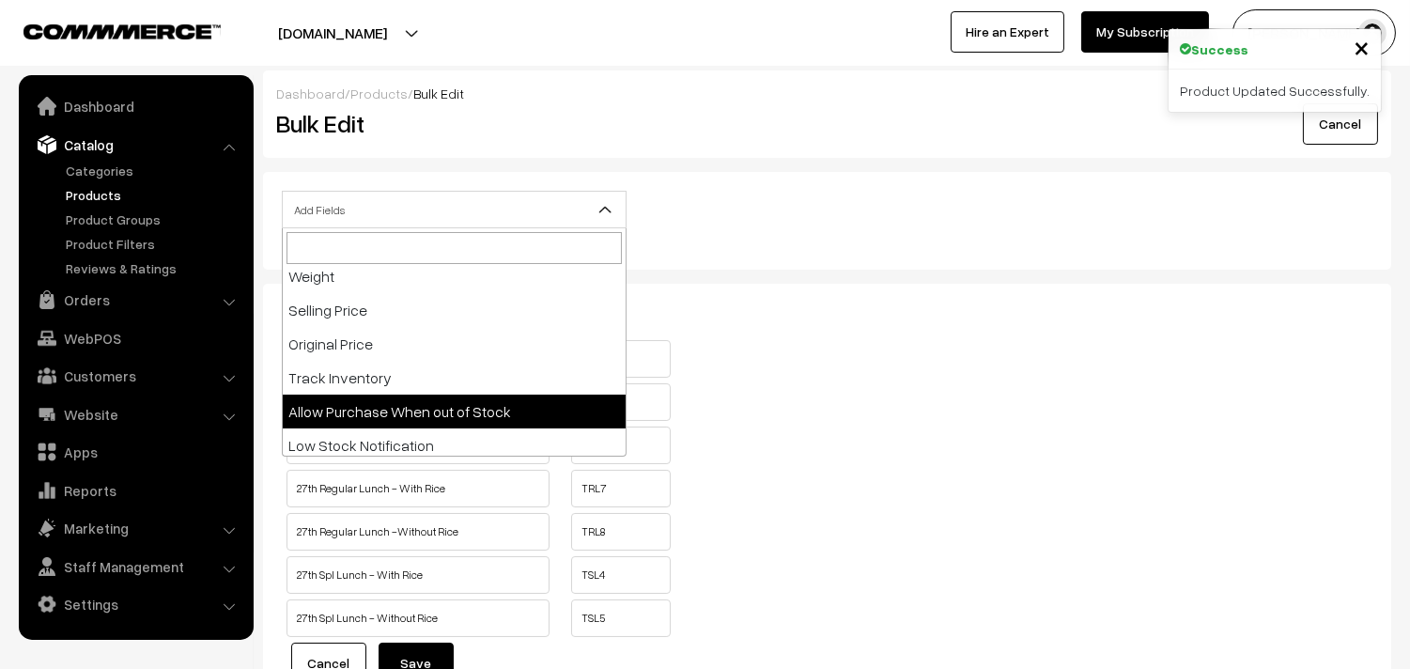
select select "allow-purchase"
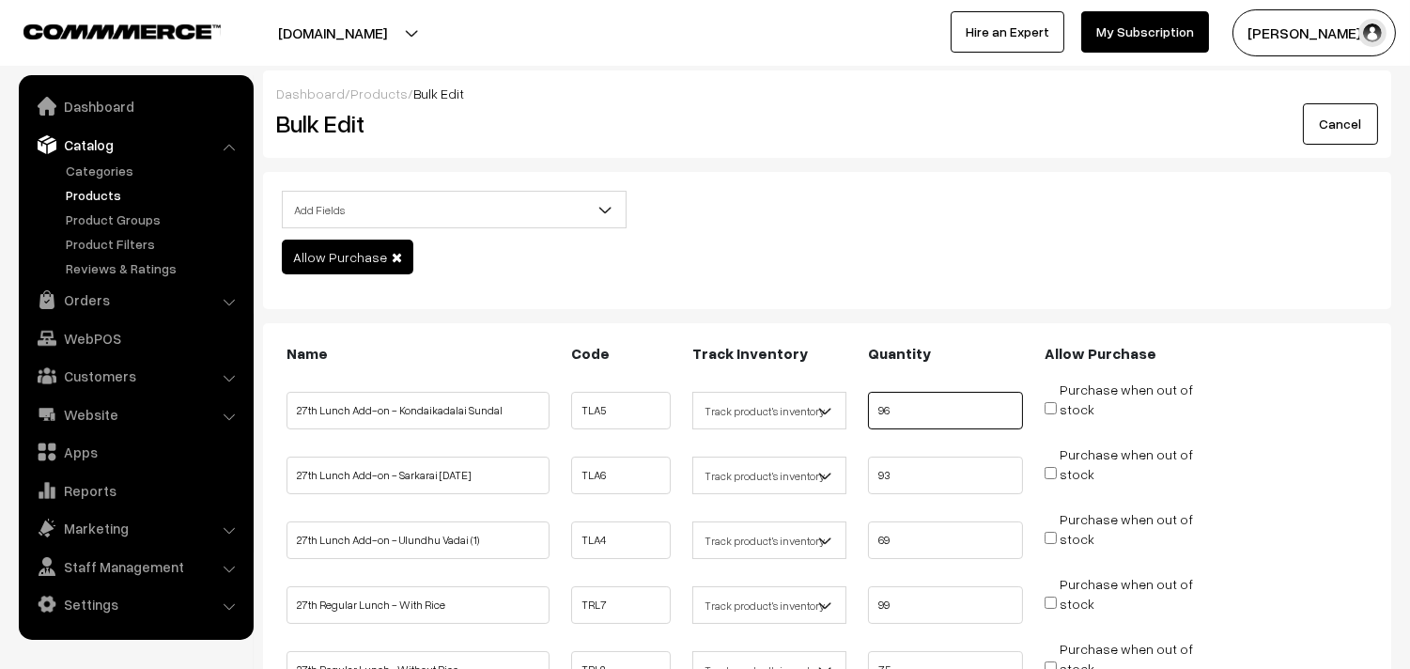
drag, startPoint x: 908, startPoint y: 418, endPoint x: 714, endPoint y: 388, distance: 196.7
click at [714, 388] on ul "27th Lunch Add-on - Kondaikadalai Sundal TLA5 96 stock" at bounding box center [827, 404] width 1090 height 50
type input "0"
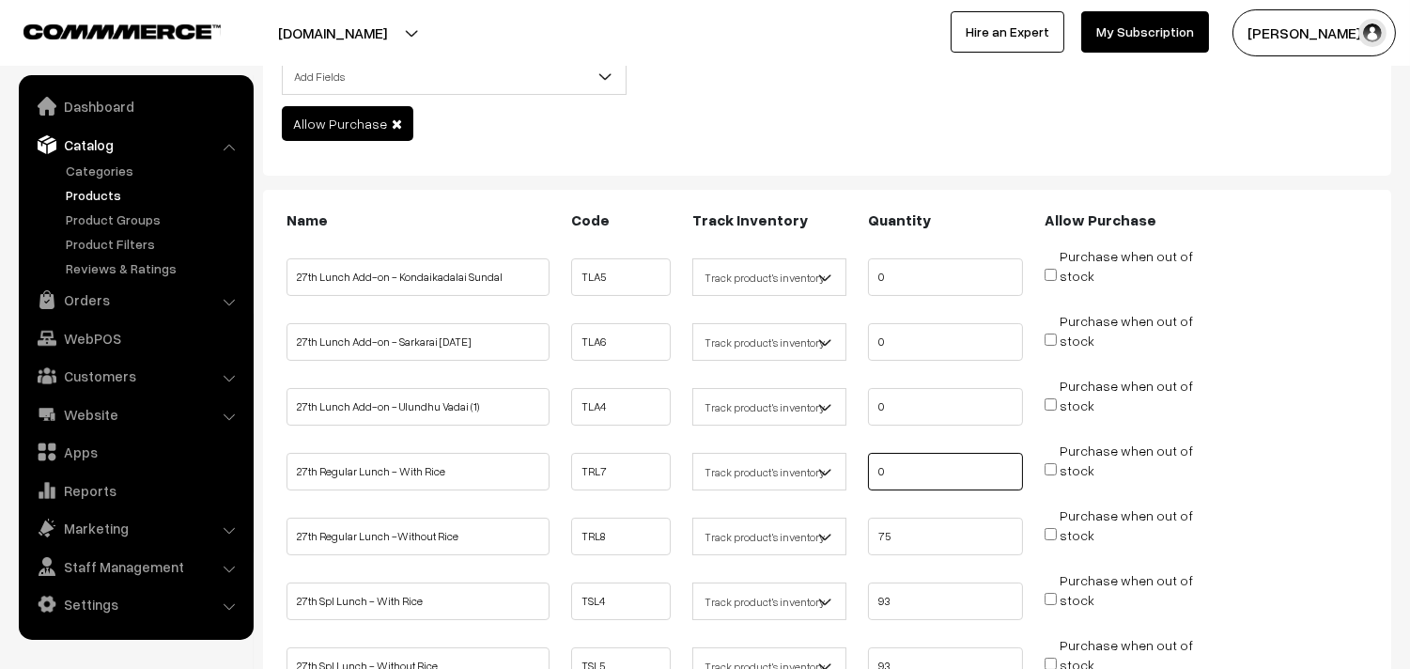
scroll to position [313, 0]
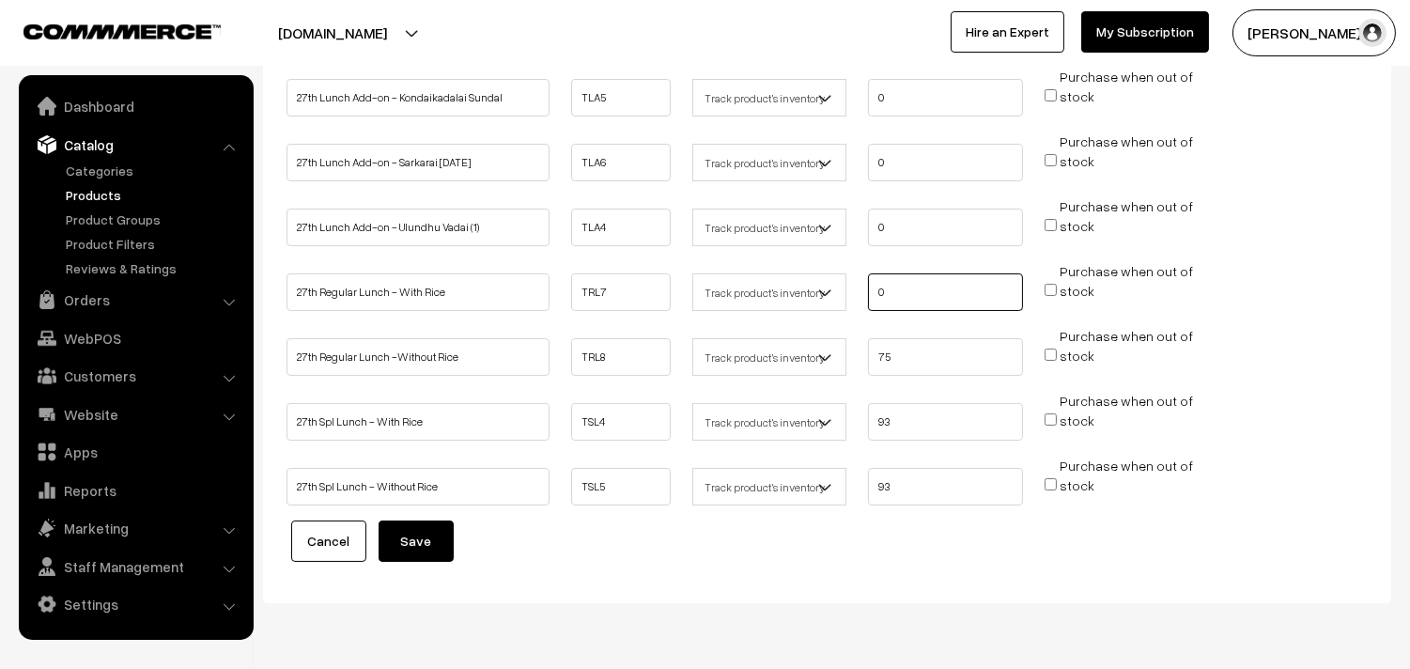
type input "0"
click at [744, 342] on ul "27th Regular Lunch -Without Rice TRL8 Don't track inventory 75" at bounding box center [827, 351] width 1090 height 50
type input "0"
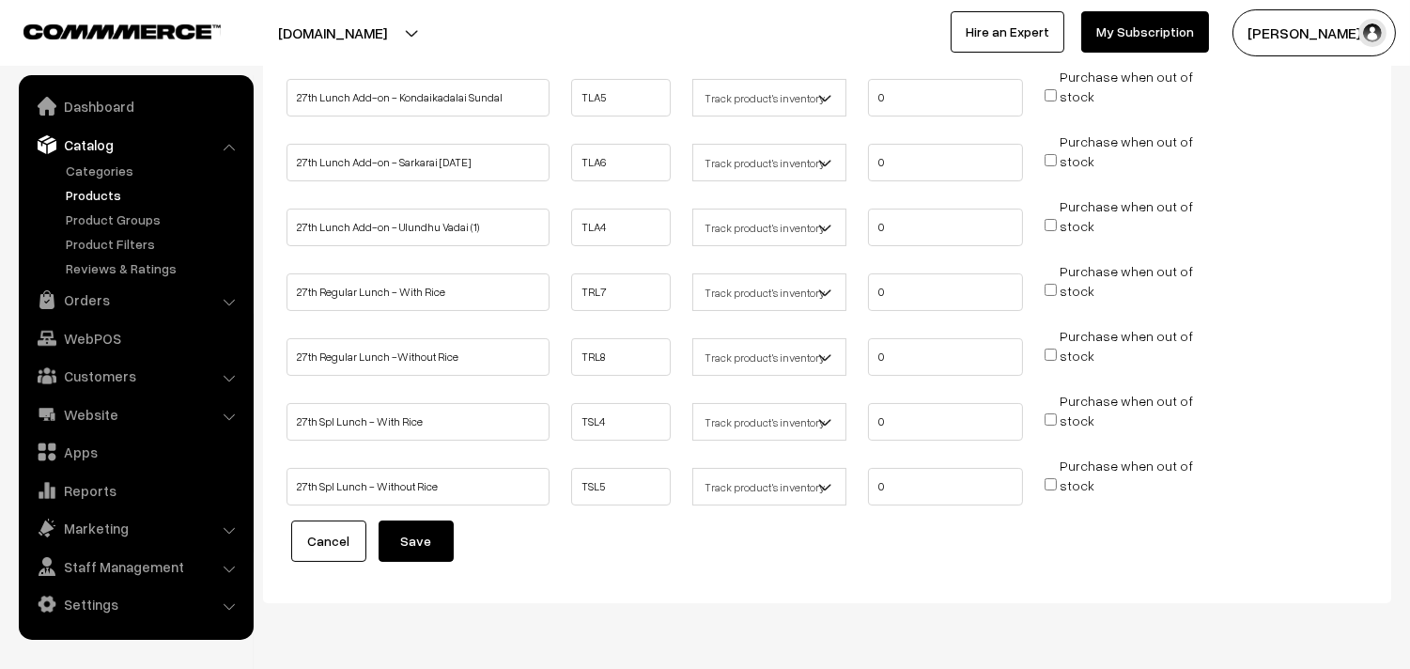
click at [425, 549] on button "Save" at bounding box center [415, 540] width 75 height 41
